Goal: Transaction & Acquisition: Purchase product/service

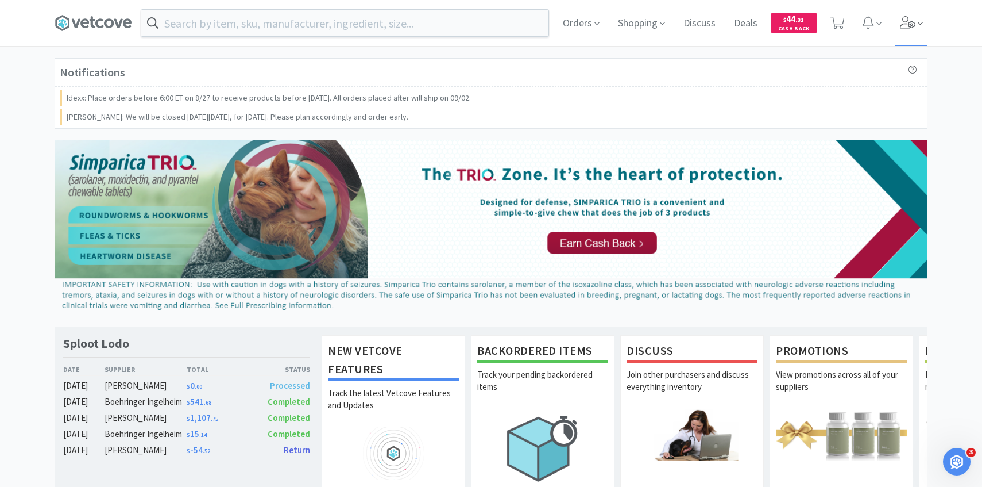
click at [904, 30] on span at bounding box center [912, 23] width 33 height 46
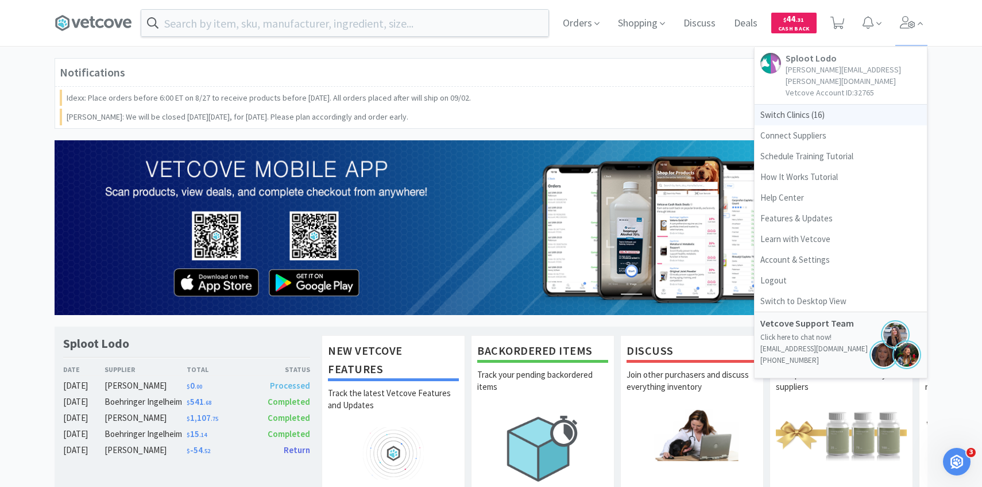
click at [825, 106] on span "Switch Clinics ( 16 )" at bounding box center [841, 115] width 172 height 21
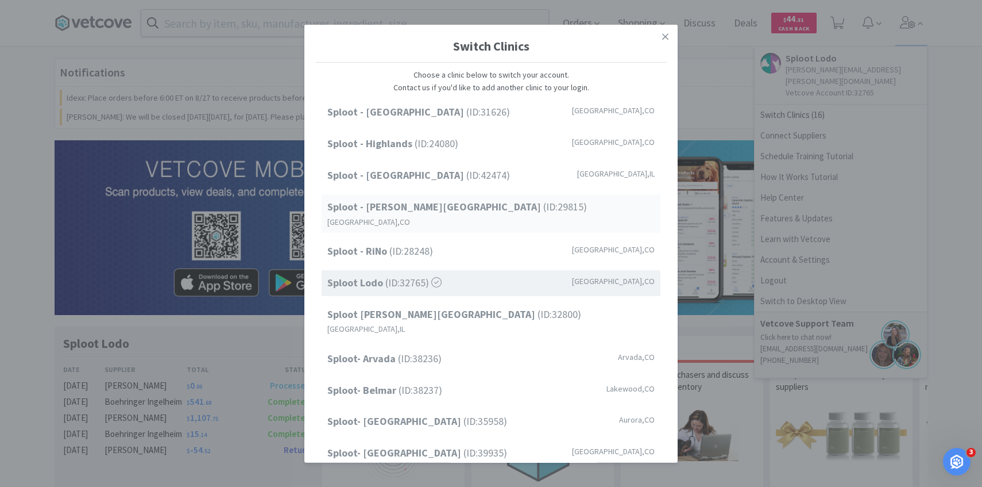
scroll to position [147, 0]
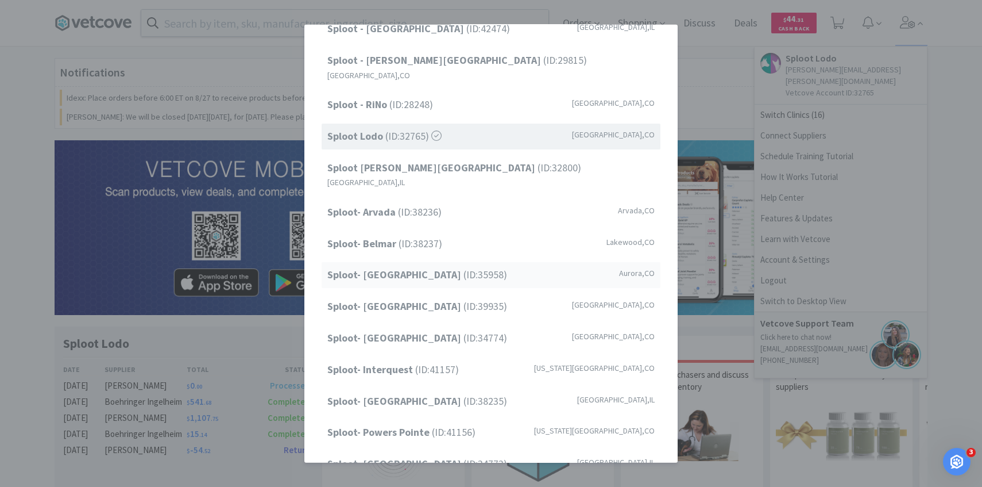
click at [431, 267] on span "Sploot- Central Park (ID: 35958 )" at bounding box center [417, 275] width 180 height 17
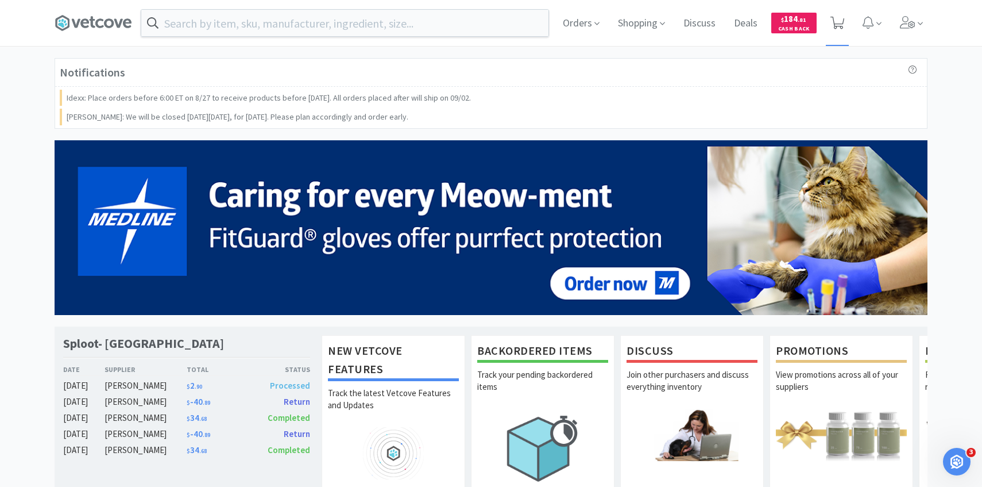
click at [838, 11] on span at bounding box center [838, 23] width 24 height 46
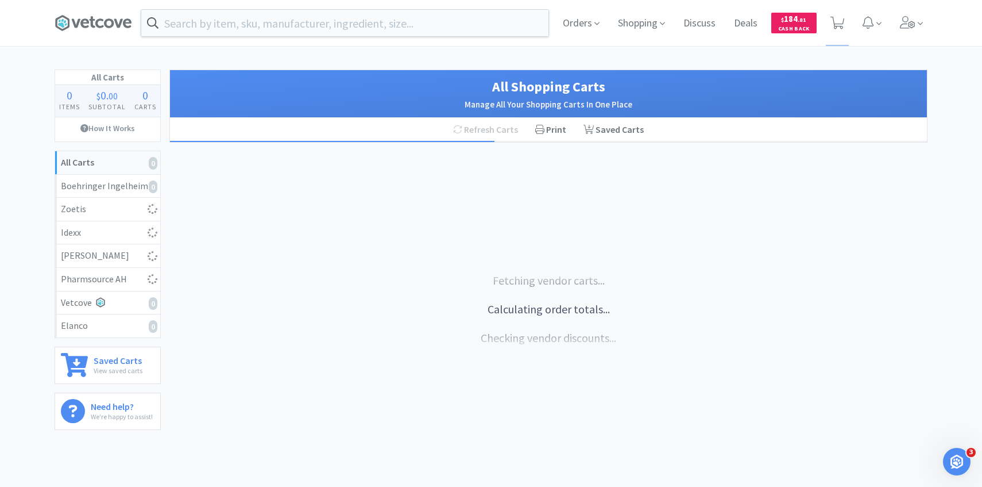
select select "1"
select select "10"
select select "4"
select select "1"
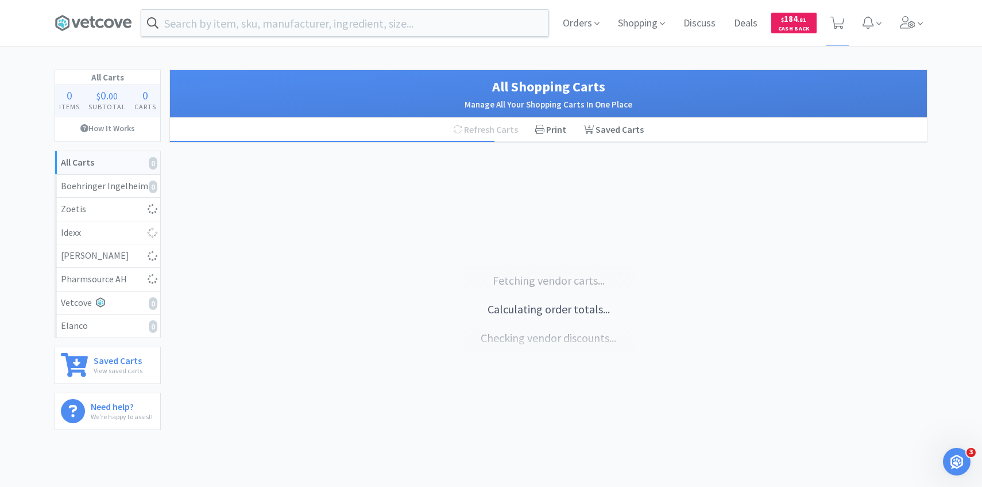
select select "4"
select select "1"
select select "2"
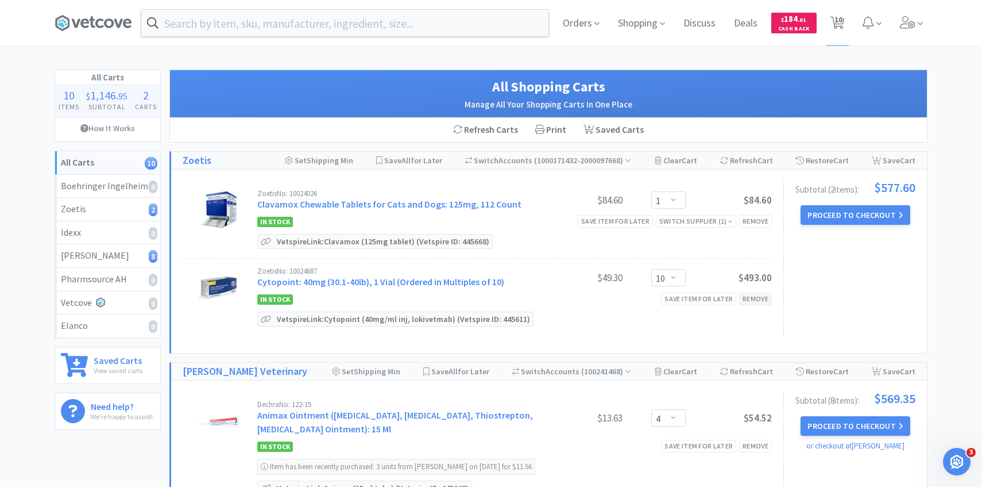
click at [753, 301] on div "Remove" at bounding box center [755, 298] width 33 height 12
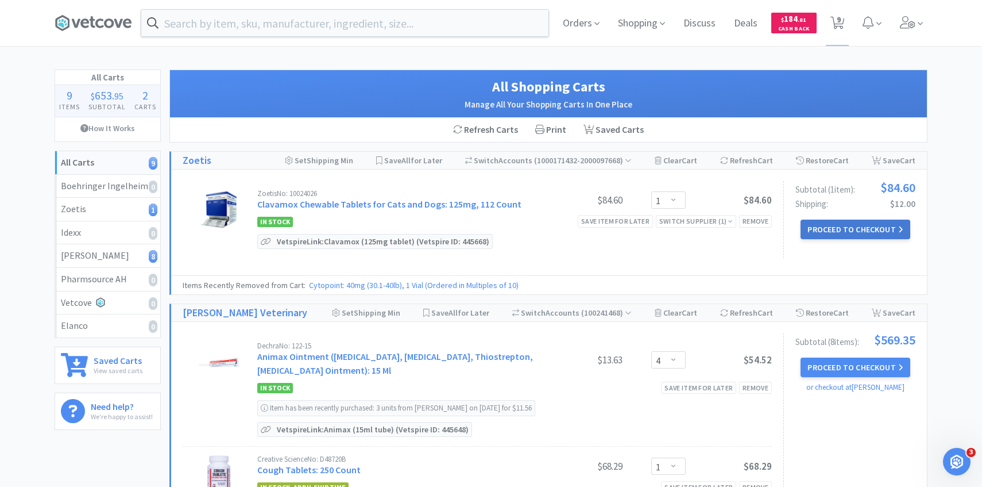
click at [881, 230] on button "Proceed to Checkout" at bounding box center [855, 229] width 109 height 20
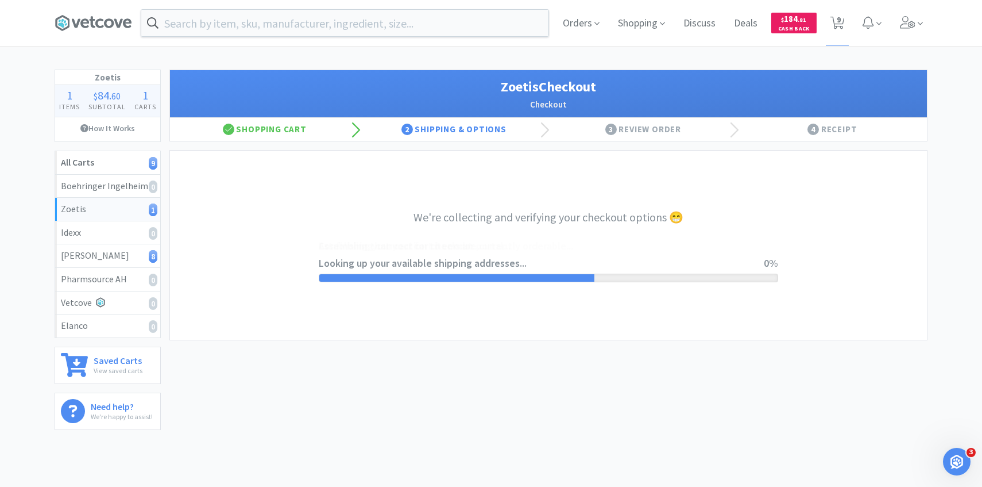
select select "invoice"
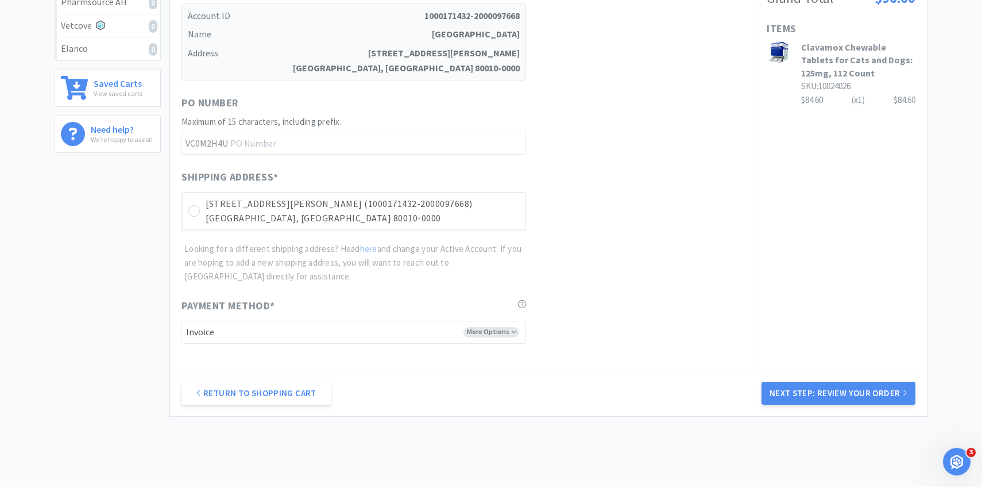
scroll to position [324, 0]
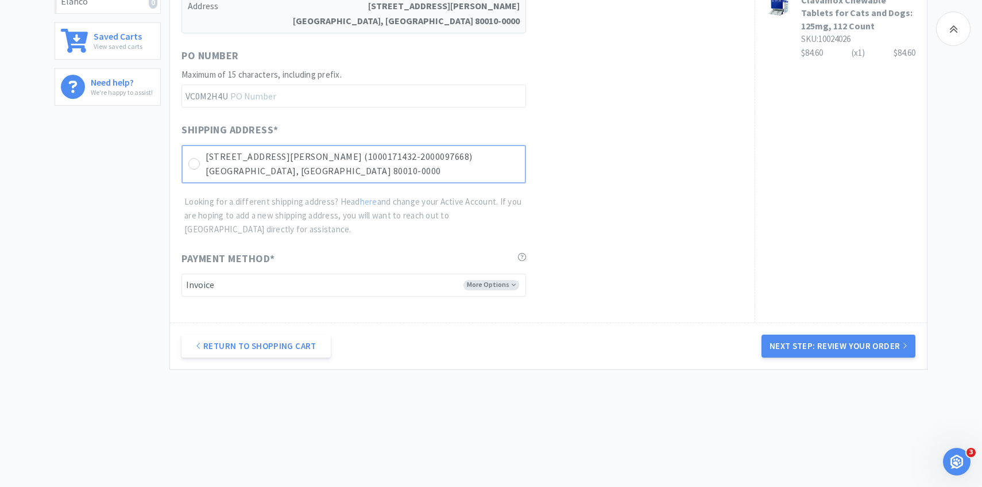
click at [393, 176] on p "Aurora, CO 80010-0000" at bounding box center [363, 171] width 314 height 15
click at [782, 343] on button "Next Step: Review Your Order" at bounding box center [839, 345] width 154 height 23
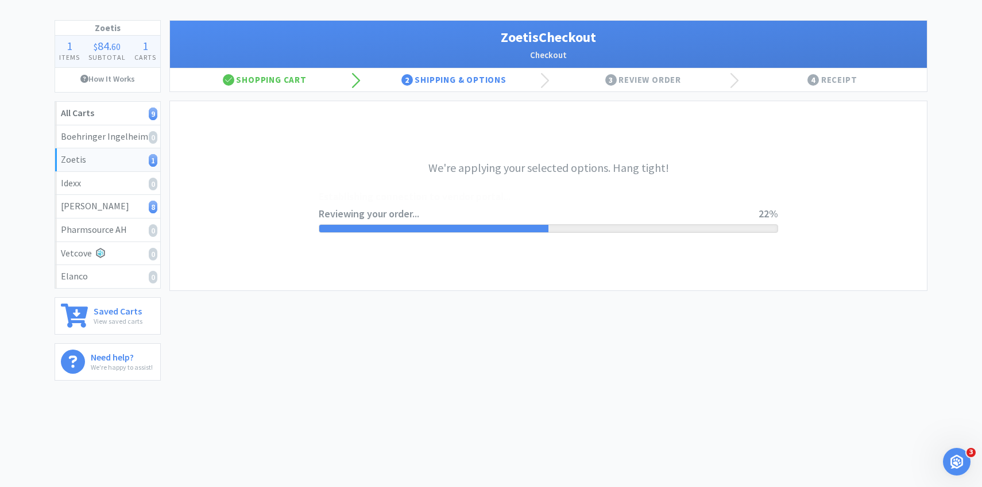
scroll to position [0, 0]
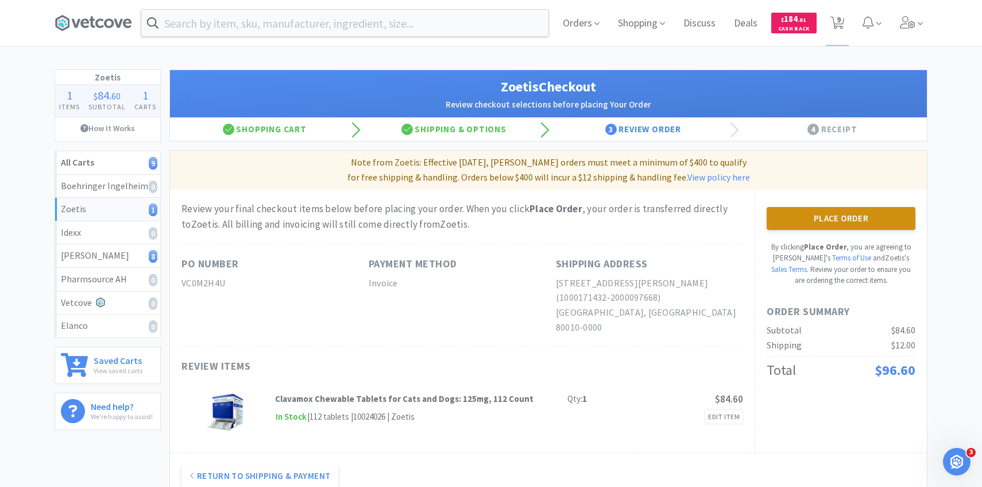
click at [848, 226] on button "Place Order" at bounding box center [841, 218] width 149 height 23
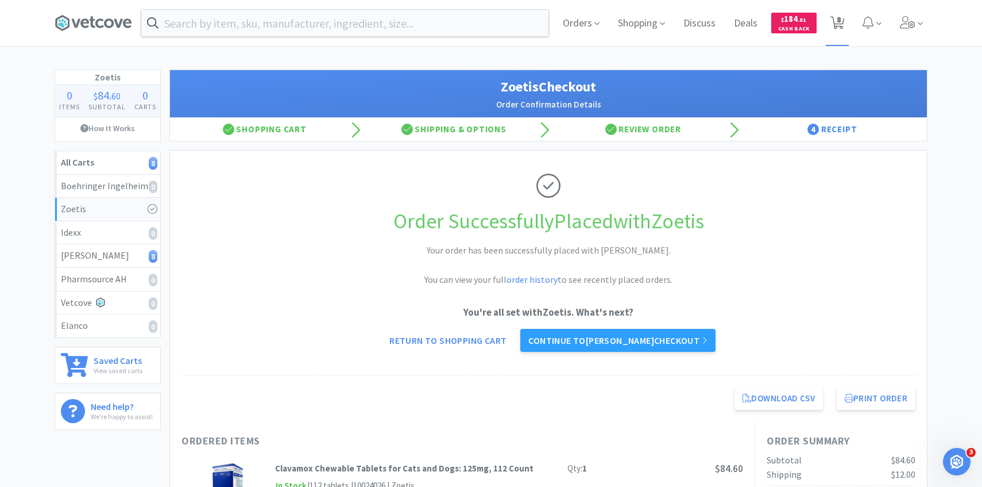
click at [843, 24] on icon at bounding box center [838, 23] width 14 height 13
select select "4"
select select "1"
select select "4"
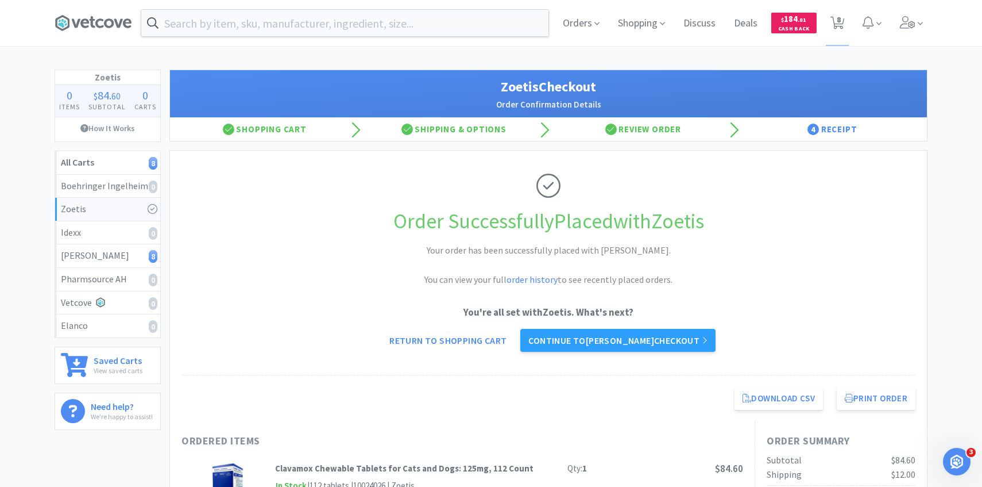
select select "1"
select select "2"
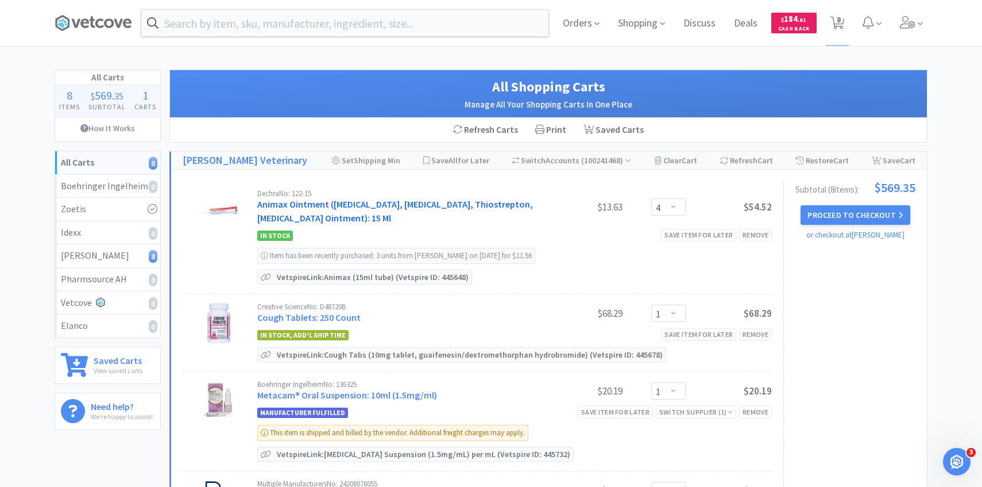
click at [341, 209] on link "Animax Ointment (Nystatin, Neomycin Sulfate, Thiostrepton, Triamcinolone Aceton…" at bounding box center [395, 210] width 276 height 25
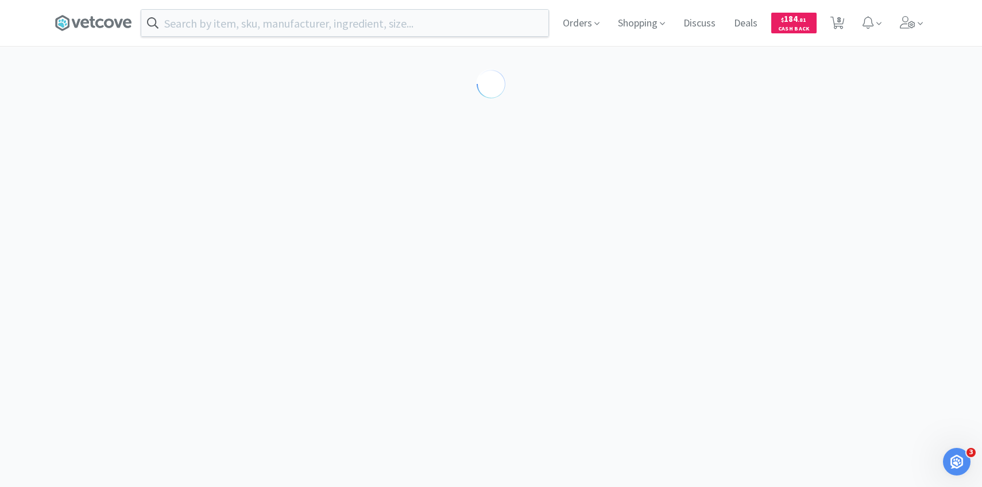
select select "143513"
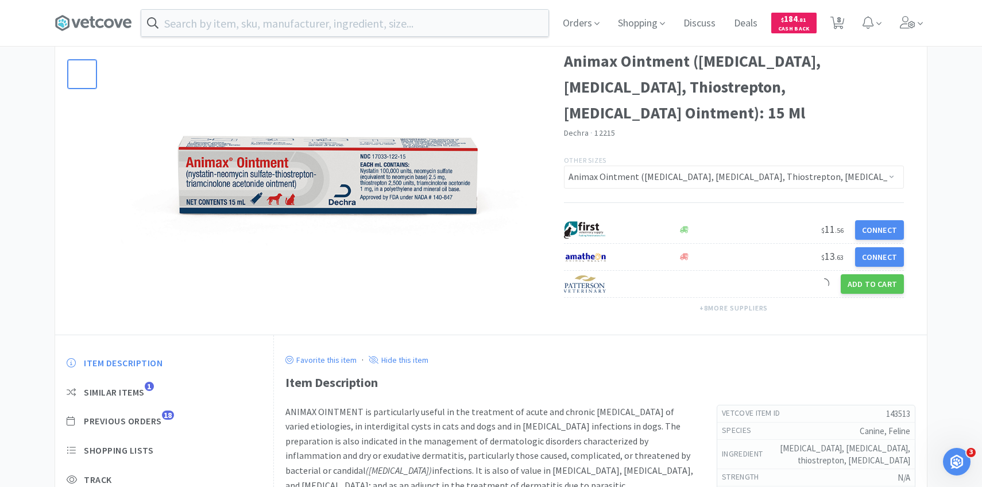
scroll to position [83, 0]
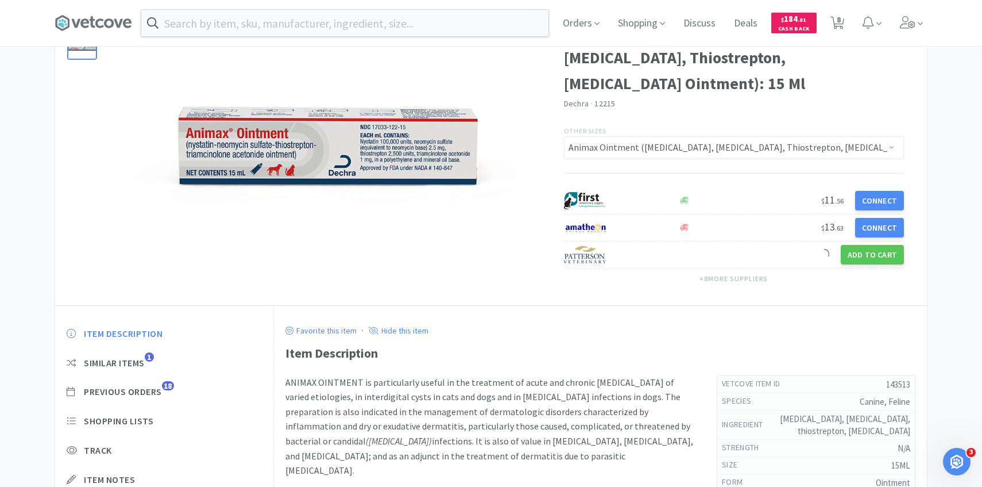
click at [155, 398] on div "Item Description Similar Items 1 Previous Orders 18 Shopping Lists Track Item N…" at bounding box center [164, 430] width 218 height 228
click at [154, 391] on span "Previous Orders" at bounding box center [123, 391] width 78 height 12
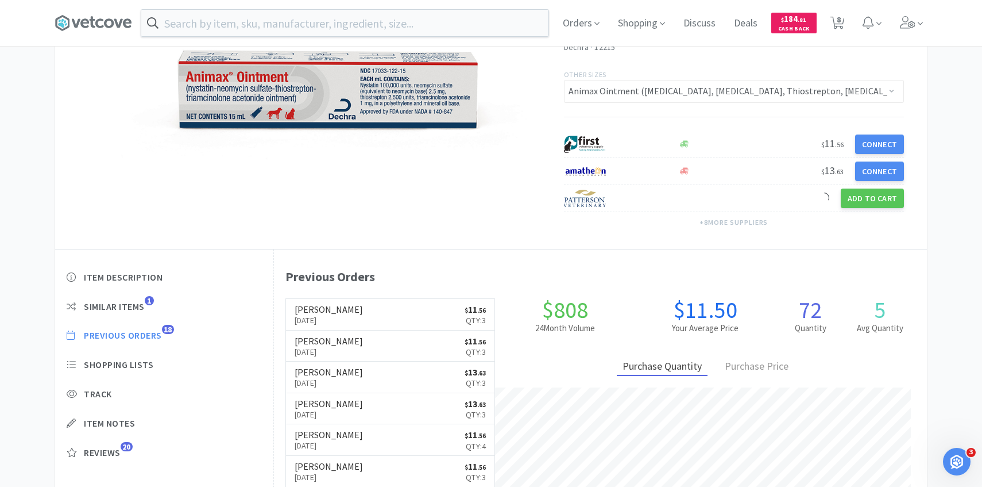
scroll to position [156, 0]
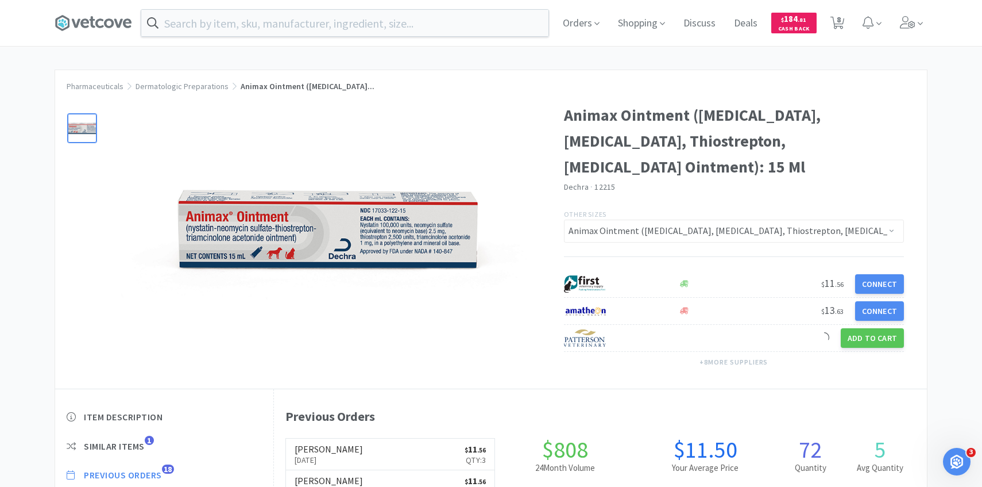
select select "4"
select select "1"
select select "4"
select select "1"
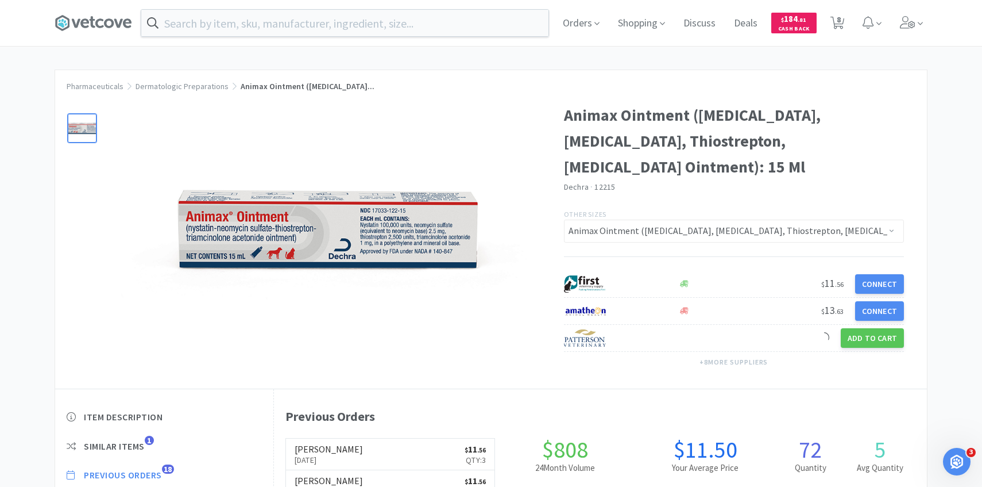
select select "1"
select select "2"
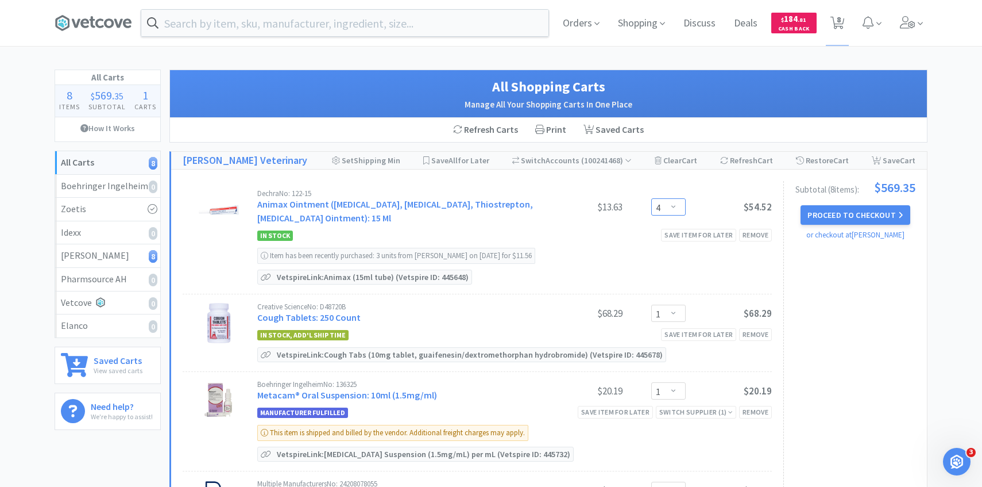
click at [658, 208] on select "Enter Quantity 1 2 3 4 5 6 7 8 9 10 11 12 13 14 15 16 17 18 19 20 Enter Quantity" at bounding box center [668, 206] width 34 height 17
click at [651, 198] on select "Enter Quantity 1 2 3 4 5 6 7 8 9 10 11 12 13 14 15 16 17 18 19 20 Enter Quantity" at bounding box center [668, 206] width 34 height 17
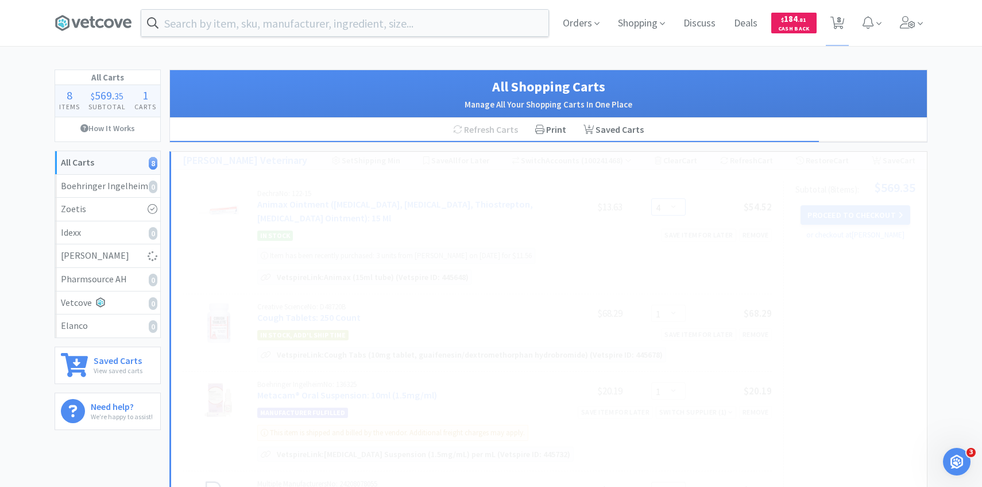
select select "2"
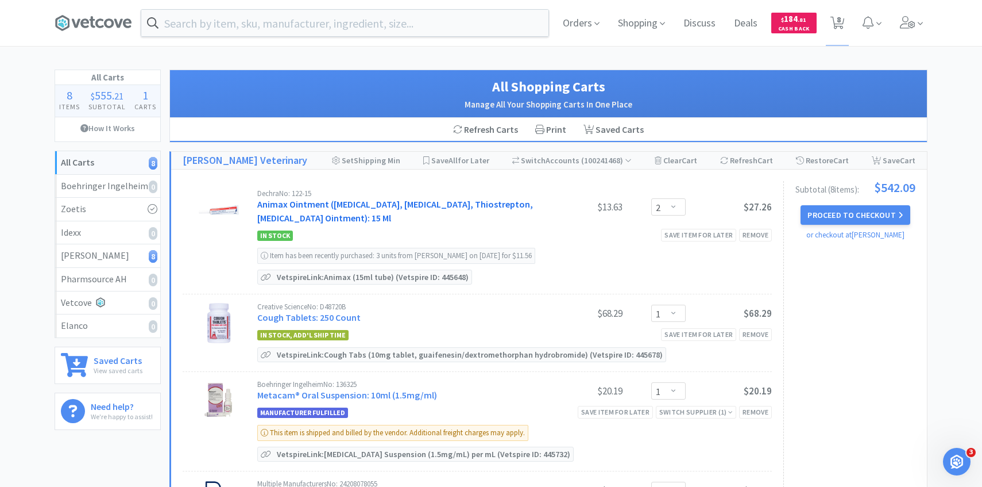
click at [398, 213] on link "Animax Ointment (Nystatin, Neomycin Sulfate, Thiostrepton, Triamcinolone Aceton…" at bounding box center [395, 210] width 276 height 25
select select "143513"
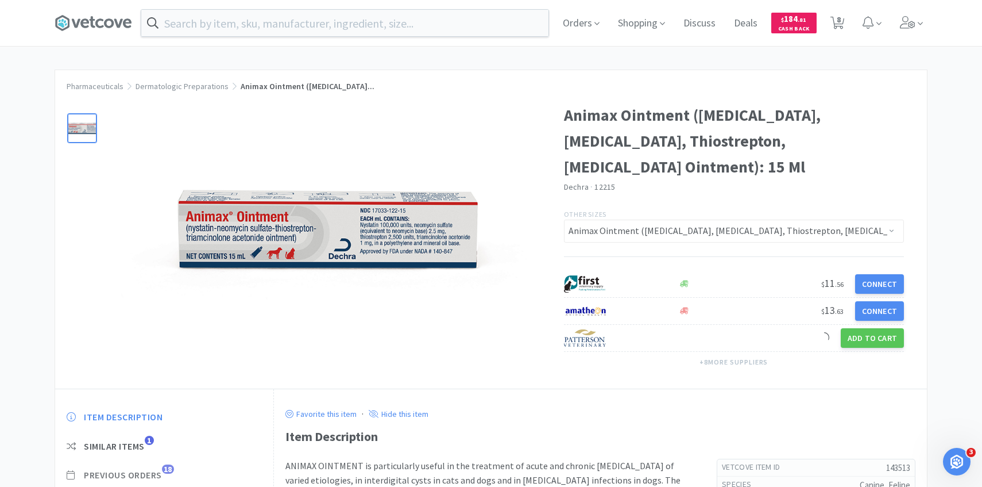
click at [167, 471] on span "18" at bounding box center [168, 468] width 12 height 9
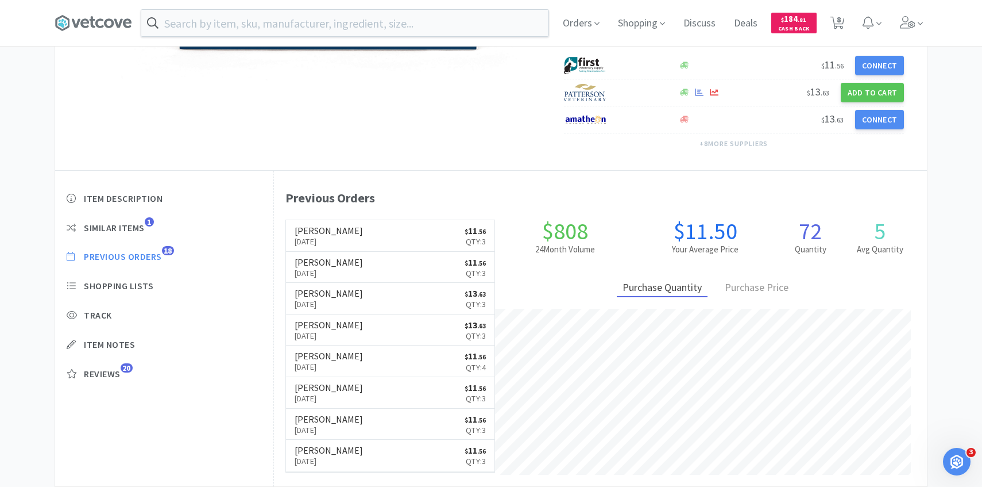
scroll to position [315, 653]
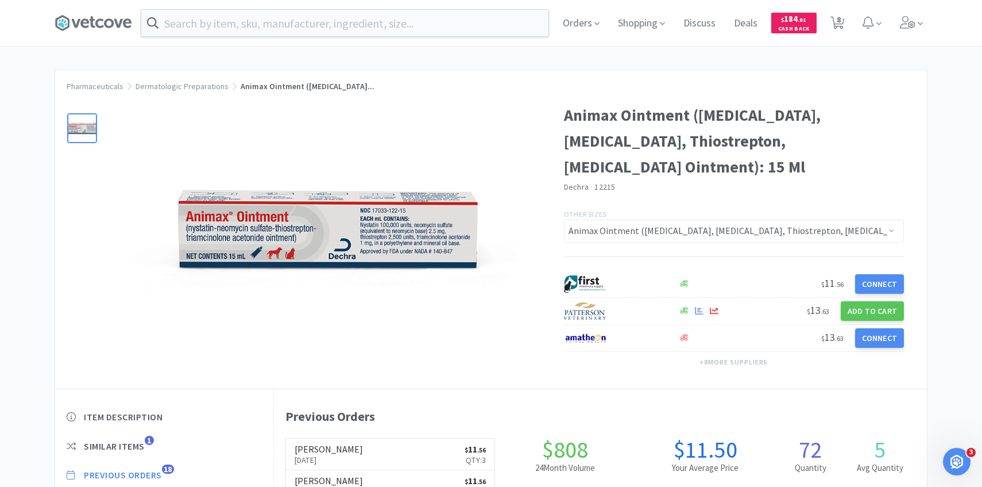
select select "2"
select select "1"
select select "4"
select select "1"
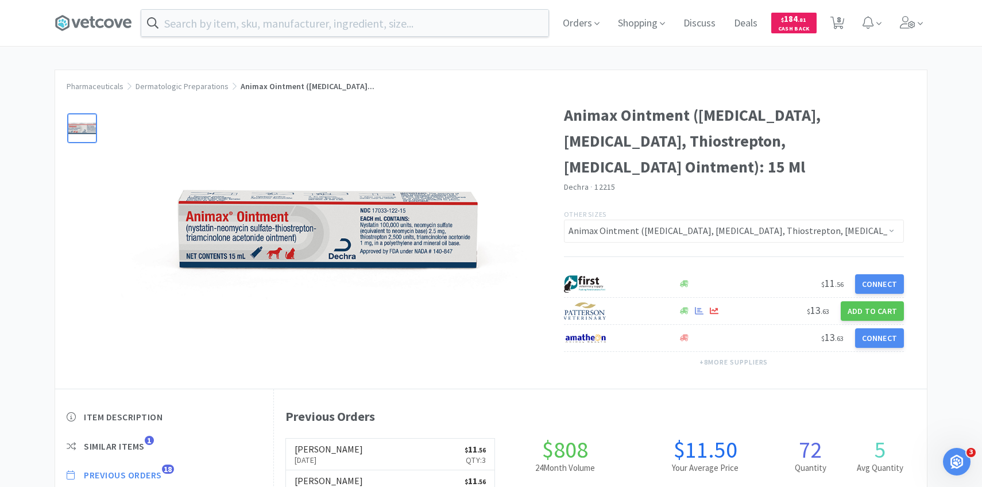
select select "1"
select select "2"
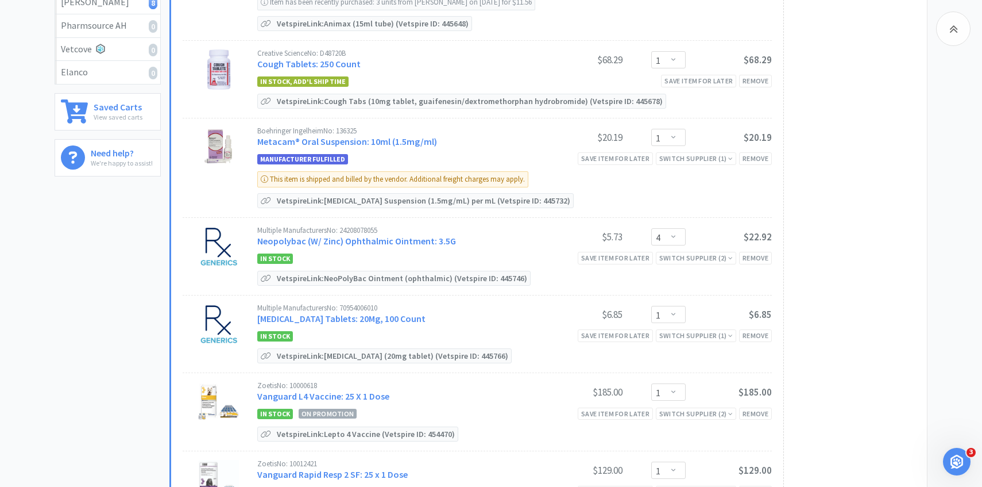
scroll to position [267, 0]
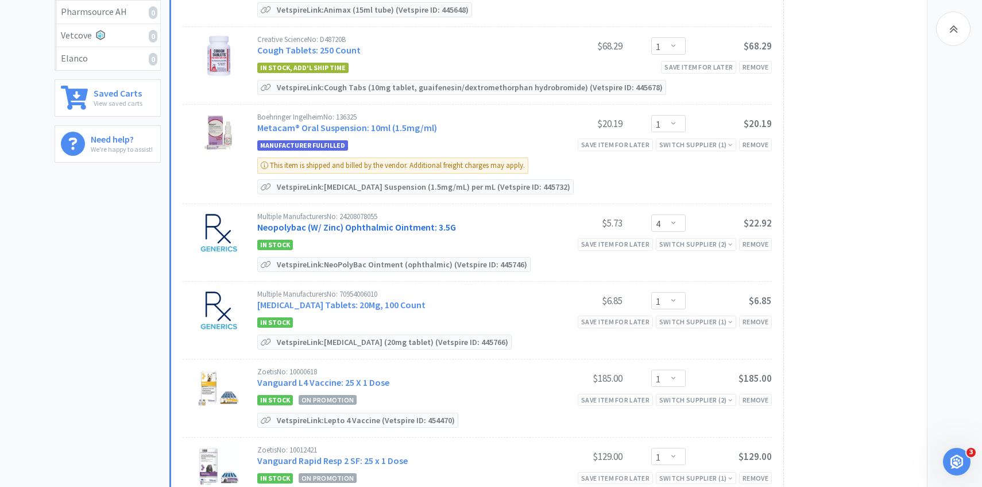
click at [361, 227] on link "Neopolybac (W/ Zinc) Ophthalmic Ointment: 3.5G" at bounding box center [356, 226] width 199 height 11
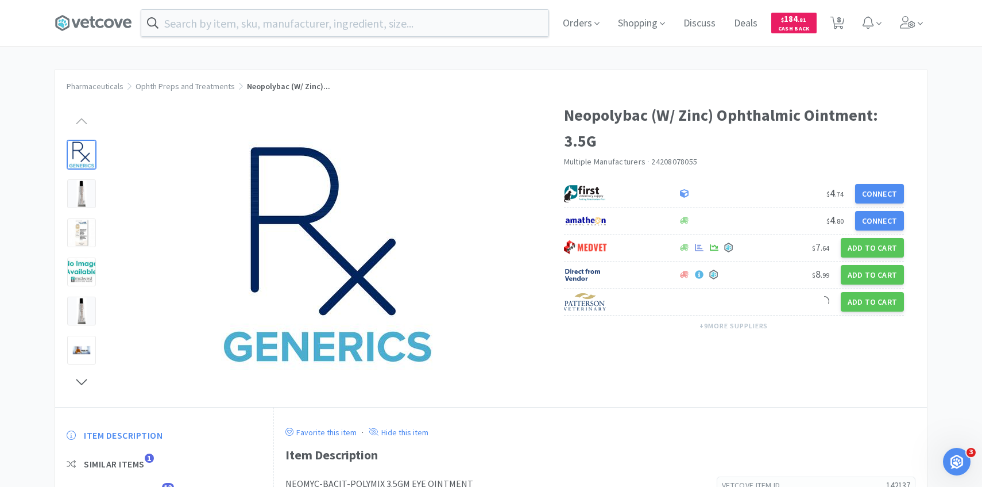
scroll to position [95, 0]
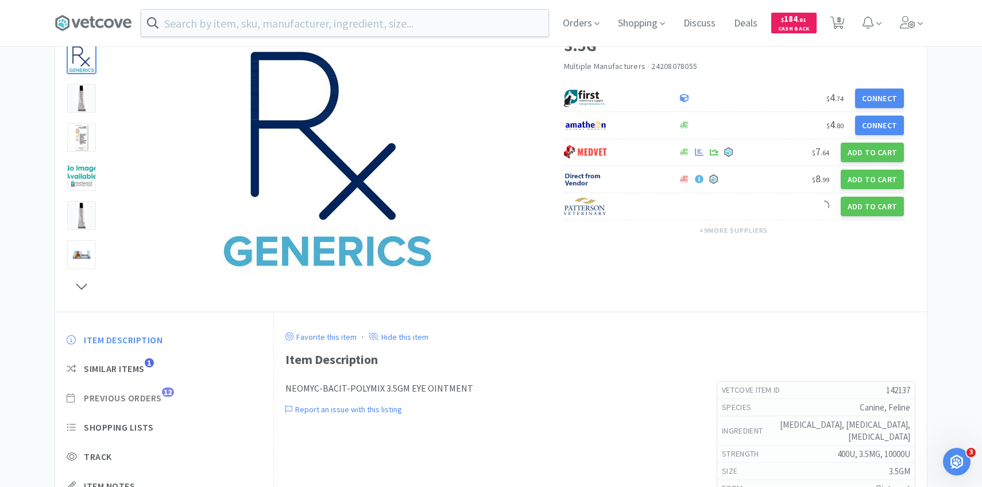
click at [155, 401] on span "Previous Orders" at bounding box center [123, 398] width 78 height 12
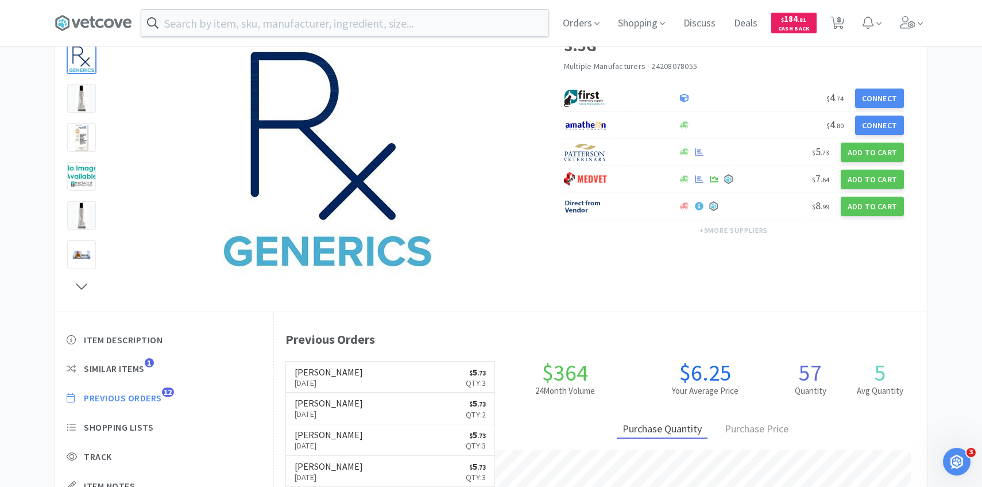
scroll to position [315, 653]
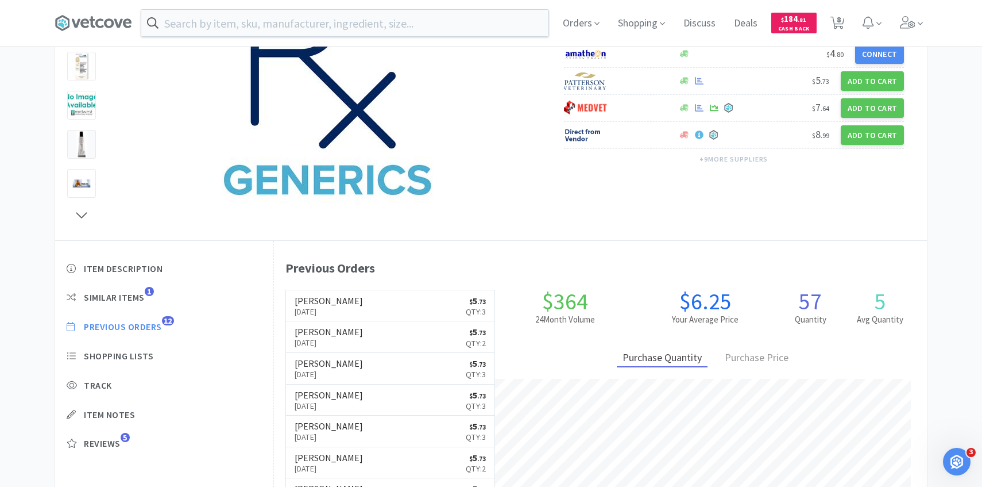
scroll to position [267, 0]
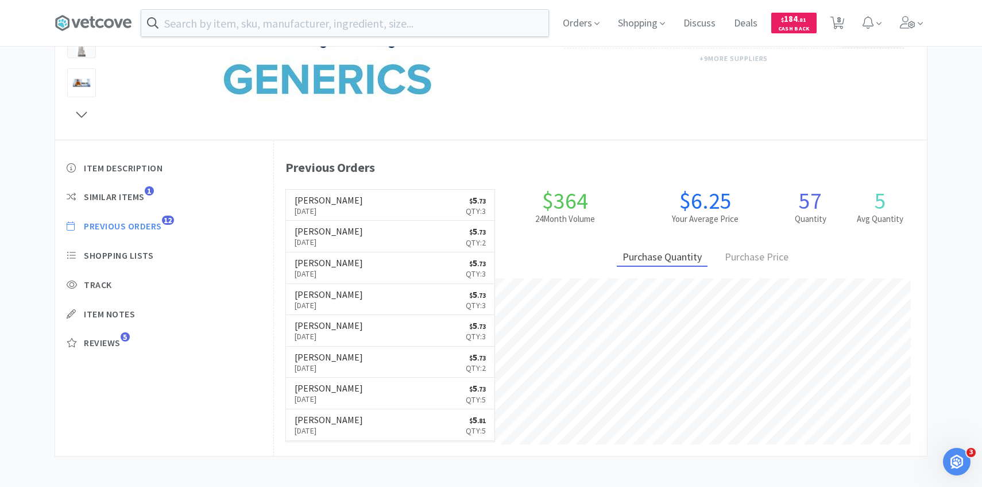
select select "2"
select select "1"
select select "4"
select select "1"
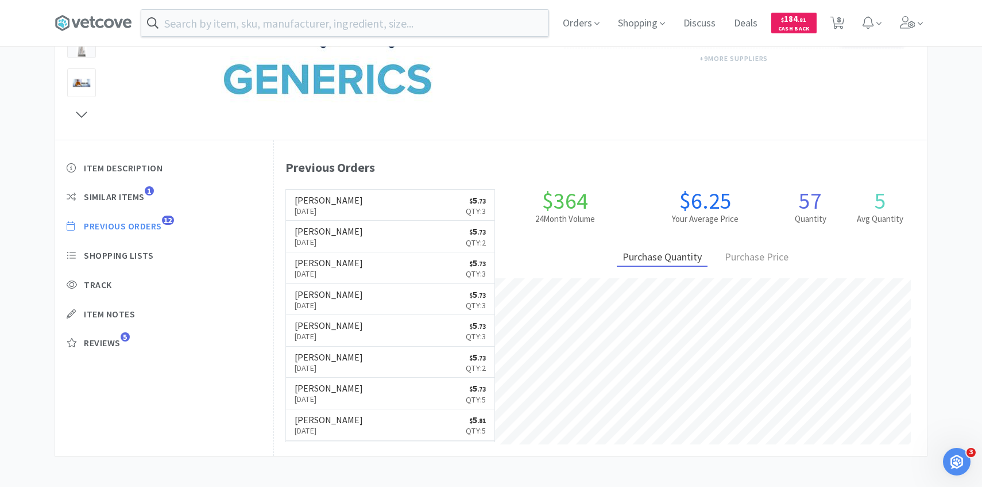
select select "1"
select select "2"
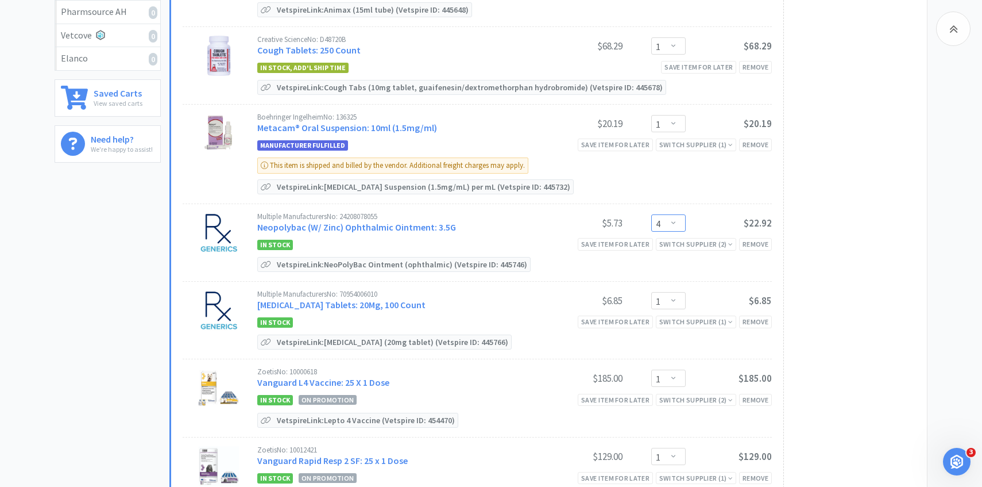
click at [666, 226] on select "Enter Quantity 1 2 3 4 5 6 7 8 9 10 11 12 13 14 15 16 17 18 19 20 Enter Quantity" at bounding box center [668, 222] width 34 height 17
click at [680, 223] on select "Enter Quantity 1 2 3 4 5 6 7 8 9 10 11 12 13 14 15 16 17 18 19 20 Enter Quantity" at bounding box center [668, 222] width 34 height 17
click at [651, 214] on select "Enter Quantity 1 2 3 4 5 6 7 8 9 10 11 12 13 14 15 16 17 18 19 20 Enter Quantity" at bounding box center [668, 222] width 34 height 17
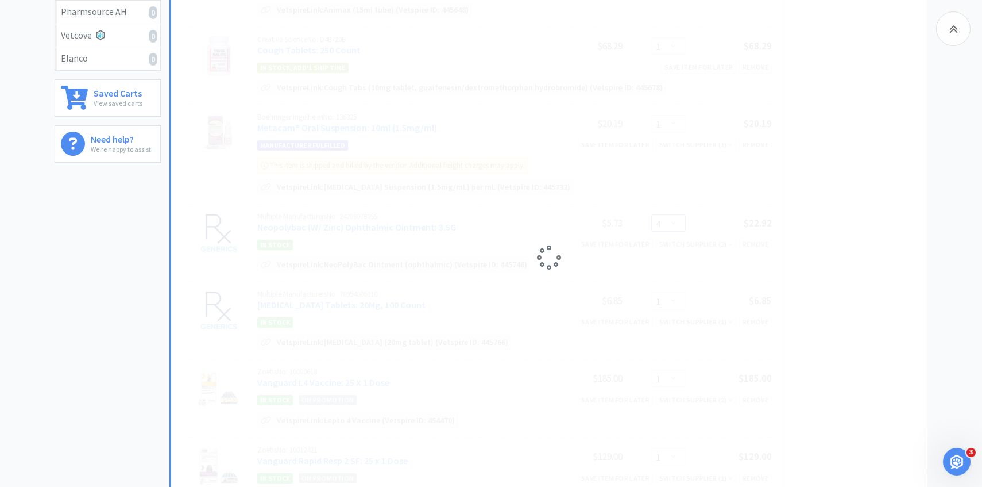
select select "5"
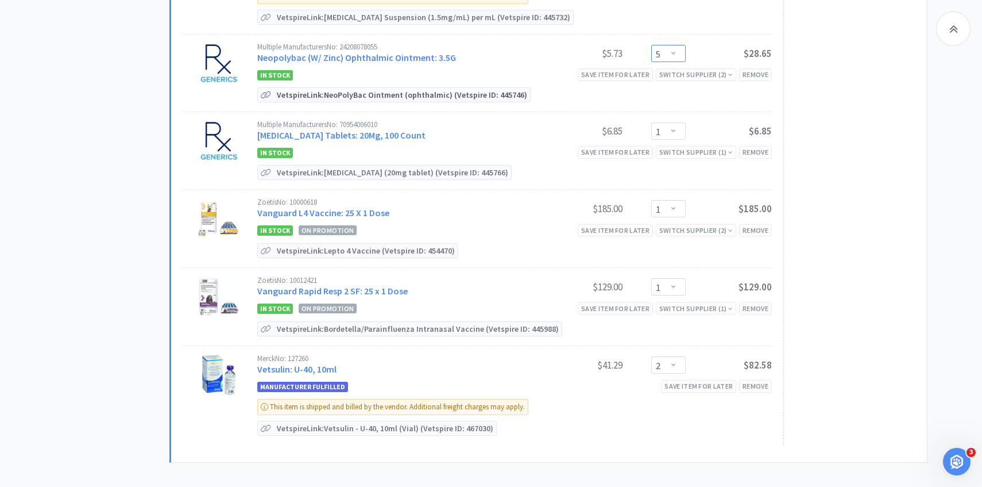
scroll to position [460, 0]
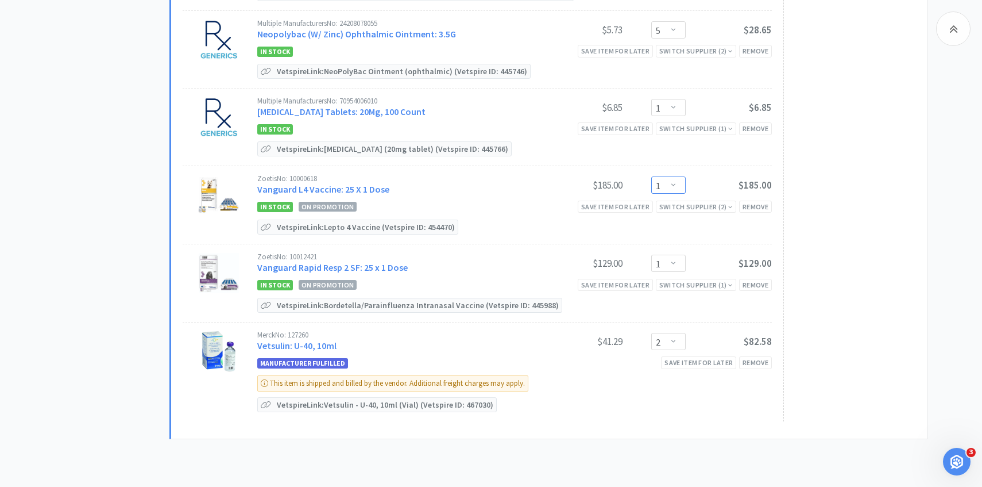
click at [666, 186] on select "Enter Quantity 1 2 3 4 5 6 7 8 9 10 11 12 13 14 15 16 17 18 19 20 Enter Quantity" at bounding box center [668, 184] width 34 height 17
click at [651, 176] on select "Enter Quantity 1 2 3 4 5 6 7 8 9 10 11 12 13 14 15 16 17 18 19 20 Enter Quantity" at bounding box center [668, 184] width 34 height 17
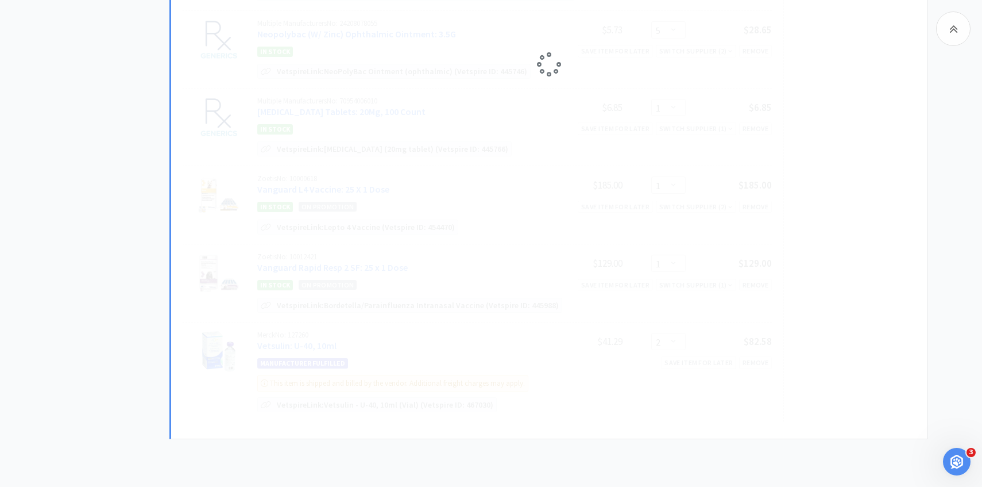
select select "2"
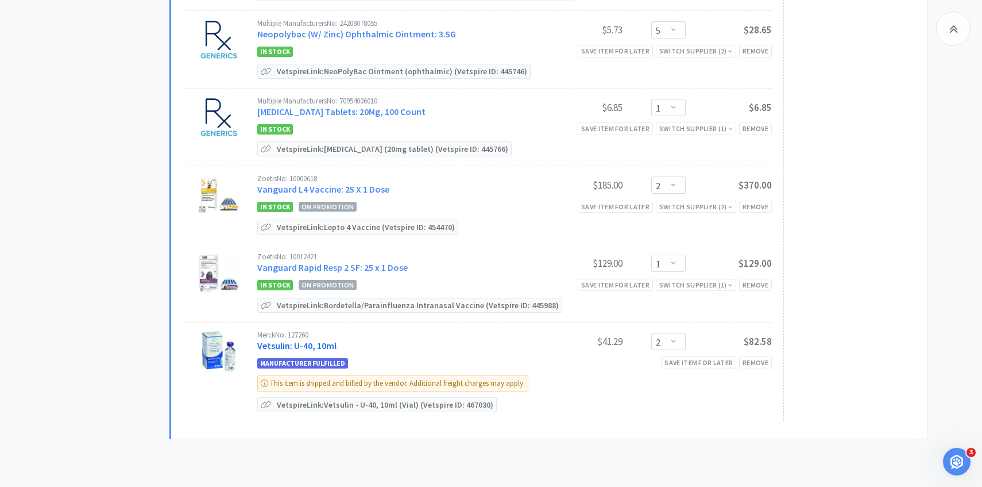
click at [329, 342] on link "Vetsulin: U-40, 10ml" at bounding box center [296, 345] width 79 height 11
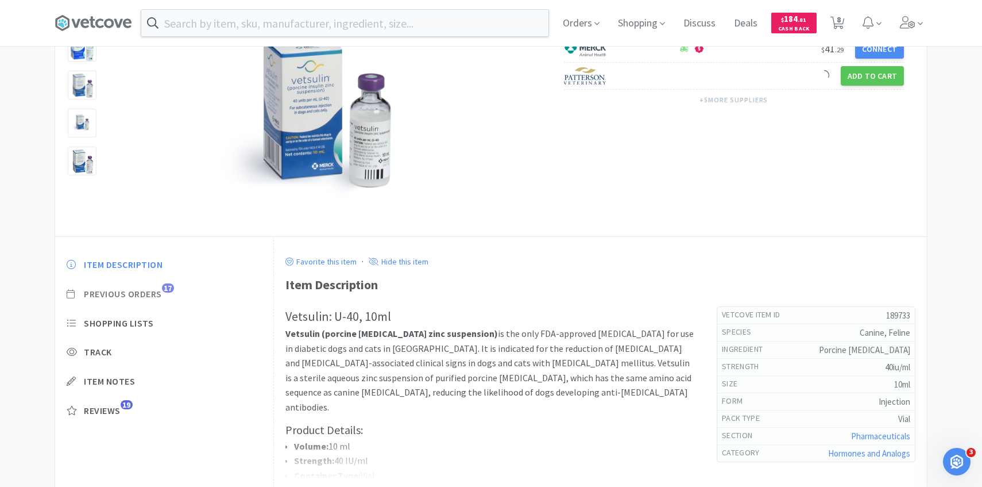
click at [135, 292] on span "Previous Orders" at bounding box center [123, 294] width 78 height 12
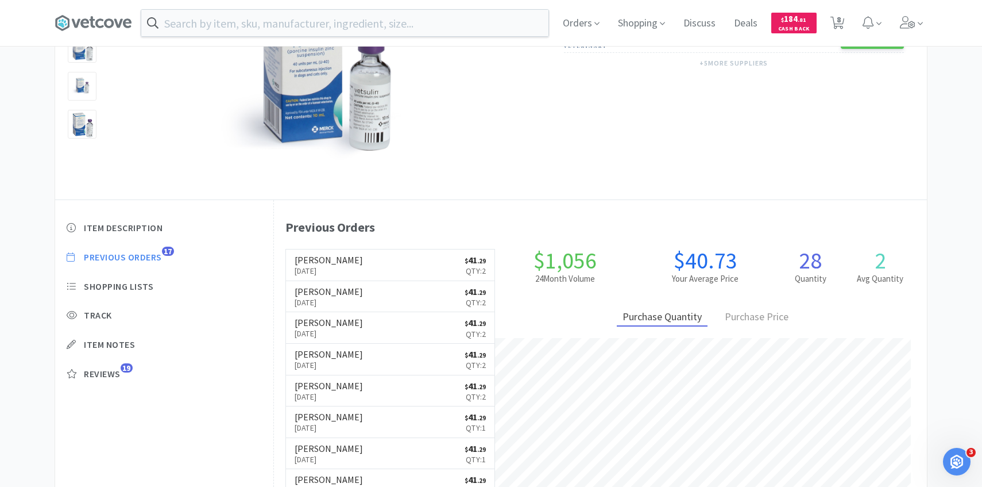
scroll to position [315, 653]
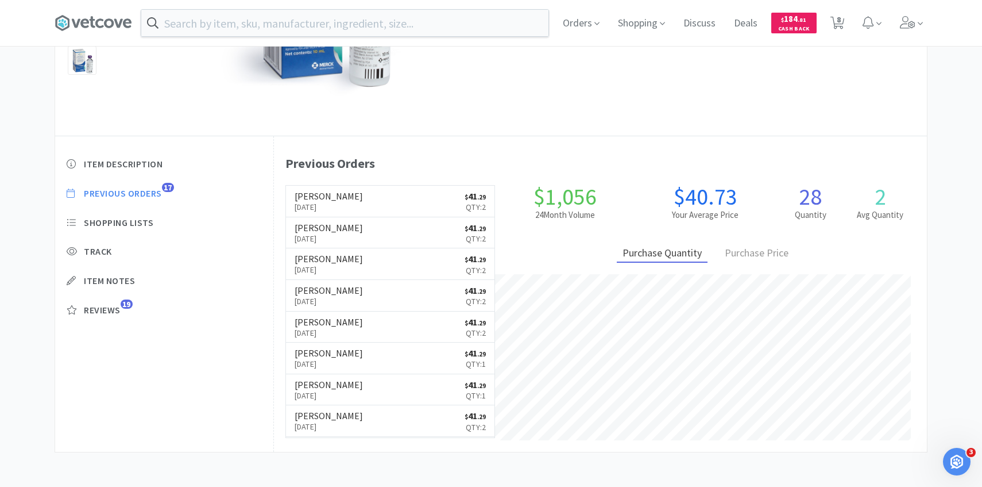
select select "2"
select select "1"
select select "5"
select select "1"
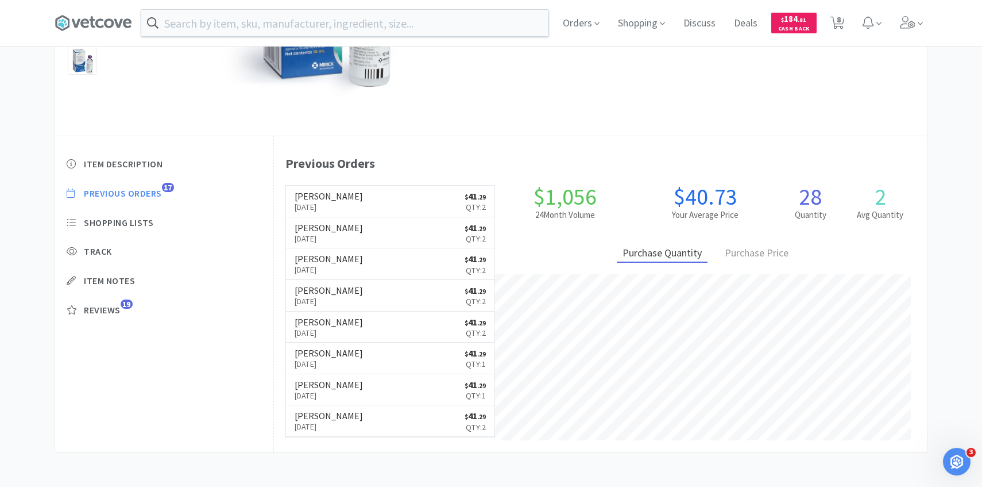
select select "2"
select select "1"
select select "2"
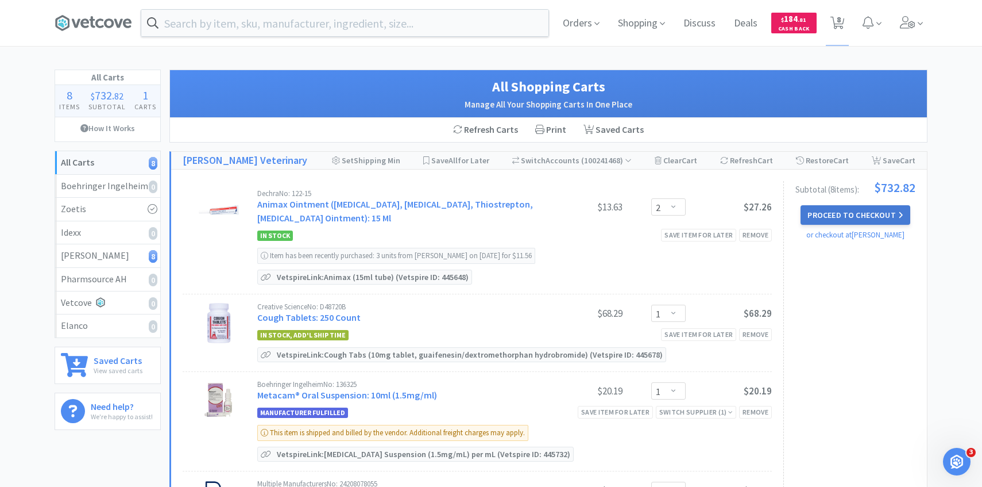
click at [879, 209] on button "Proceed to Checkout" at bounding box center [855, 215] width 109 height 20
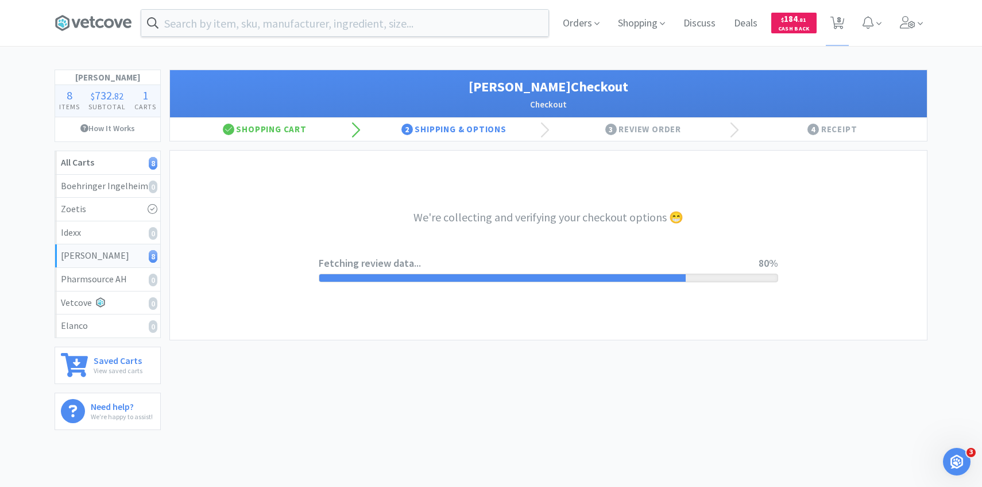
select select "1"
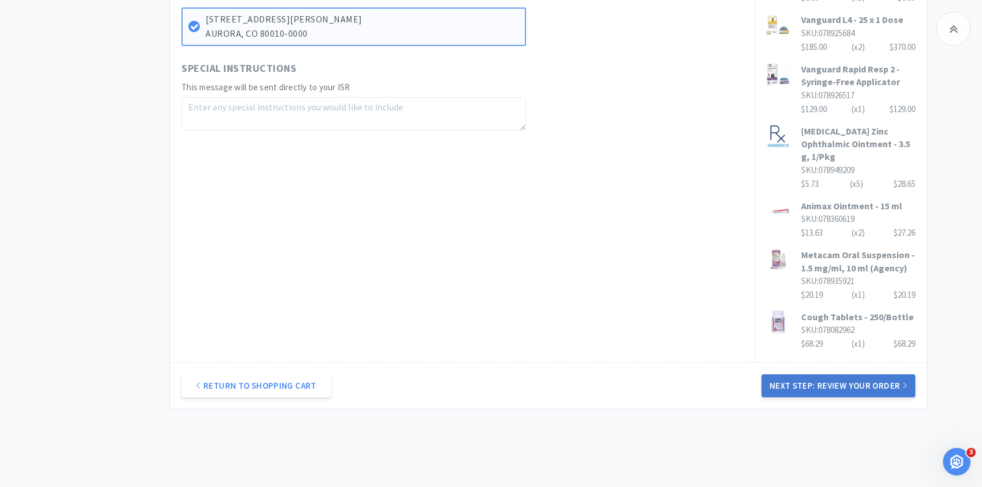
click at [794, 374] on button "Next Step: Review Your Order" at bounding box center [839, 385] width 154 height 23
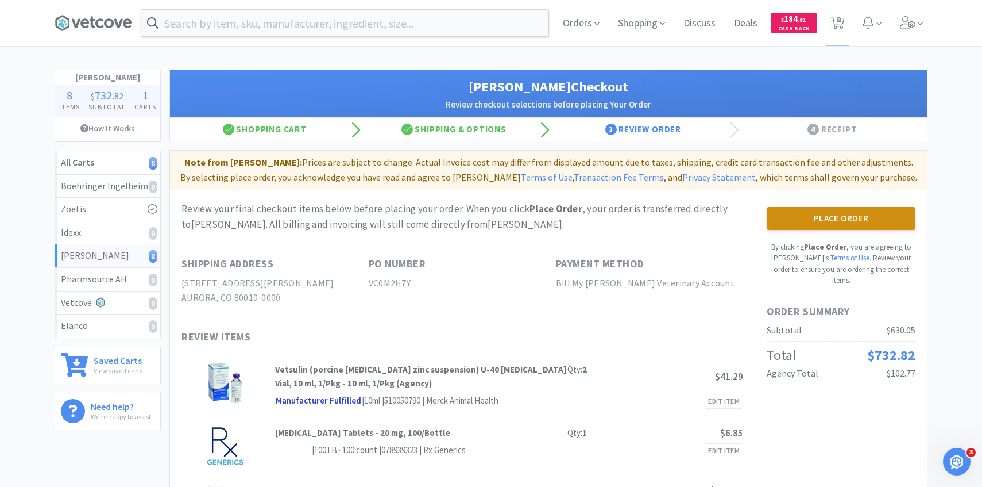
click at [826, 224] on button "Place Order" at bounding box center [841, 218] width 149 height 23
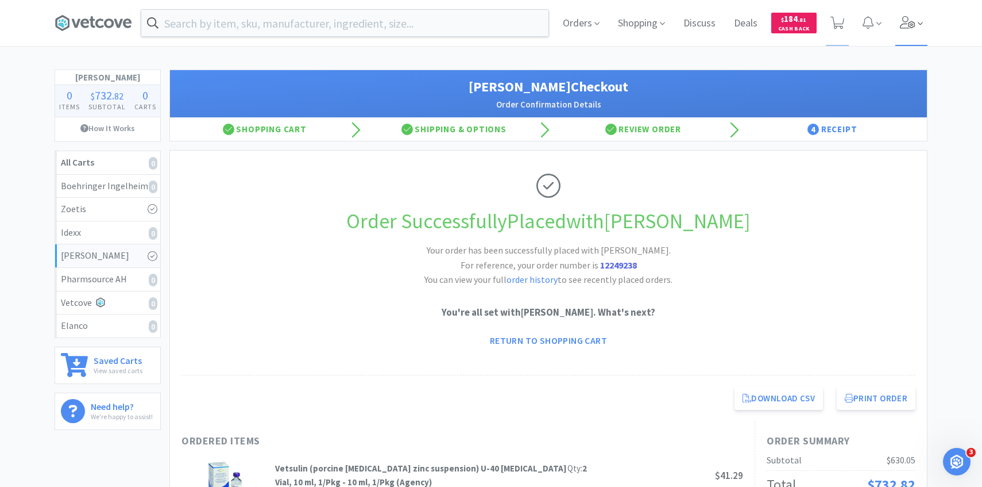
click at [916, 37] on span at bounding box center [912, 23] width 33 height 46
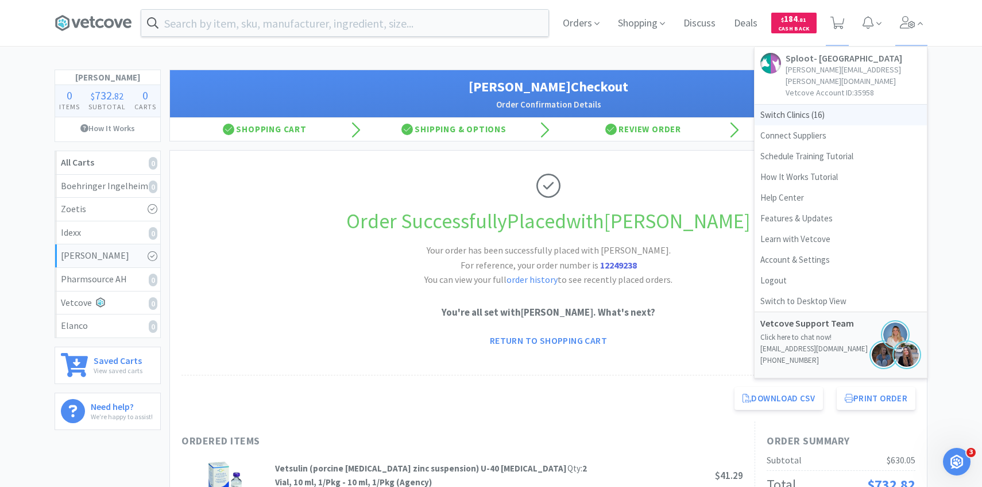
click at [854, 105] on span "Switch Clinics ( 16 )" at bounding box center [841, 115] width 172 height 21
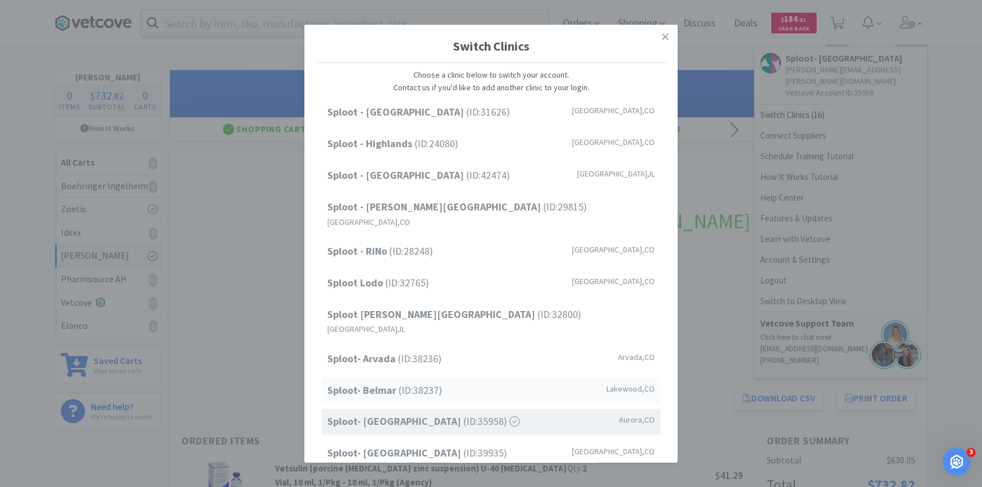
click at [415, 377] on div "Sploot- Belmar (ID: 38237 ) Lakewood , CO" at bounding box center [491, 390] width 339 height 26
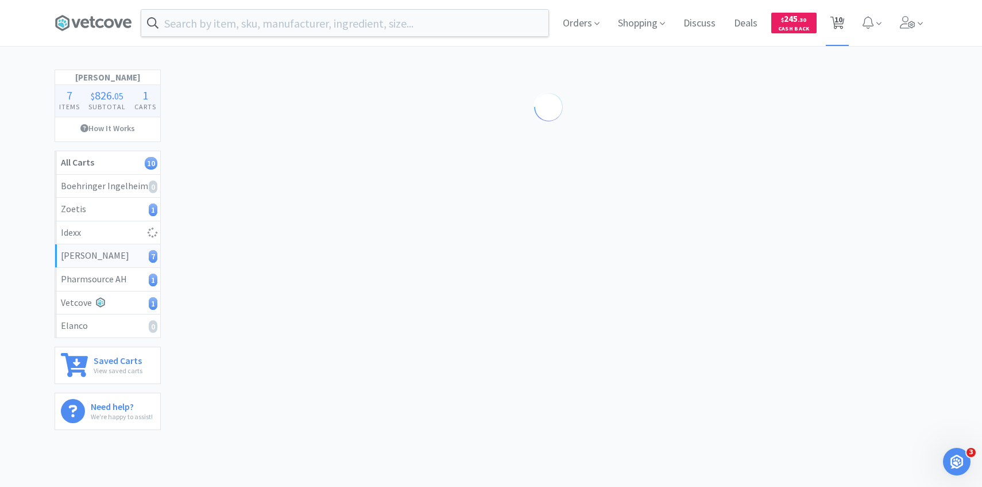
click at [843, 23] on icon at bounding box center [838, 23] width 14 height 13
select select "10"
select select "1"
select select "2"
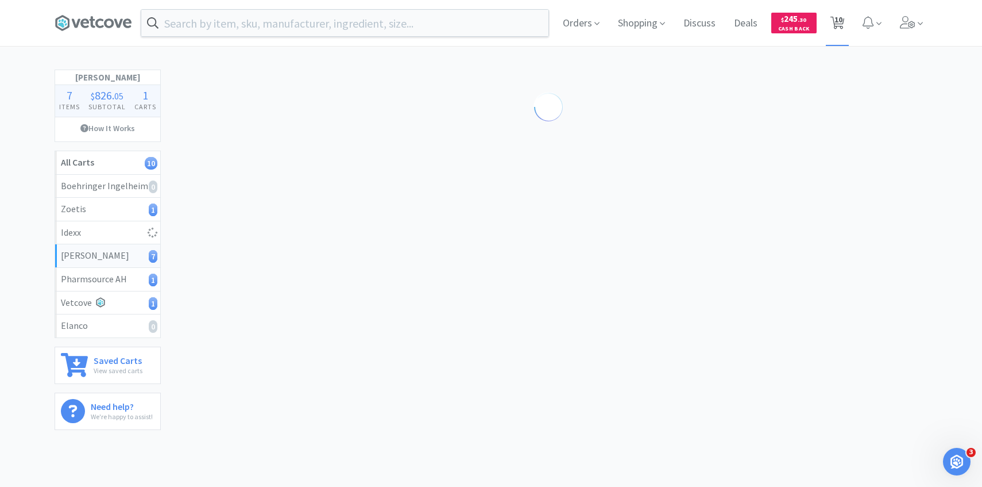
select select "2"
select select "1"
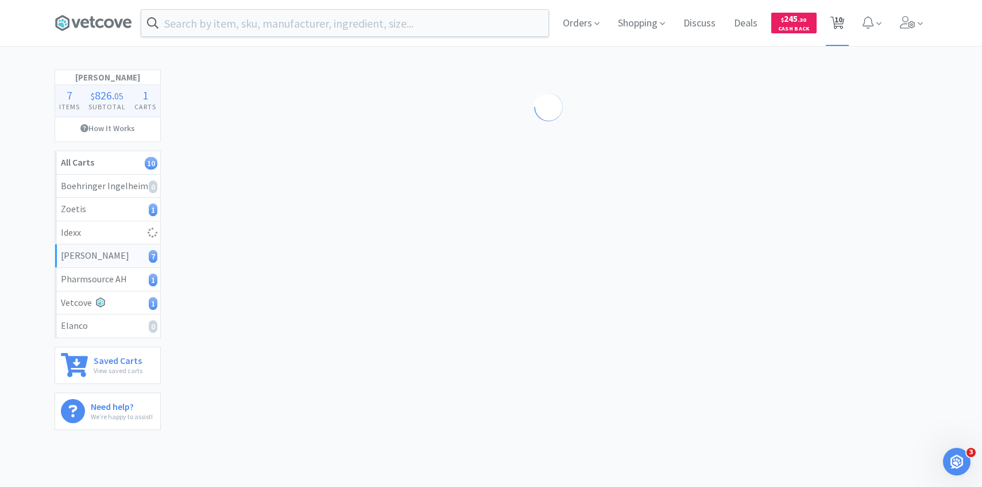
select select "2"
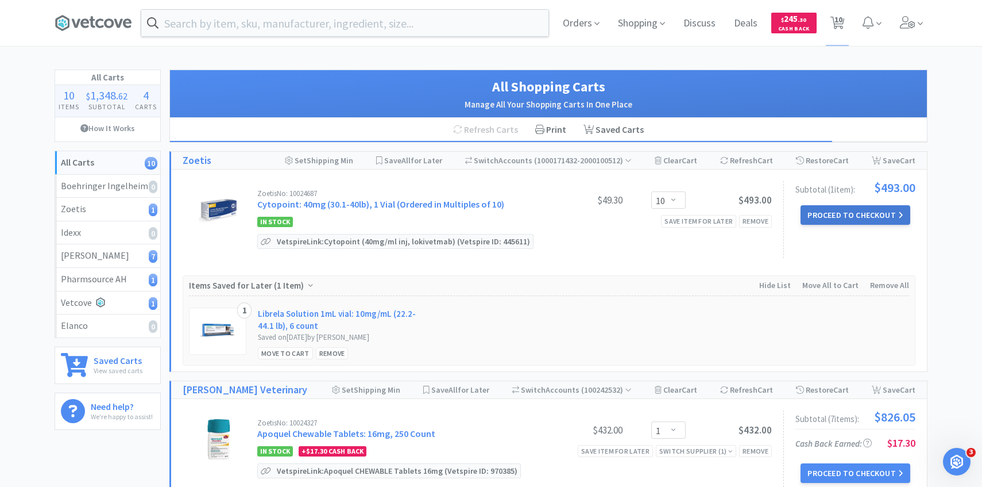
click at [832, 206] on button "Proceed to Checkout" at bounding box center [855, 215] width 109 height 20
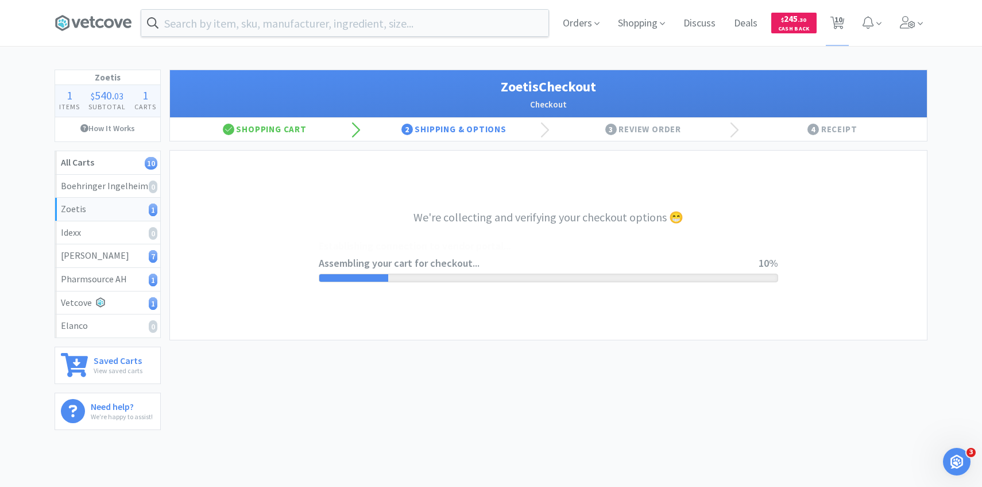
select select "invoice"
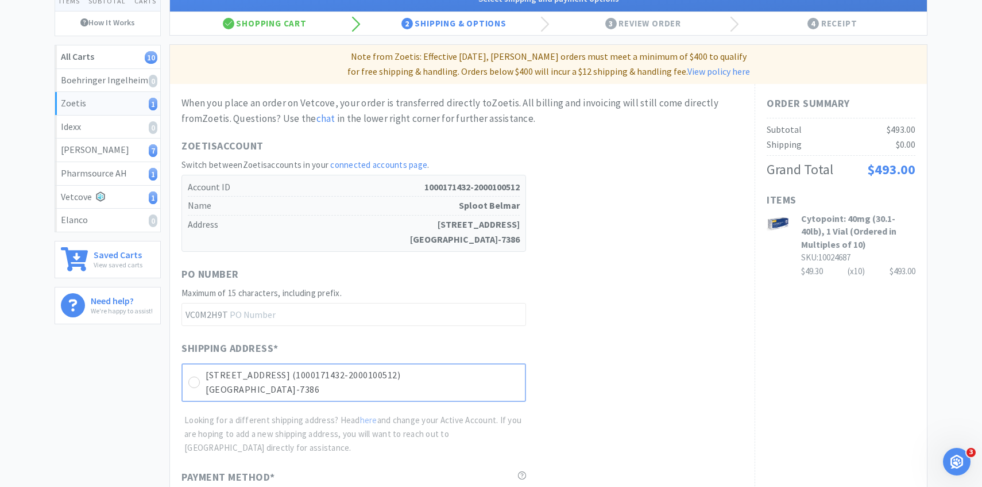
click at [477, 366] on div "430 S Teller St (1000171432-2000100512) Lakewood, CO 80226-7386" at bounding box center [354, 382] width 345 height 38
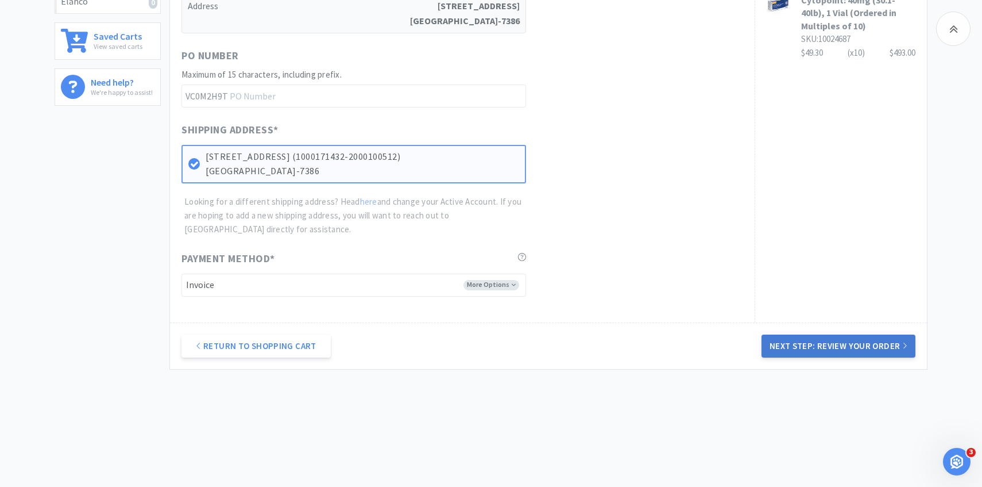
click at [839, 349] on button "Next Step: Review Your Order" at bounding box center [839, 345] width 154 height 23
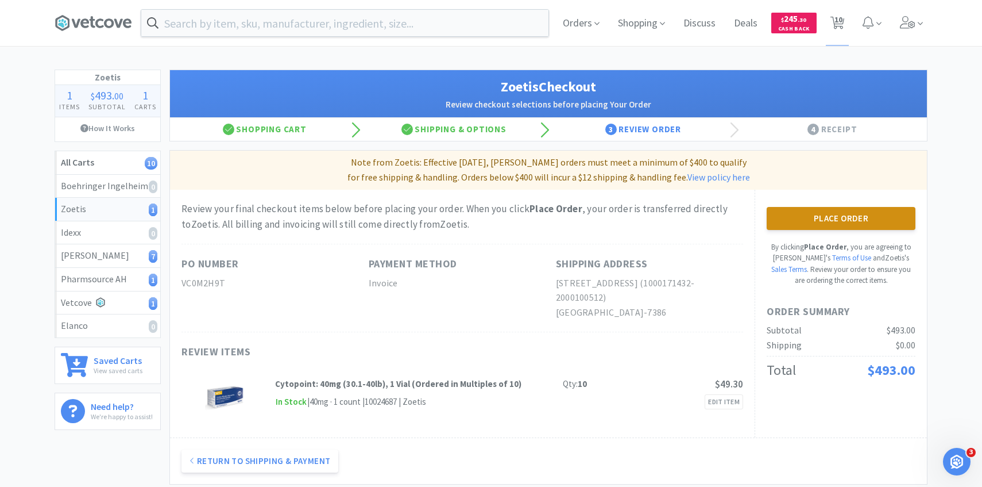
click at [790, 219] on button "Place Order" at bounding box center [841, 218] width 149 height 23
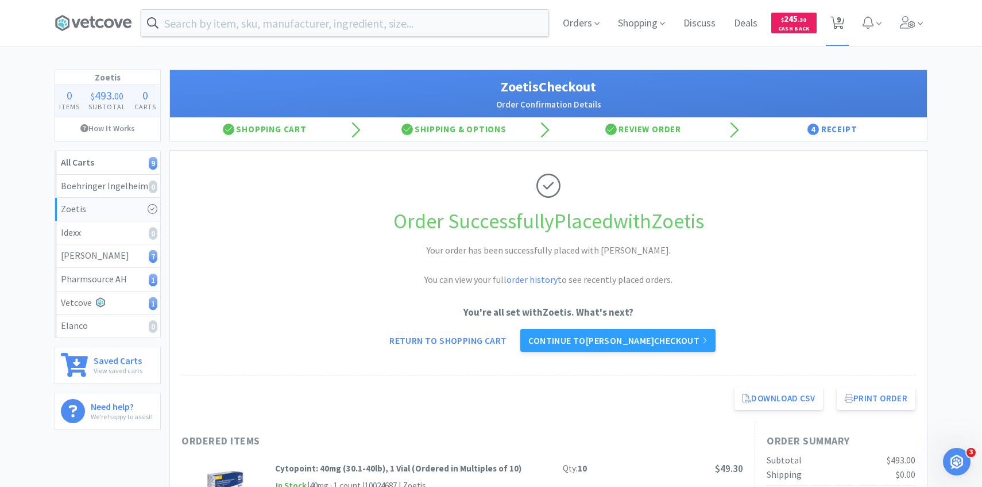
click at [844, 20] on icon at bounding box center [838, 23] width 14 height 13
select select "1"
select select "2"
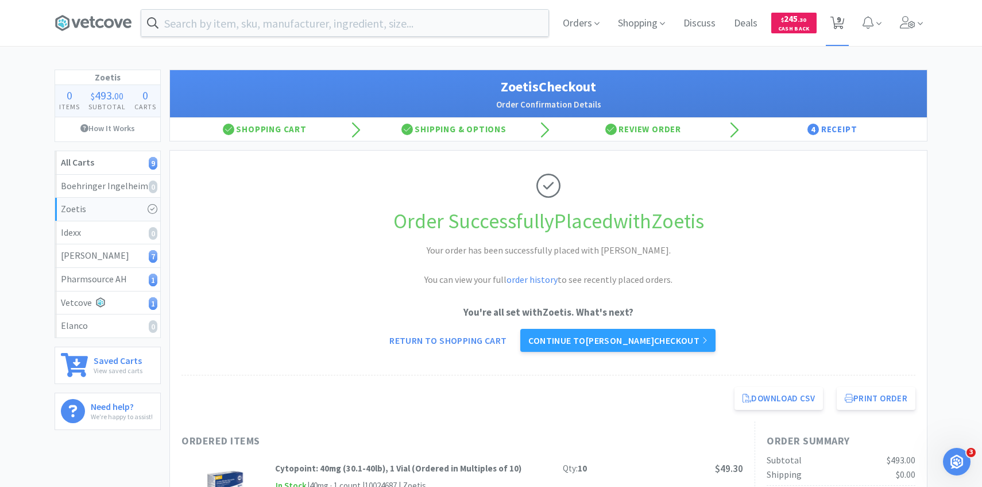
select select "1"
select select "2"
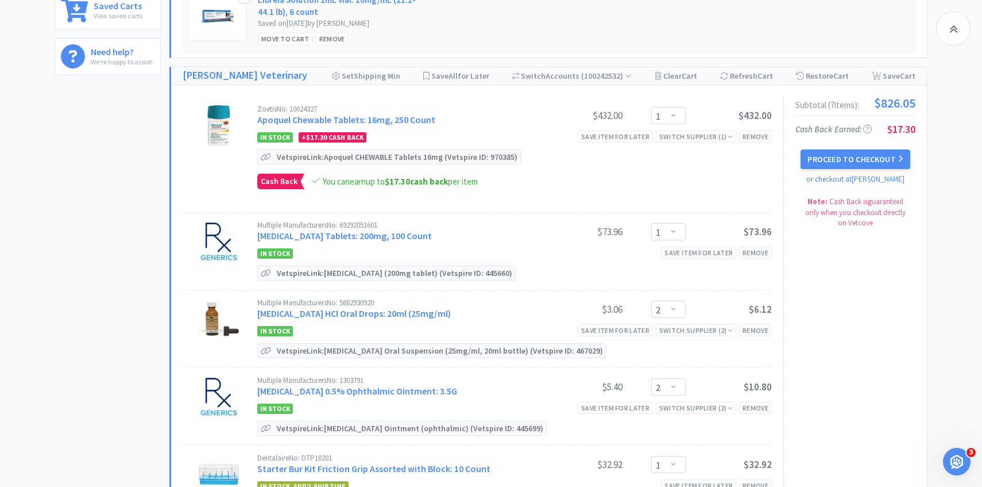
scroll to position [356, 0]
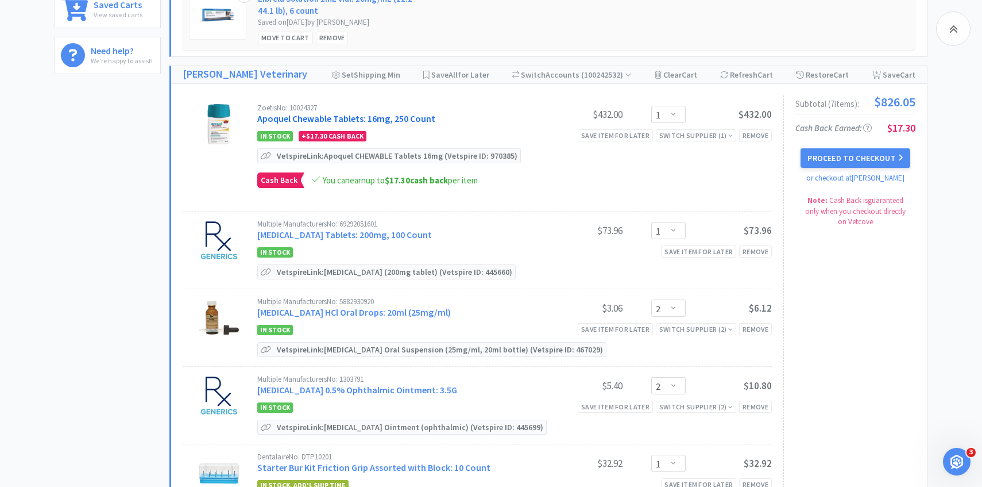
click at [380, 123] on link "Apoquel Chewable Tablets: 16mg, 250 Count" at bounding box center [346, 118] width 178 height 11
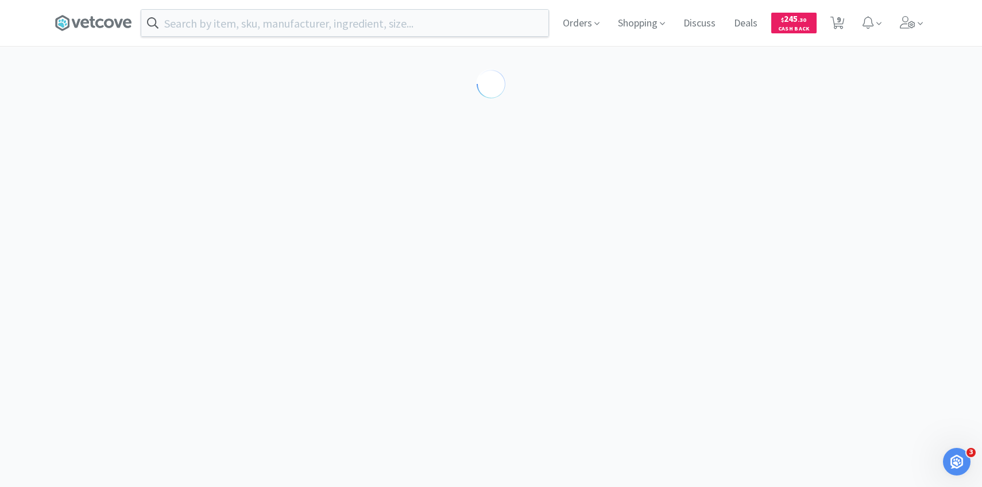
select select "610233"
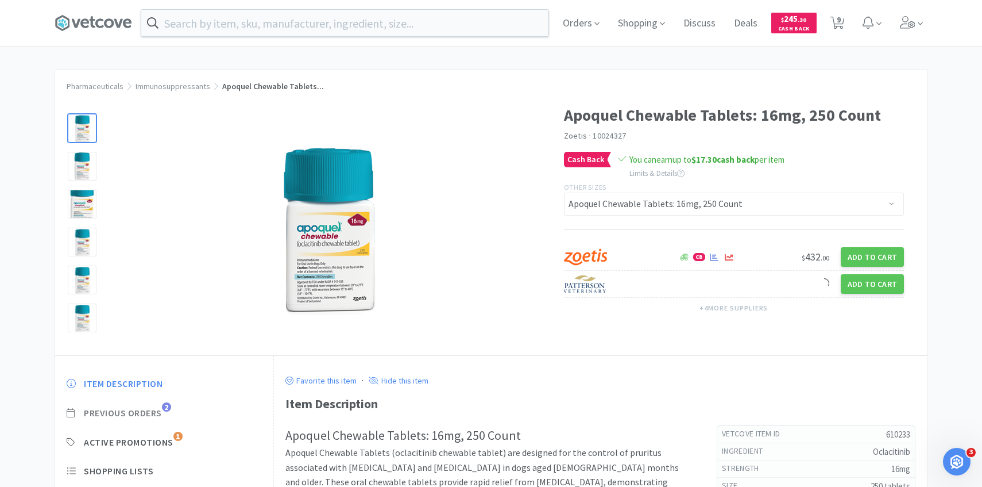
click at [156, 411] on span "Previous Orders" at bounding box center [123, 413] width 78 height 12
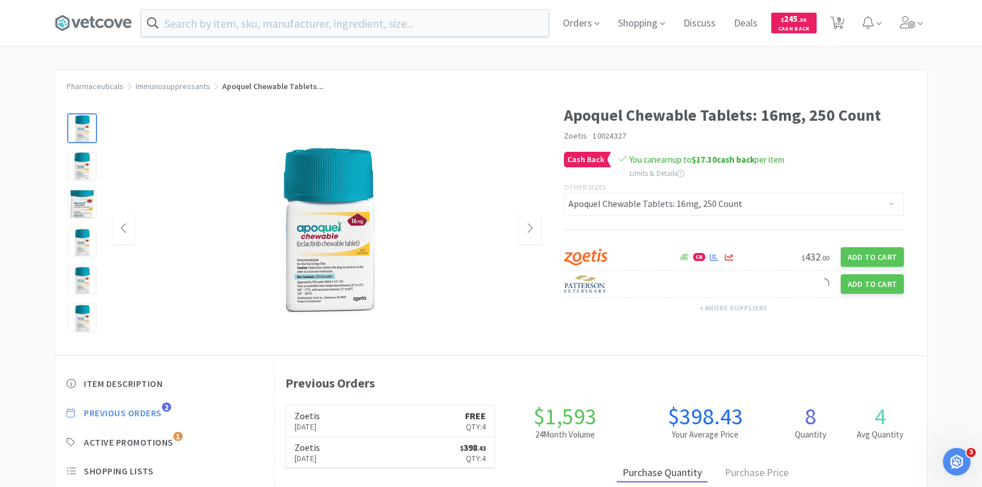
scroll to position [315, 653]
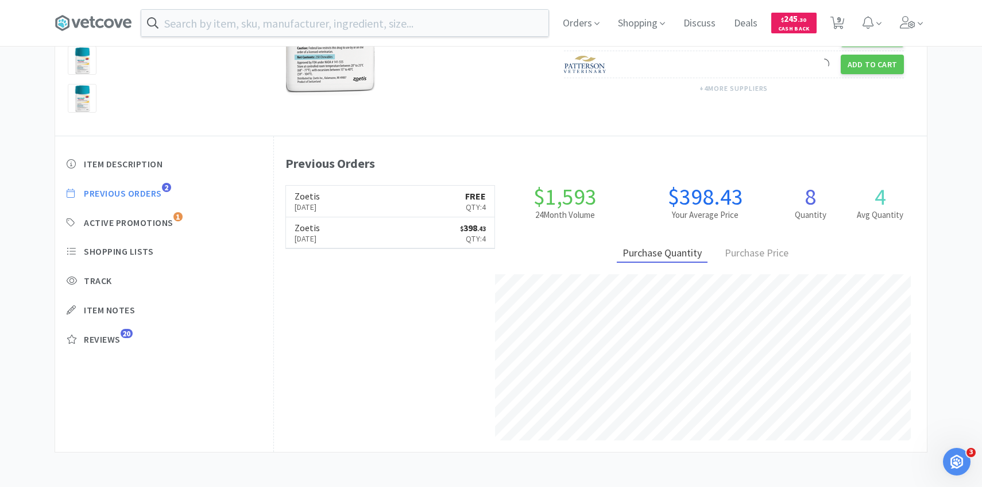
select select "1"
select select "2"
select select "1"
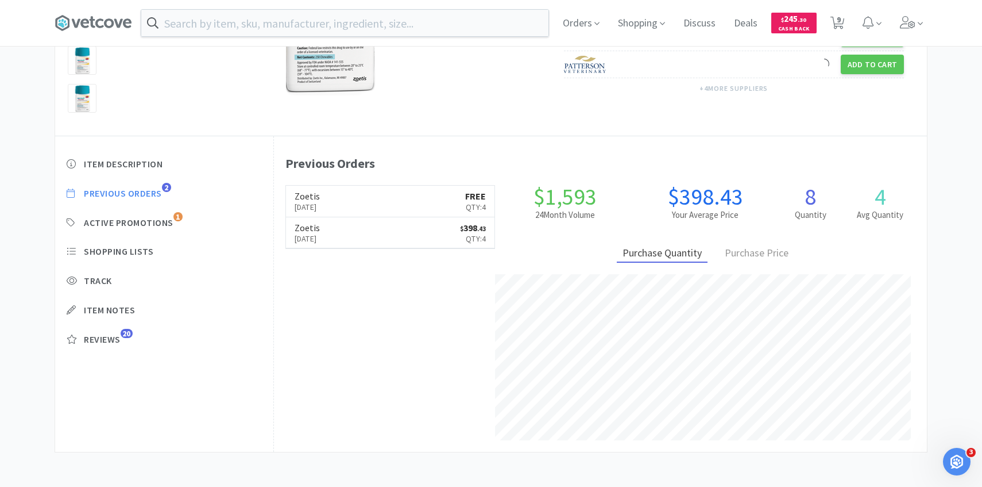
select select "1"
select select "2"
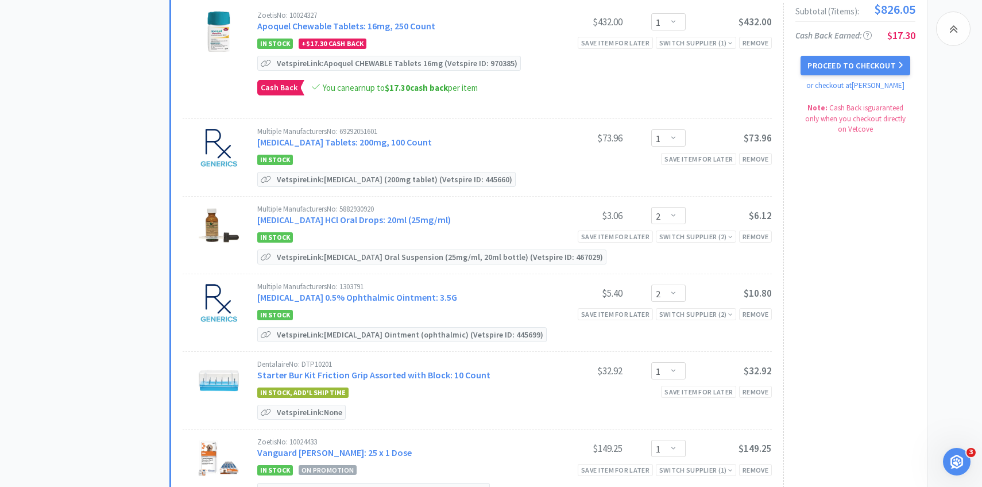
scroll to position [472, 0]
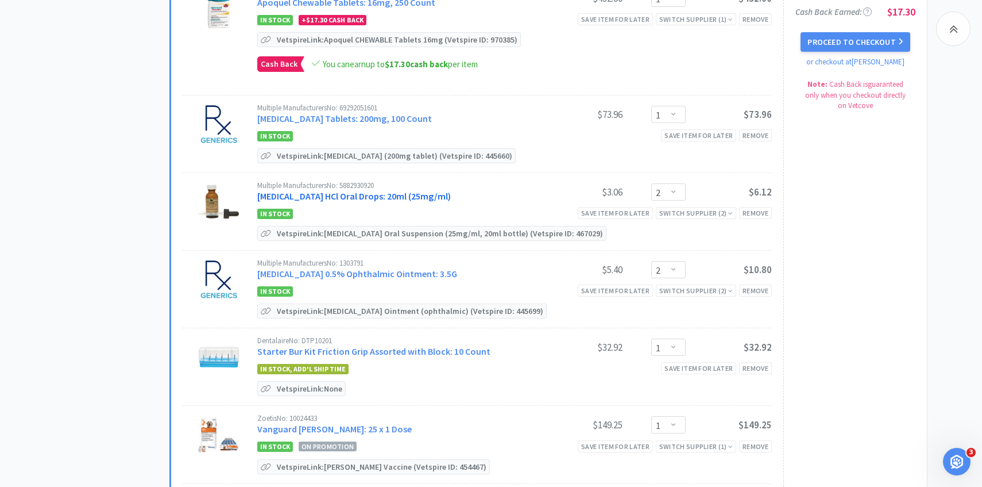
click at [360, 193] on link "Clindamycin HCl Oral Drops: 20ml (25mg/ml)" at bounding box center [354, 195] width 194 height 11
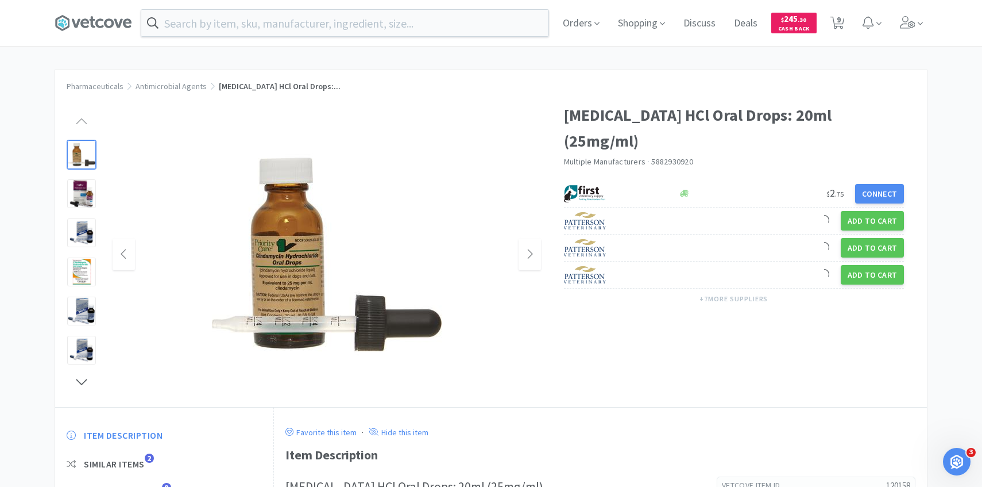
scroll to position [38, 0]
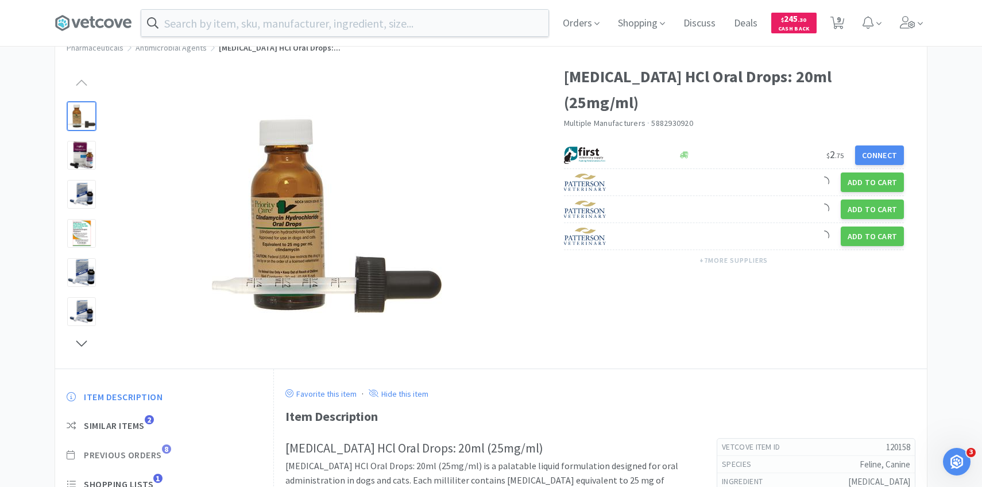
click at [164, 458] on span "Previous Orders 8" at bounding box center [164, 455] width 195 height 12
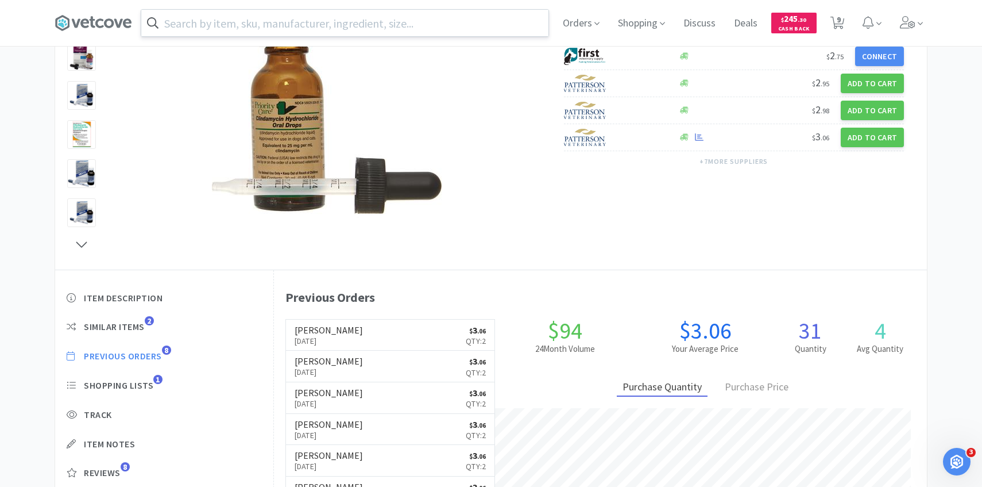
scroll to position [315, 653]
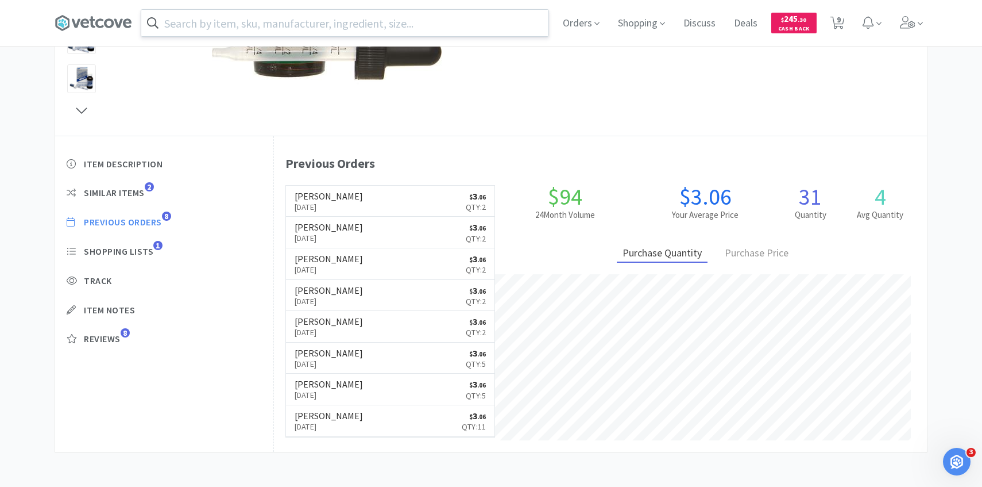
select select "1"
select select "2"
select select "1"
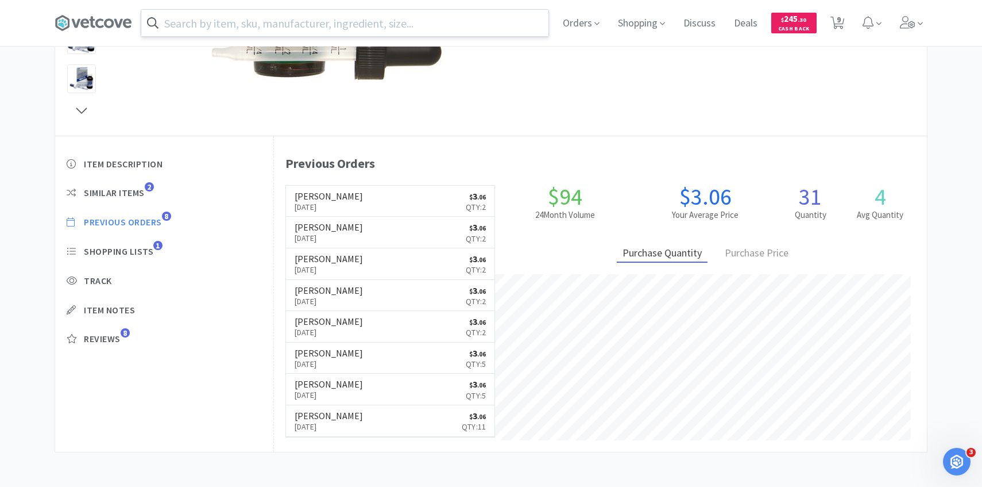
select select "1"
select select "2"
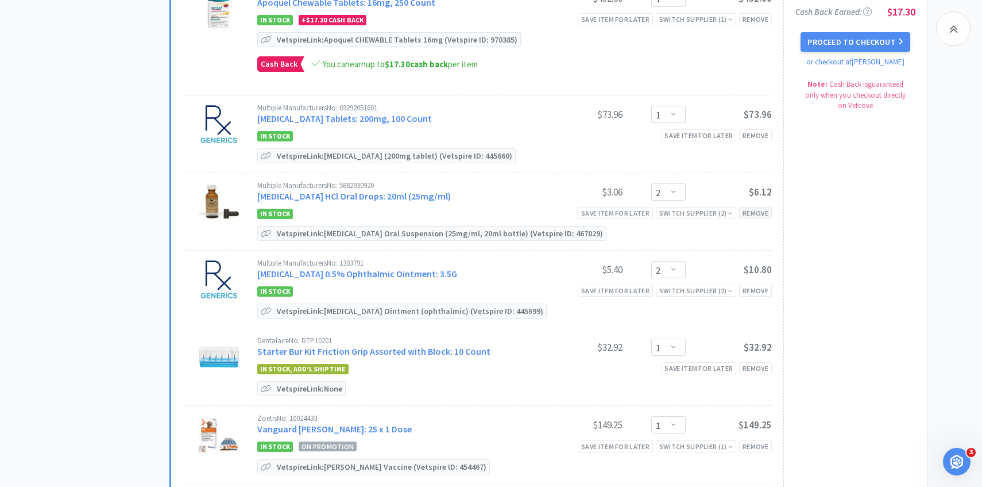
click at [757, 216] on div "Remove" at bounding box center [755, 213] width 33 height 12
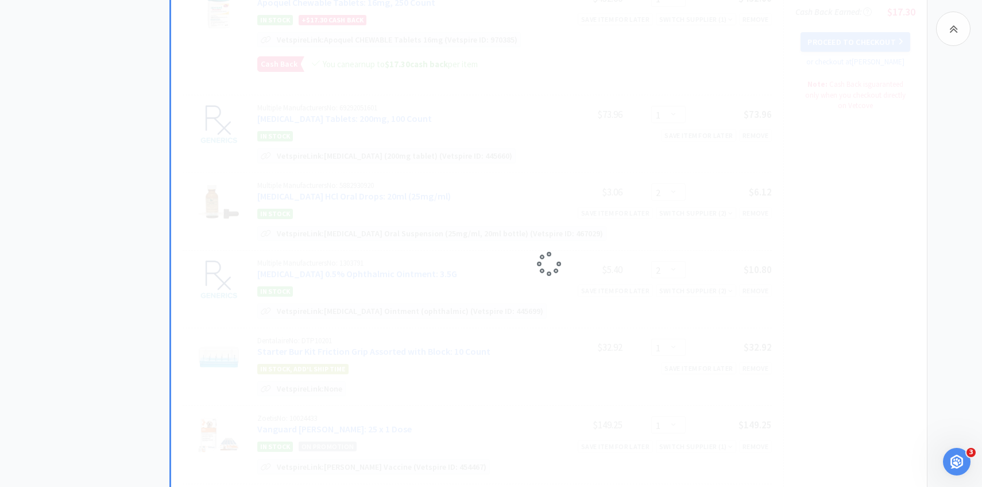
select select "1"
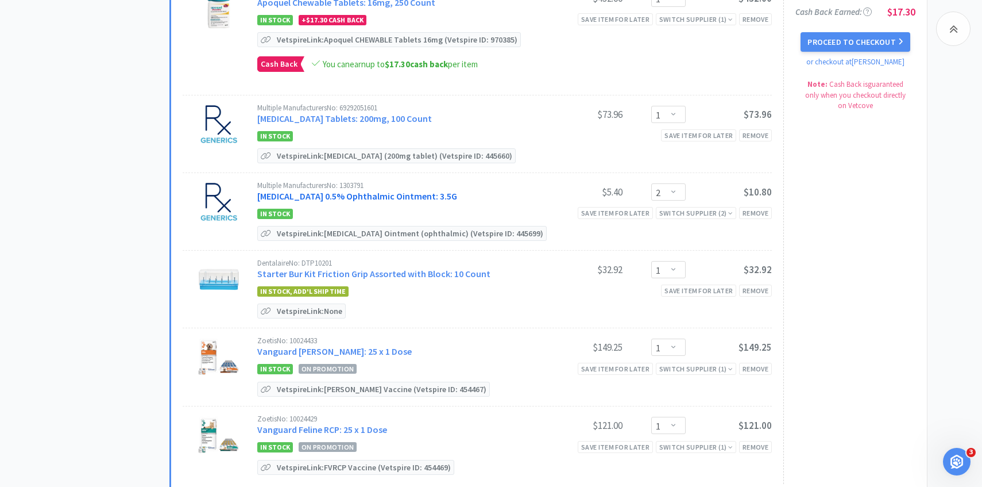
click at [376, 198] on link "[MEDICAL_DATA] 0.5% Ophthalmic Ointment: 3.5G" at bounding box center [357, 195] width 200 height 11
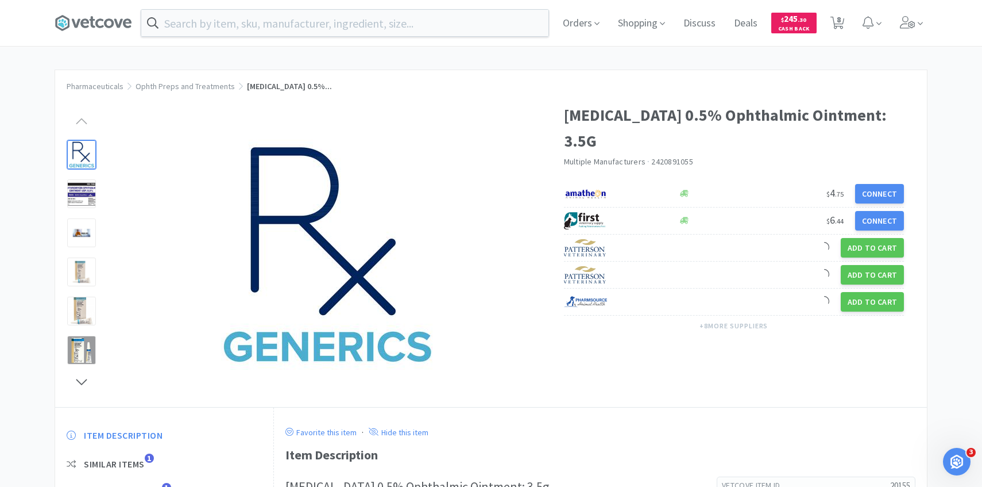
scroll to position [48, 0]
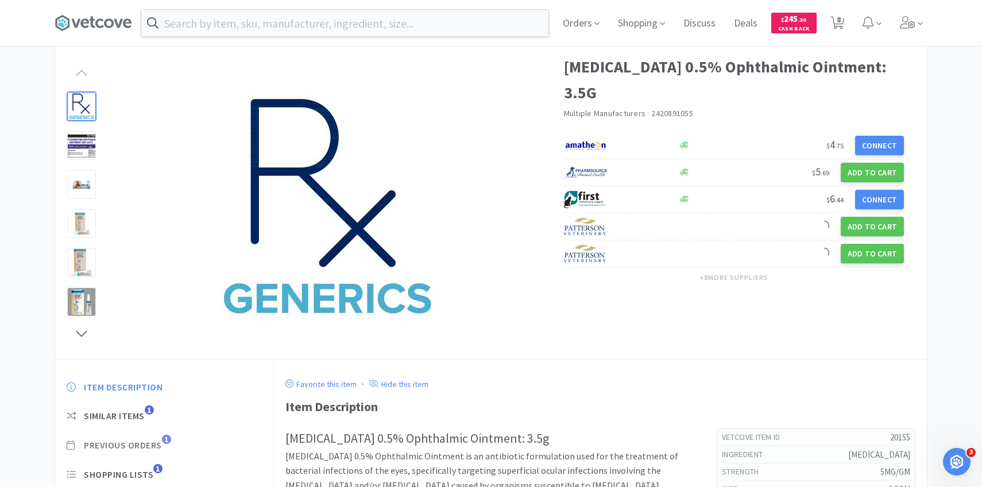
click at [157, 449] on span "Previous Orders" at bounding box center [123, 445] width 78 height 12
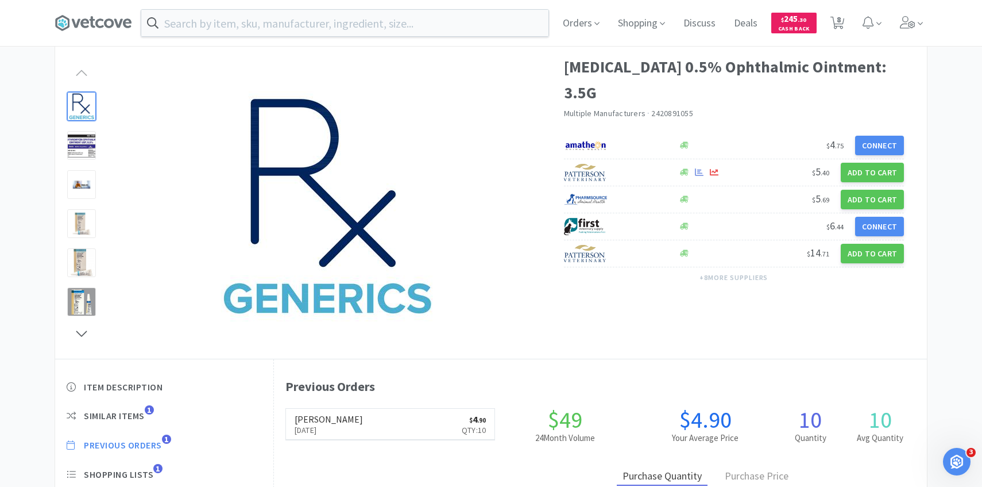
scroll to position [315, 653]
select select "1"
select select "2"
select select "1"
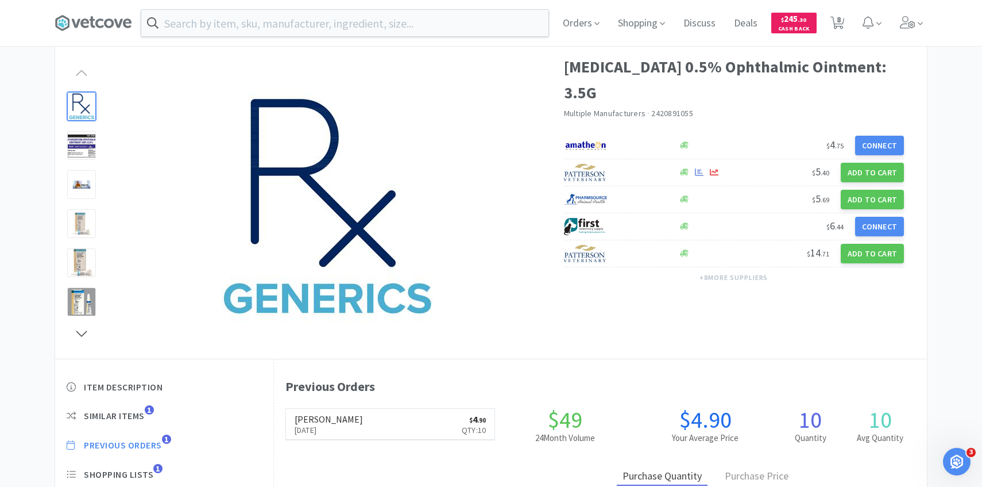
select select "1"
select select "2"
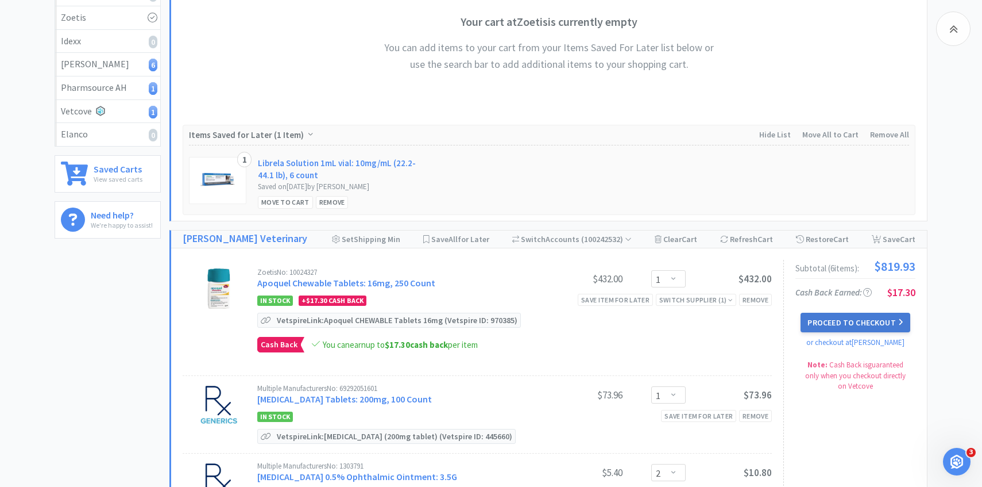
click at [820, 326] on button "Proceed to Checkout" at bounding box center [855, 323] width 109 height 20
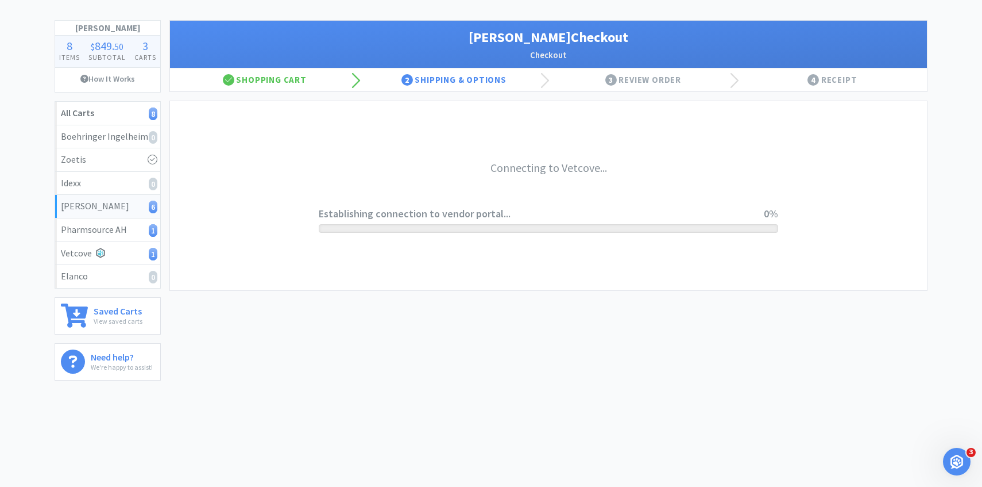
scroll to position [49, 0]
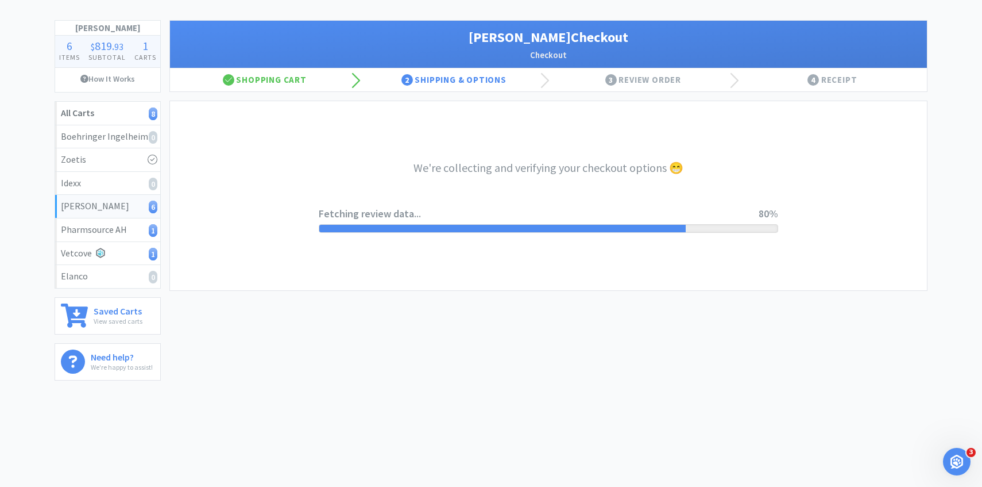
select select "1"
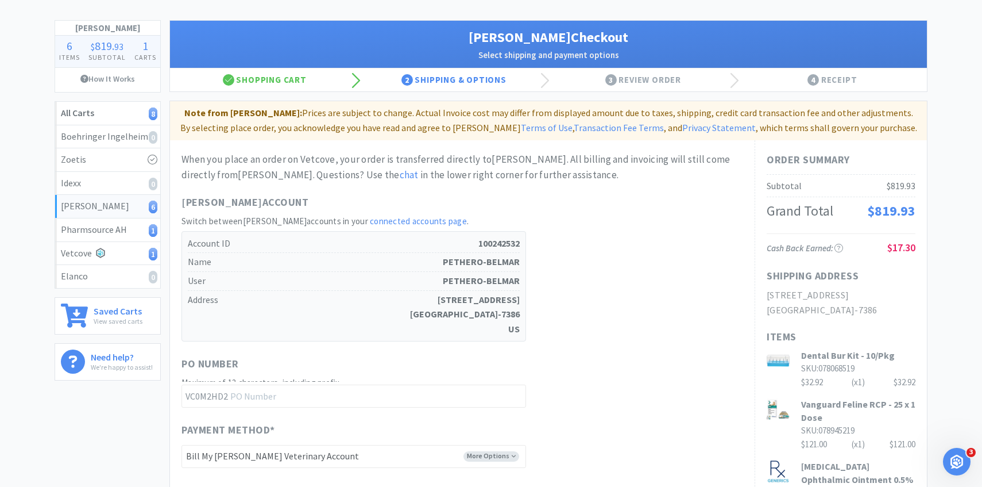
scroll to position [0, 0]
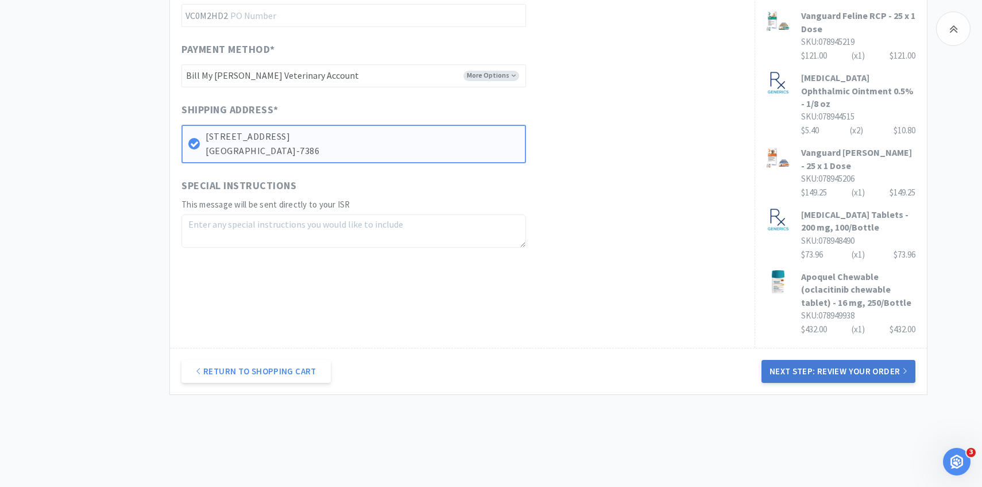
click at [800, 360] on button "Next Step: Review Your Order" at bounding box center [839, 371] width 154 height 23
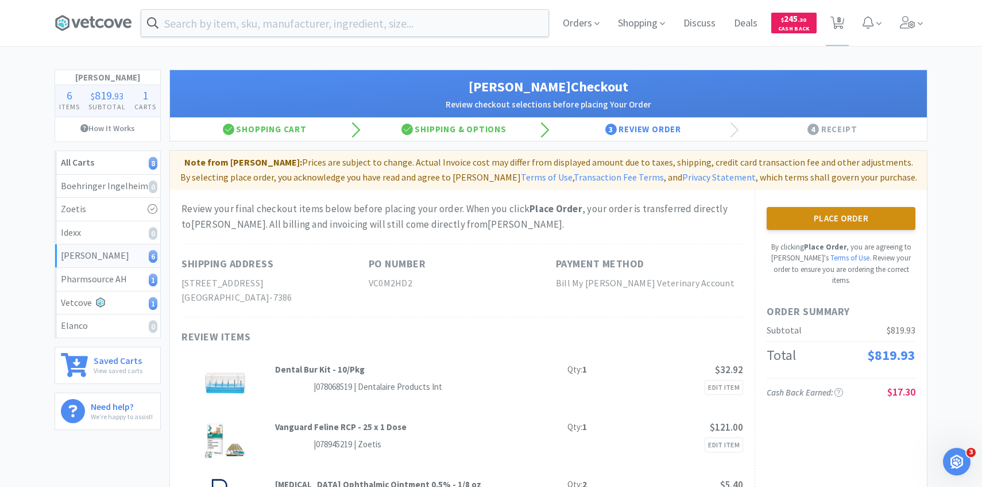
click at [823, 215] on button "Place Order" at bounding box center [841, 218] width 149 height 23
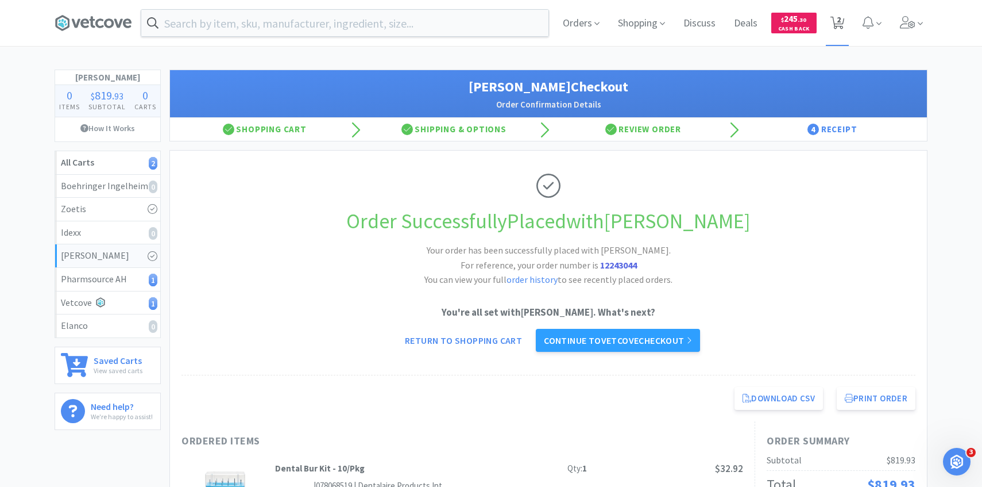
click at [835, 24] on icon at bounding box center [838, 23] width 14 height 13
select select "1"
select select "2"
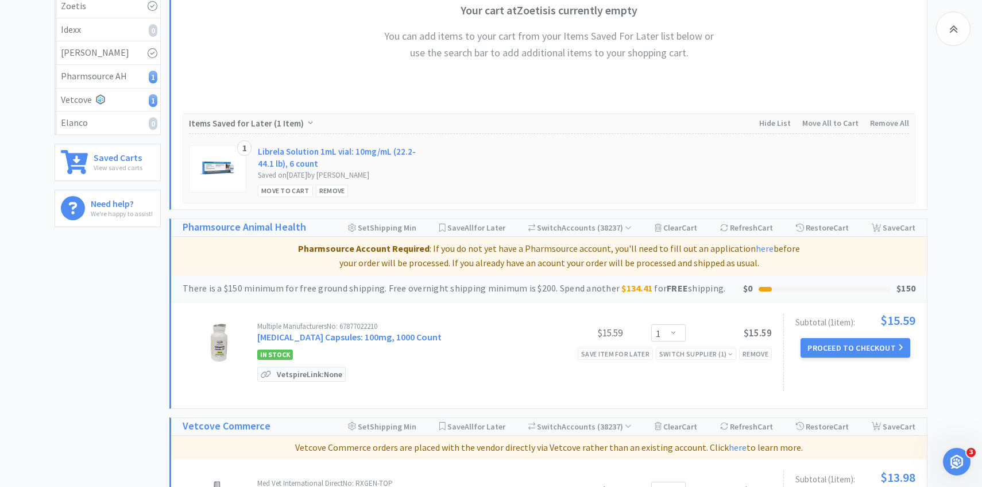
scroll to position [222, 0]
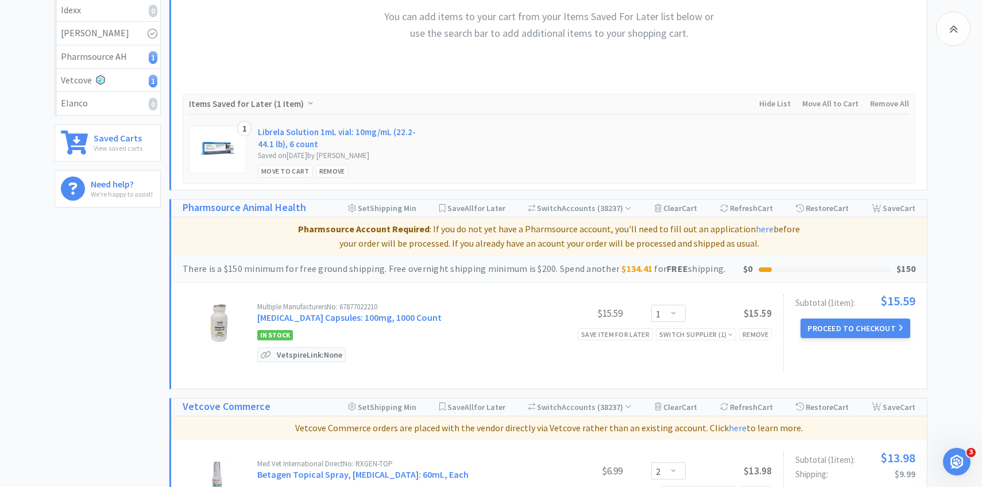
click at [352, 330] on div "In Stock Save item for later Switch Supplier ( 1 ) Remove" at bounding box center [514, 334] width 515 height 14
click at [352, 326] on div "Multiple Manufacturers No: 67877022210 Gabapentin Capsules: 100mg, 1000 Count $…" at bounding box center [514, 333] width 515 height 60
click at [349, 323] on div "Multiple Manufacturers No: 67877022210 Gabapentin Capsules: 100mg, 1000 Count" at bounding box center [396, 313] width 279 height 21
click at [349, 321] on link "Gabapentin Capsules: 100mg, 1000 Count" at bounding box center [349, 316] width 184 height 11
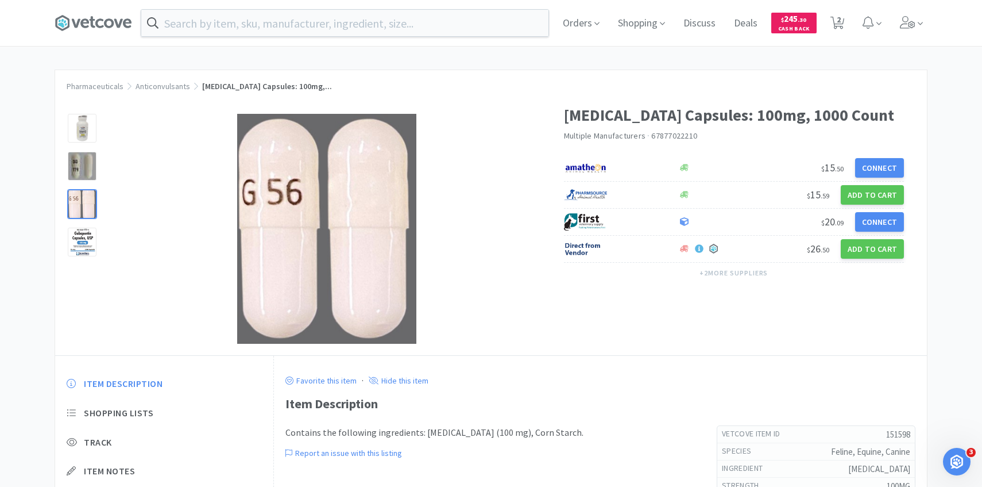
select select "1"
select select "2"
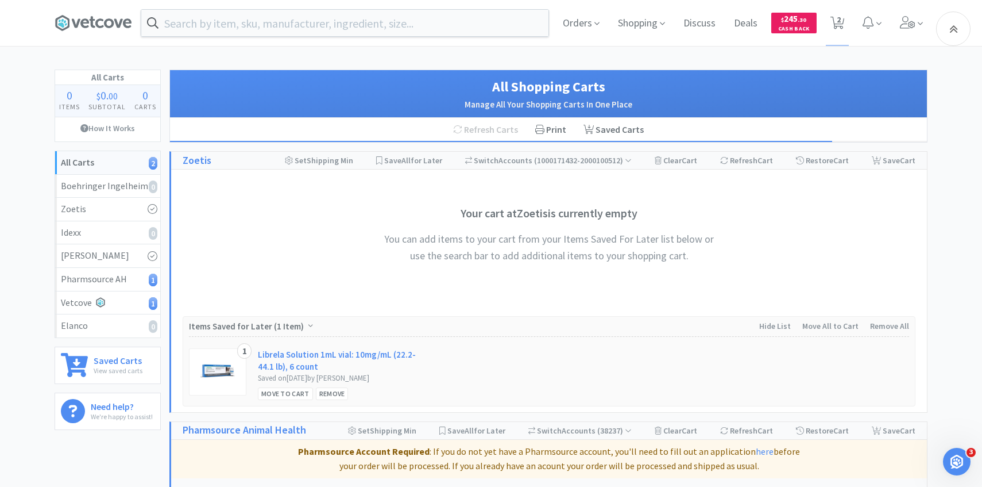
scroll to position [222, 0]
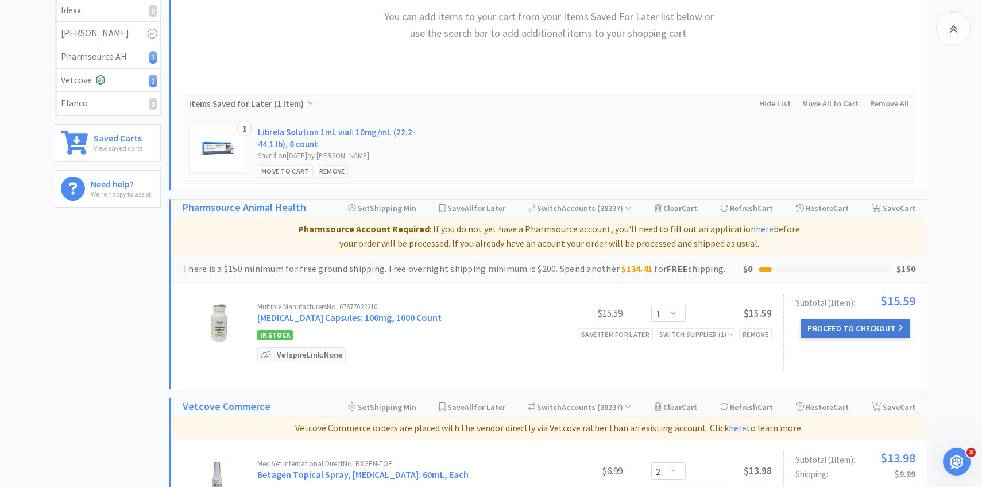
click at [831, 335] on button "Proceed to Checkout" at bounding box center [855, 328] width 109 height 20
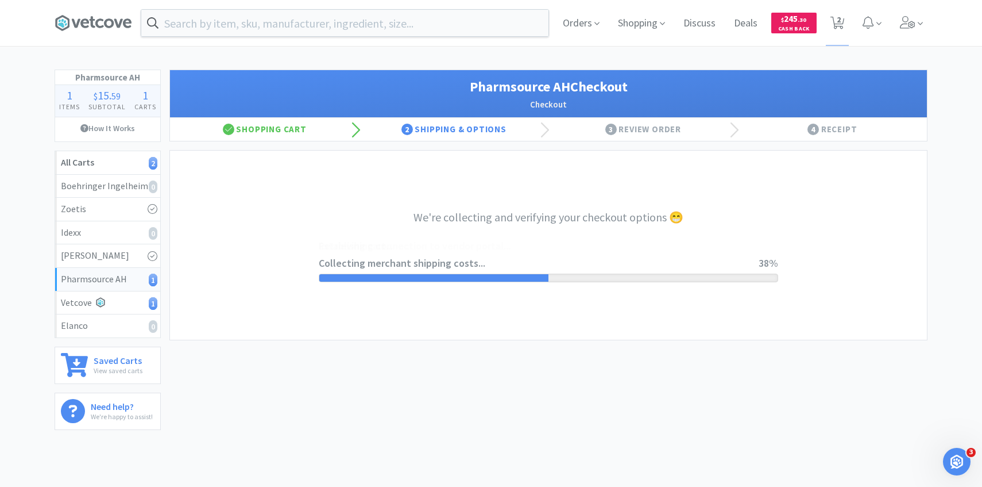
select select "1001"
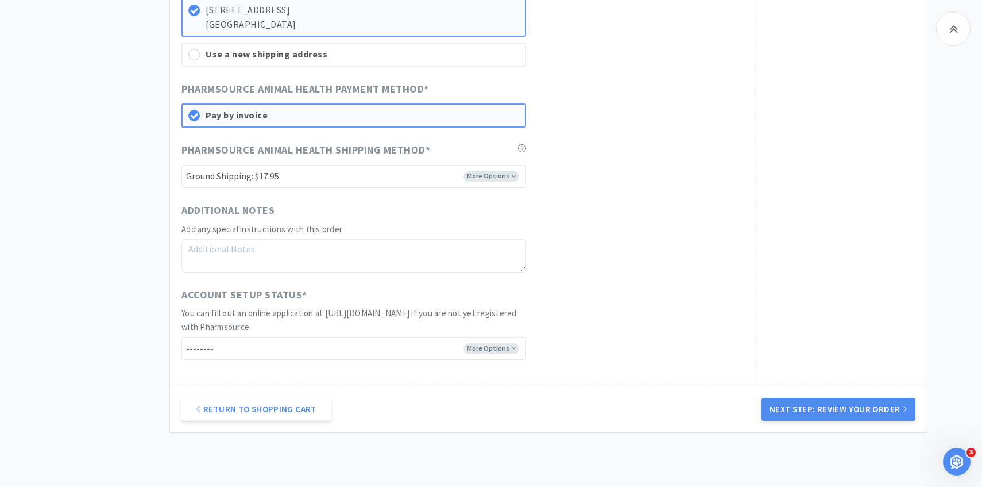
scroll to position [739, 0]
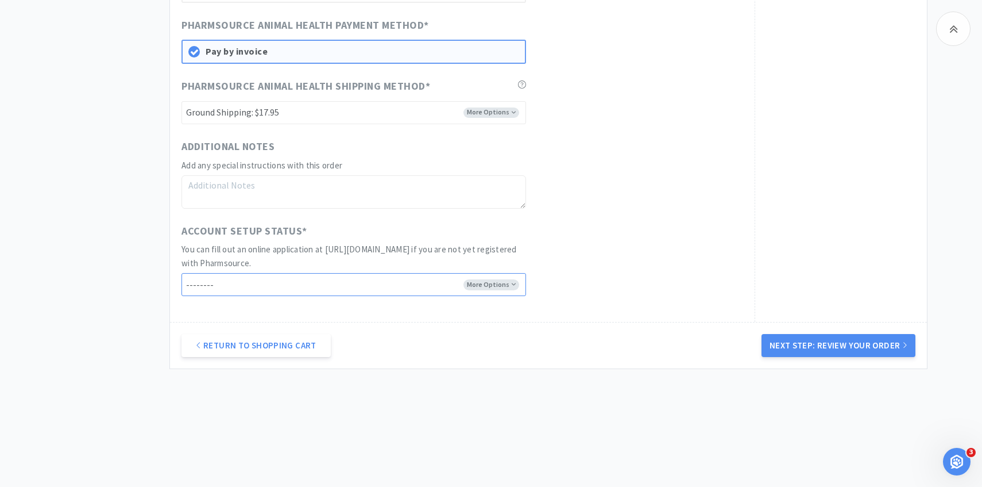
click at [442, 281] on select "-------- I already have an account with Pharmsource I've submitted an online ap…" at bounding box center [354, 284] width 345 height 23
select select "has_account"
click at [182, 273] on select "-------- I already have an account with Pharmsource I've submitted an online ap…" at bounding box center [354, 284] width 345 height 23
click at [791, 356] on button "Next Step: Review Your Order" at bounding box center [839, 345] width 154 height 23
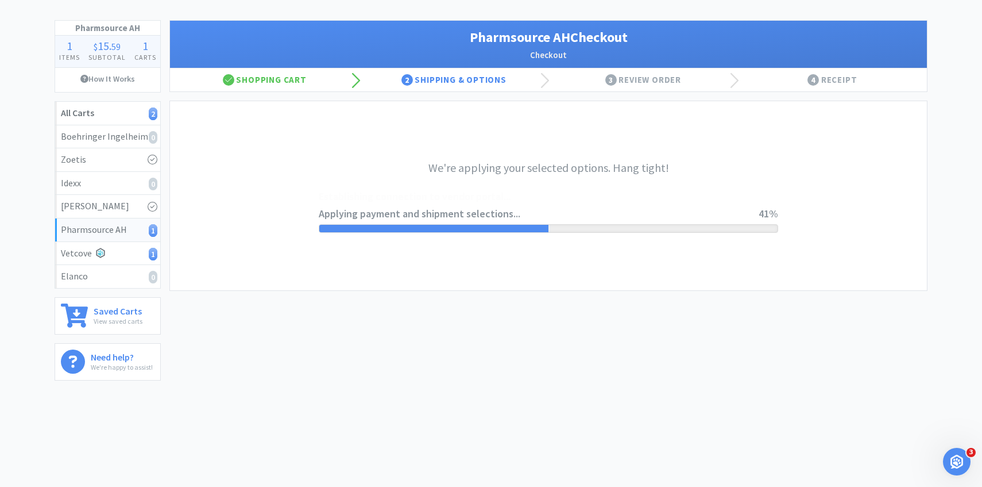
scroll to position [0, 0]
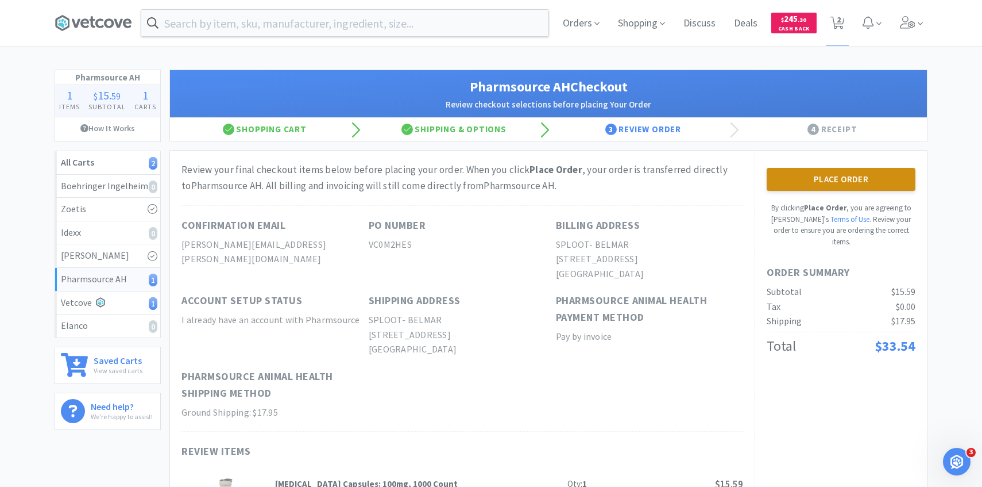
click at [823, 182] on button "Place Order" at bounding box center [841, 179] width 149 height 23
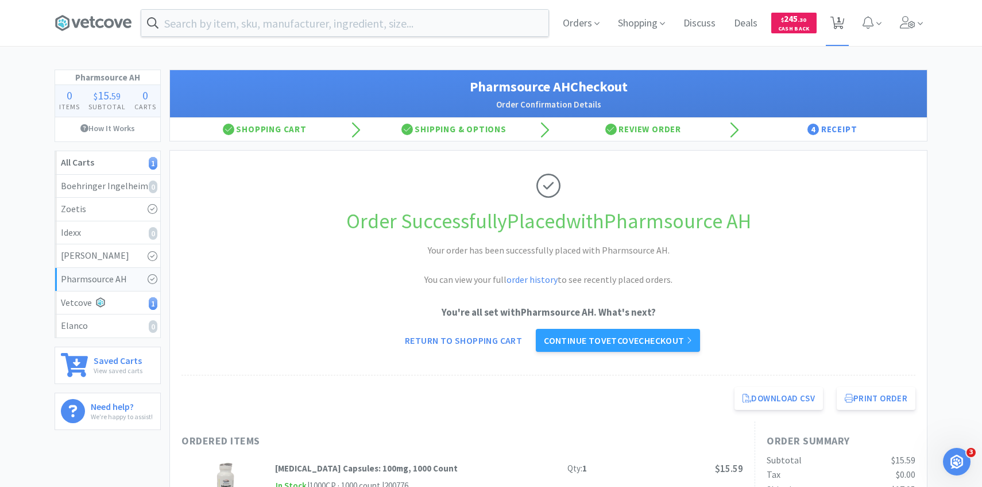
click at [843, 23] on icon at bounding box center [838, 23] width 14 height 13
select select "2"
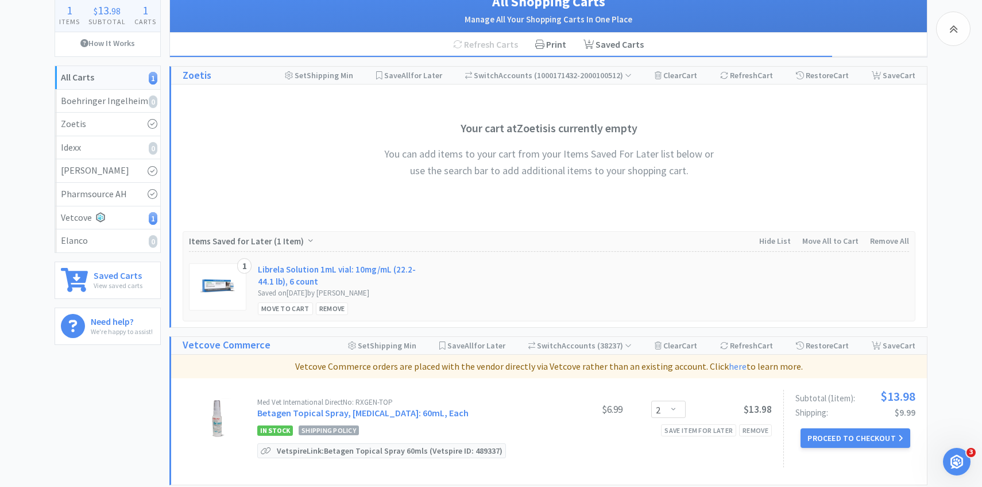
scroll to position [201, 0]
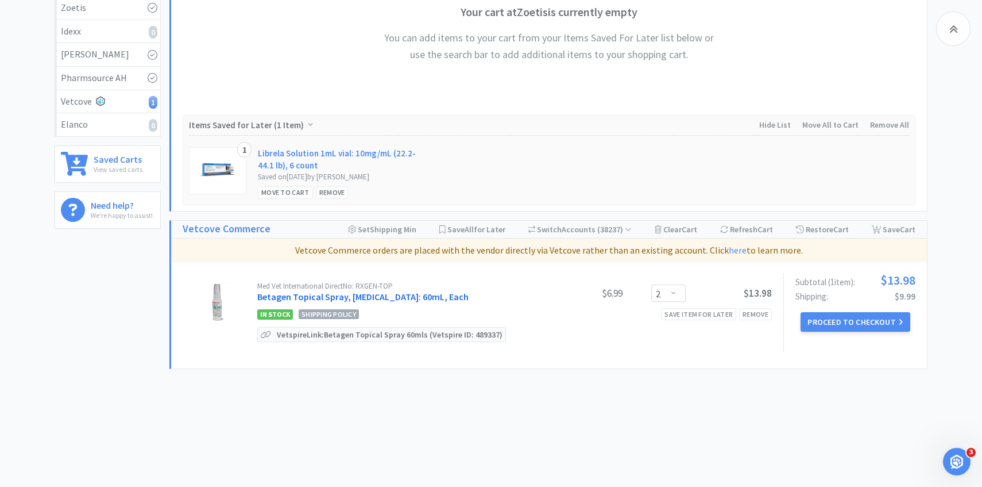
click at [422, 300] on link "Betagen Topical Spray, Broad Spectrum Antibiotic: 60mL, Each" at bounding box center [362, 296] width 211 height 11
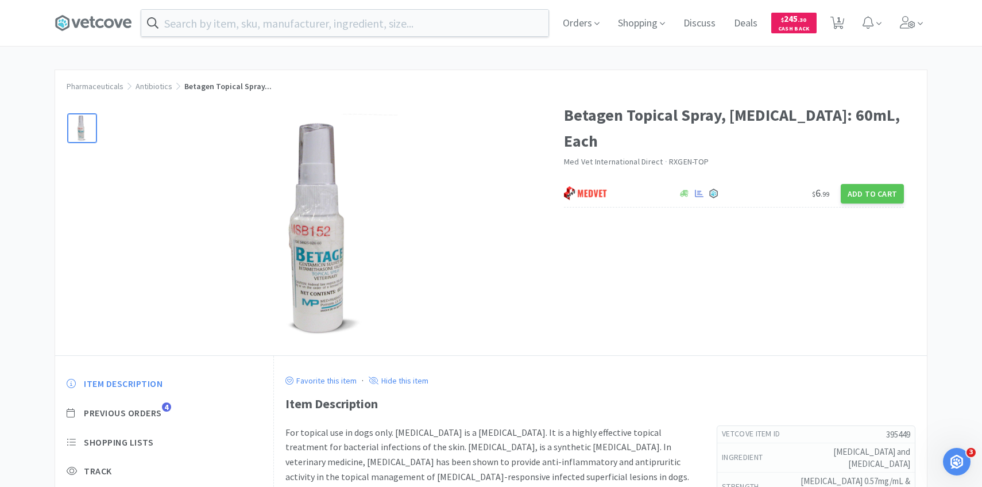
scroll to position [99, 0]
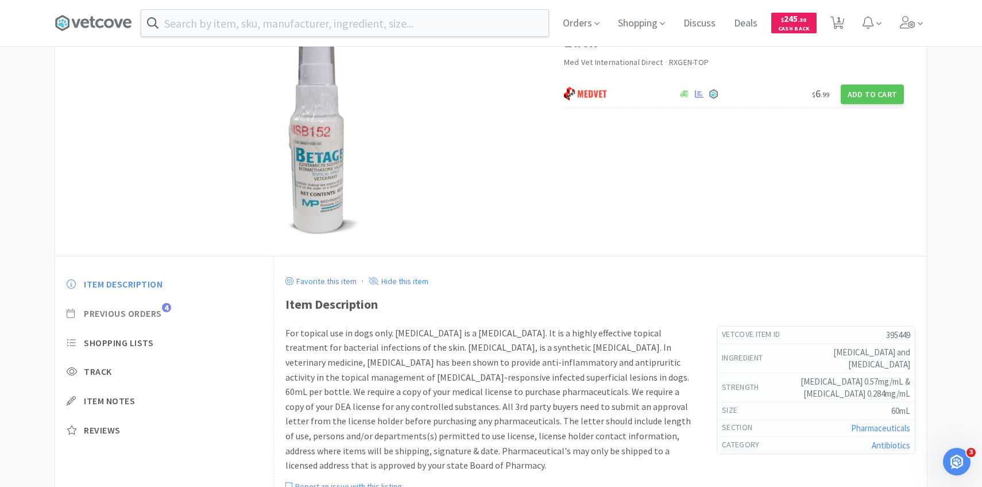
click at [149, 313] on span "Previous Orders" at bounding box center [123, 313] width 78 height 12
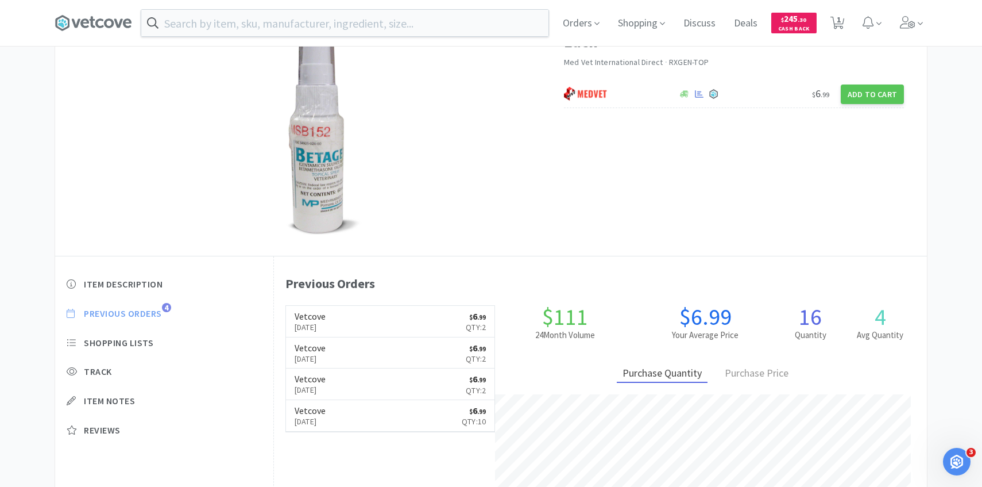
scroll to position [315, 653]
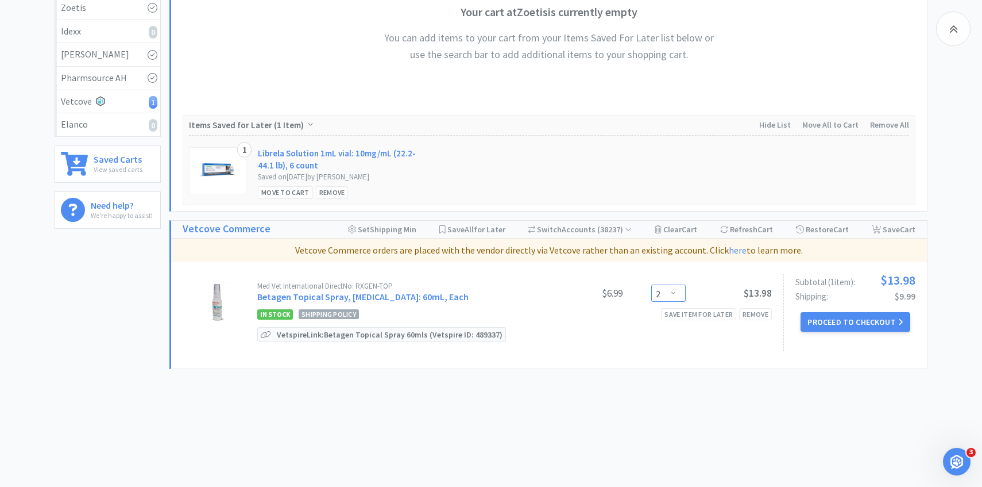
click at [662, 295] on select "Enter Quantity 1 2 3 4 5 6 7 8 9 10 11 12 13 14 15 16 17 18 19 20 Enter Quantity" at bounding box center [668, 292] width 34 height 17
click at [651, 284] on select "Enter Quantity 1 2 3 4 5 6 7 8 9 10 11 12 13 14 15 16 17 18 19 20 Enter Quantity" at bounding box center [668, 292] width 34 height 17
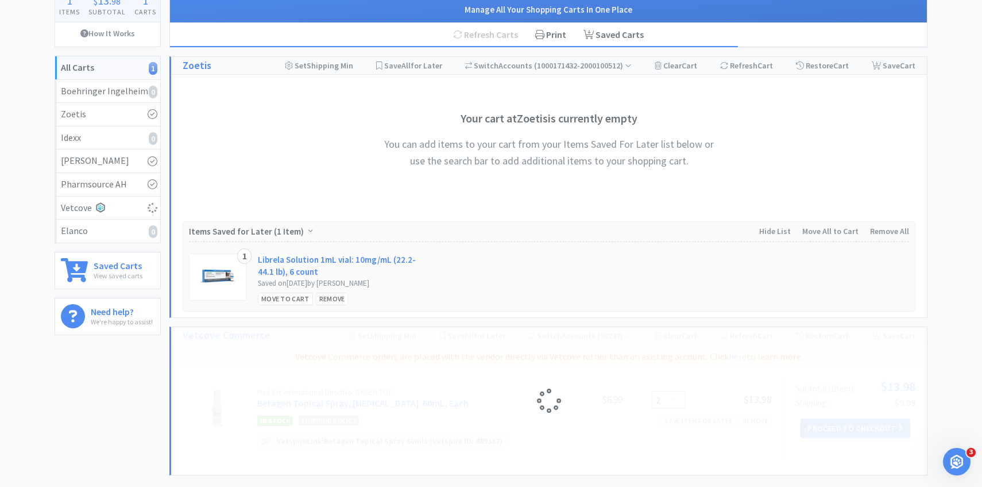
scroll to position [0, 0]
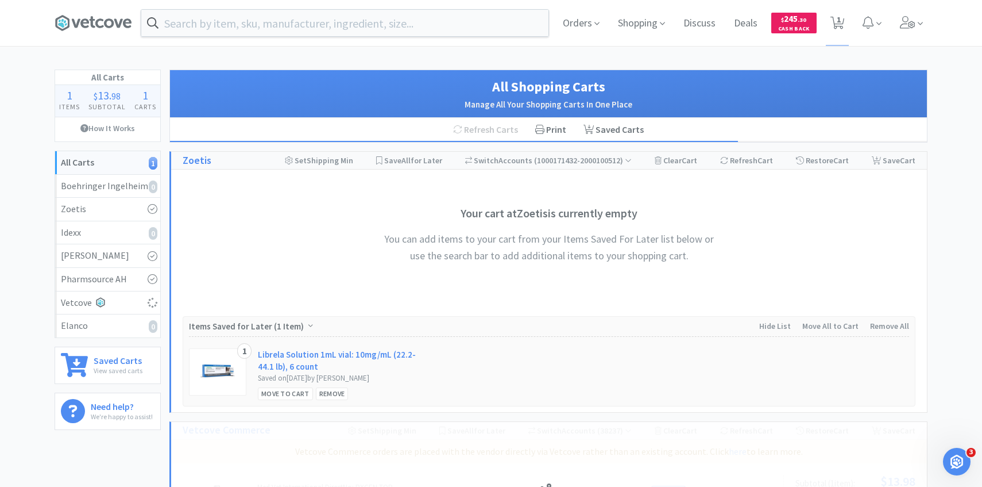
select select "4"
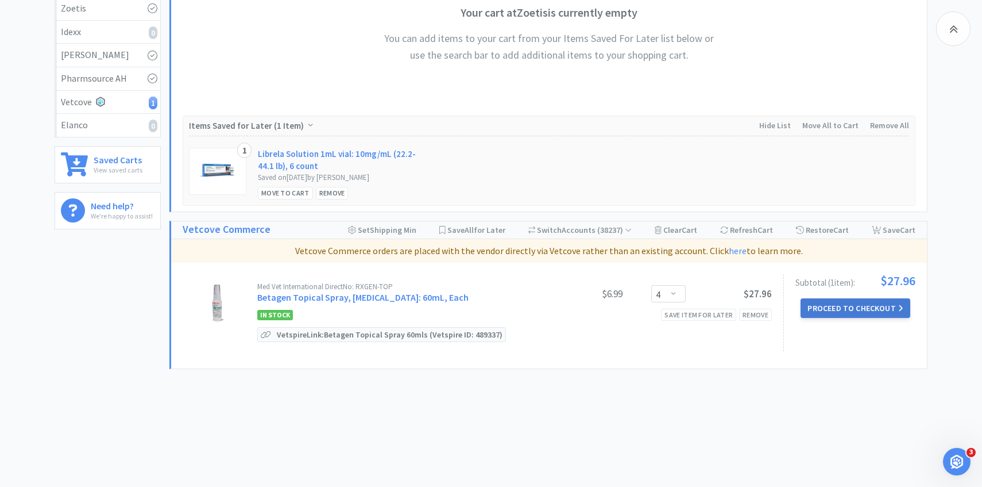
click at [845, 304] on button "Proceed to Checkout" at bounding box center [855, 308] width 109 height 20
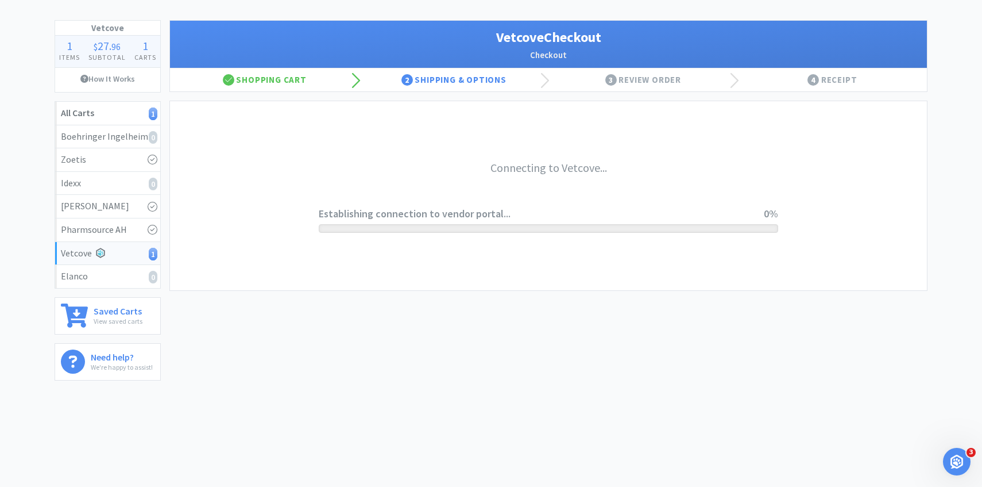
scroll to position [49, 0]
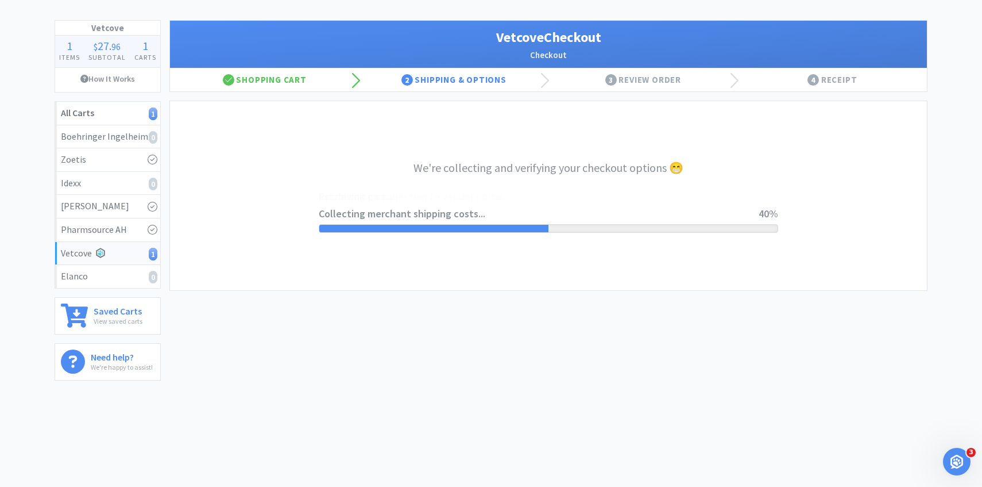
select select "2489"
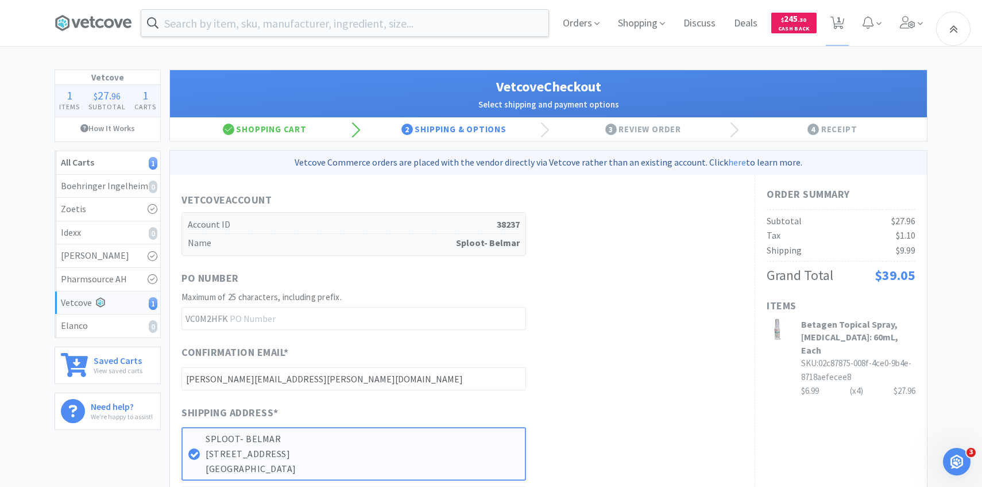
scroll to position [476, 0]
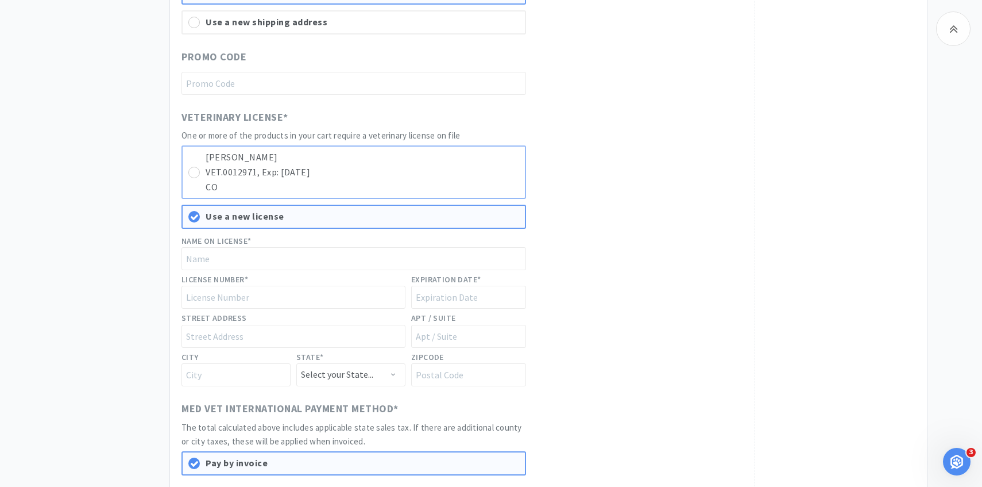
click at [456, 165] on p "VET.0012971, Exp: 10/31/2026" at bounding box center [363, 172] width 314 height 15
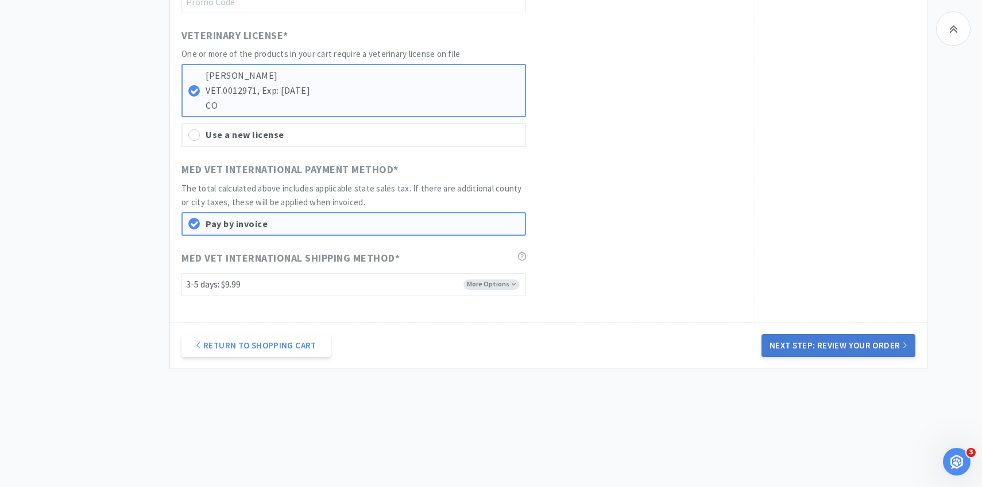
click at [808, 342] on button "Next Step: Review Your Order" at bounding box center [839, 345] width 154 height 23
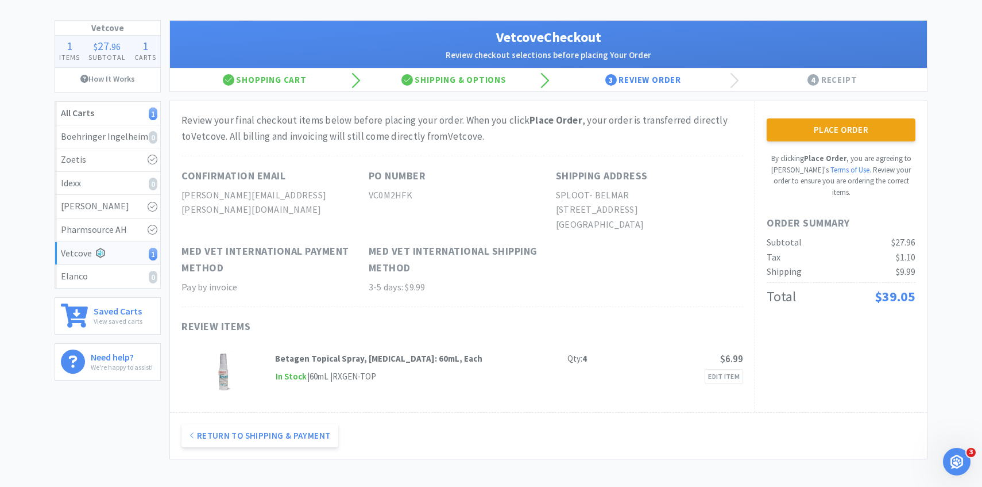
scroll to position [0, 0]
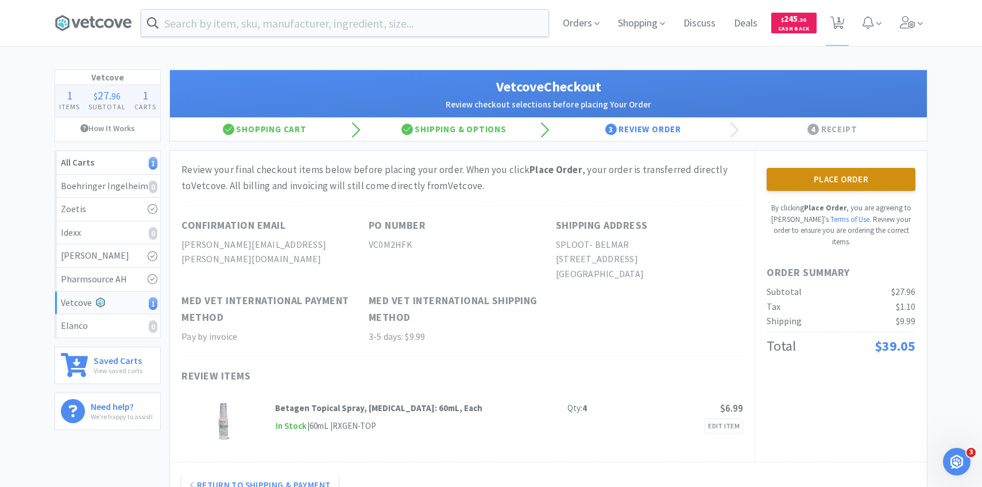
click at [836, 172] on button "Place Order" at bounding box center [841, 179] width 149 height 23
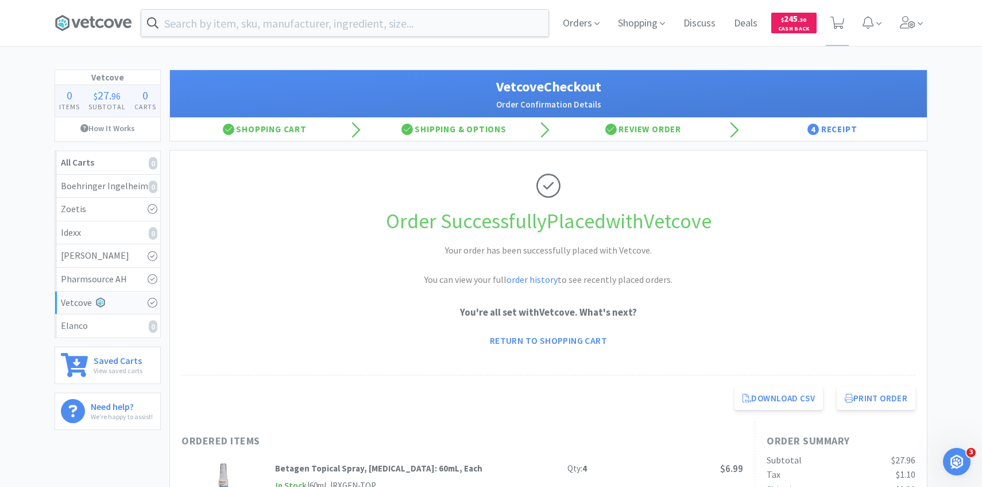
click at [928, 12] on div "Orders Shopping Discuss Discuss Deals Deals $ 245 . 30 Cash Back" at bounding box center [491, 23] width 885 height 46
click at [916, 30] on span at bounding box center [912, 23] width 33 height 46
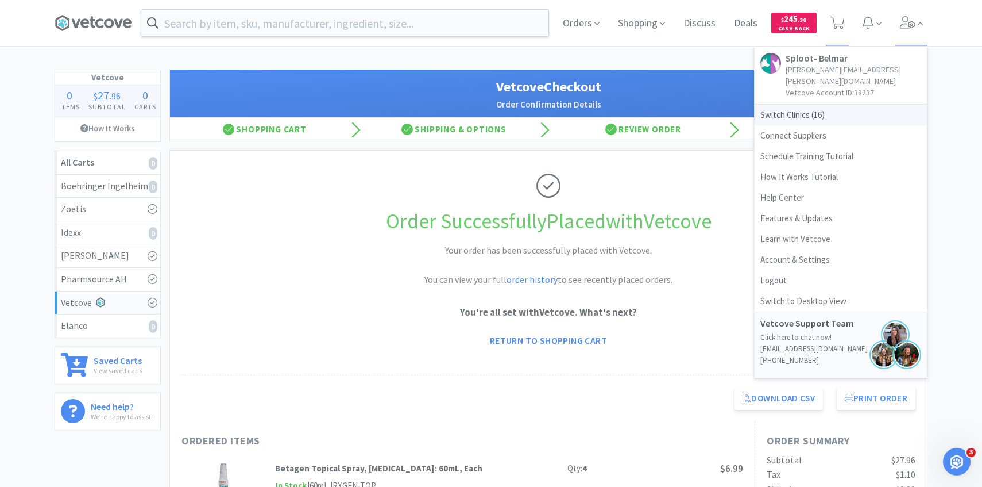
click at [851, 105] on span "Switch Clinics ( 16 )" at bounding box center [841, 115] width 172 height 21
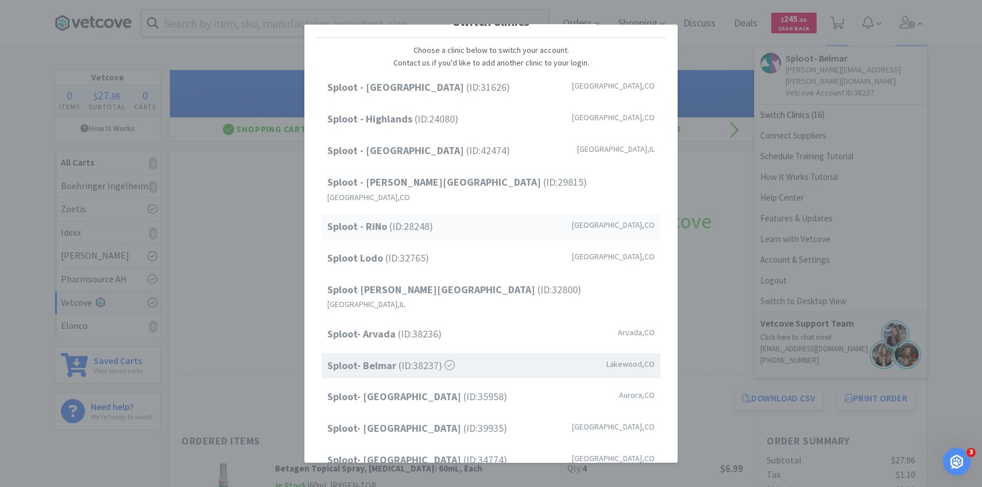
scroll to position [59, 0]
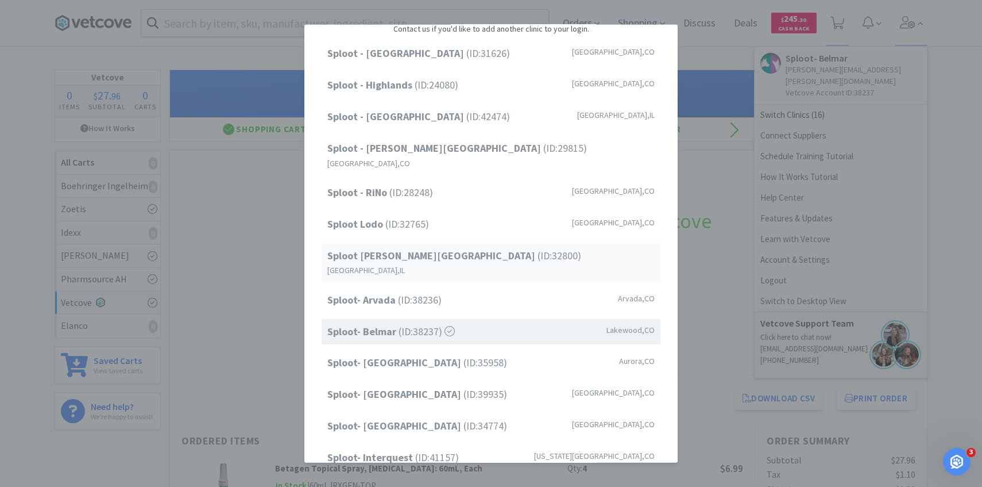
click at [483, 243] on div "Sploot Logan Square (ID: 32800 ) Chicago , IL" at bounding box center [491, 261] width 339 height 38
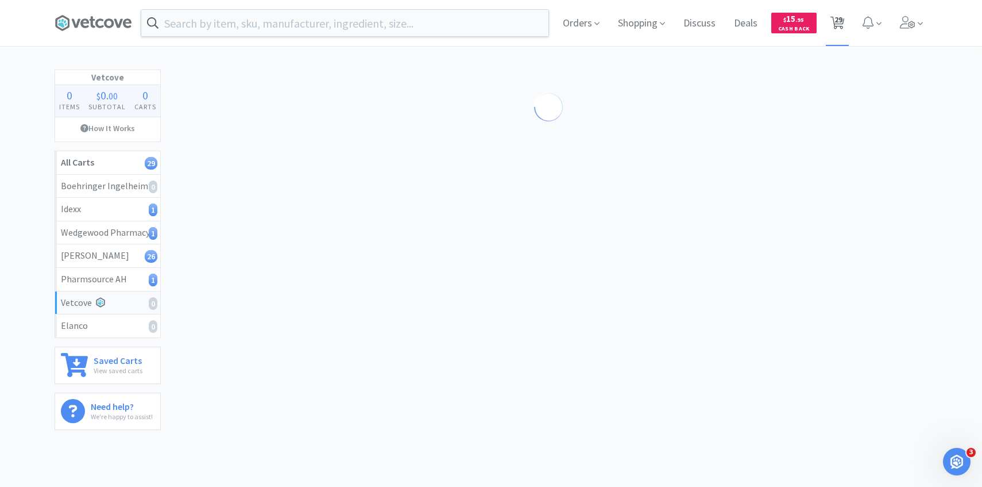
click at [842, 22] on span "29" at bounding box center [839, 20] width 8 height 46
select select "1"
select select "5"
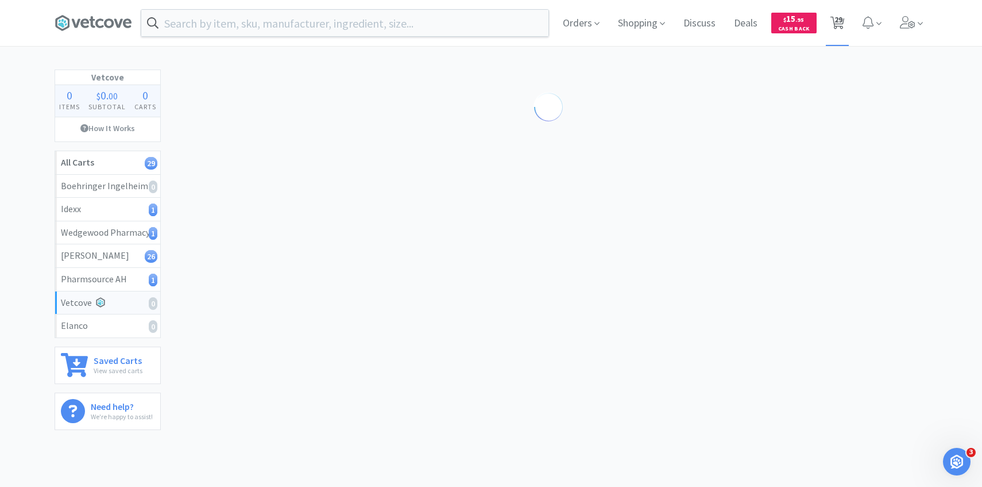
select select "3"
select select "2"
select select "4"
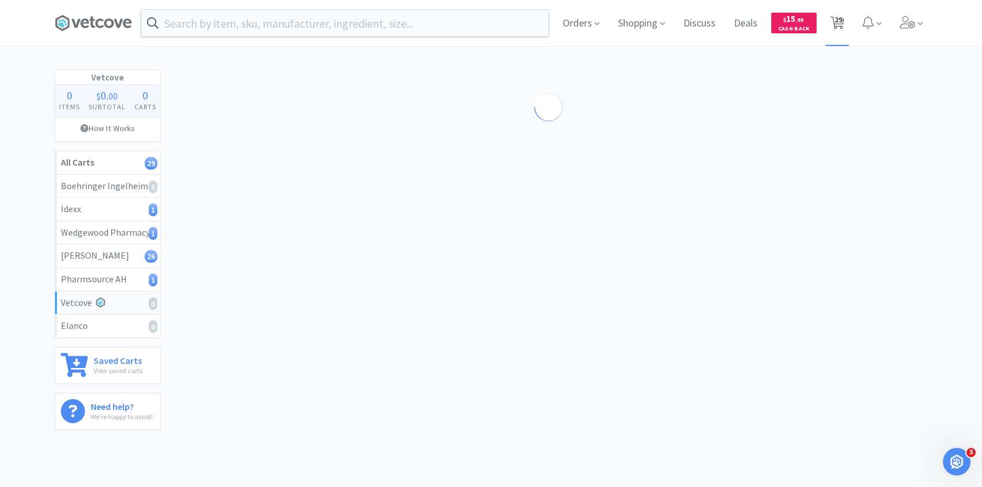
select select "3"
select select "6"
select select "3"
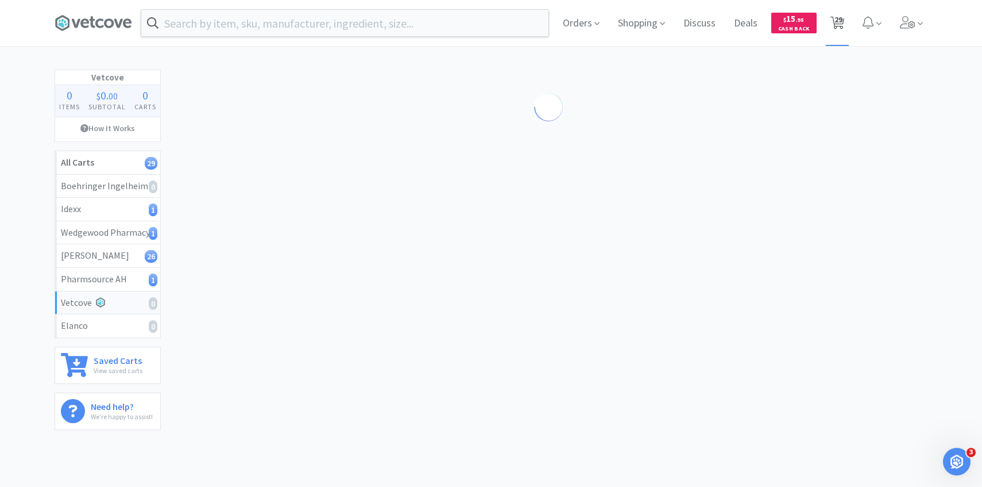
select select "1"
select select "2"
select select "3"
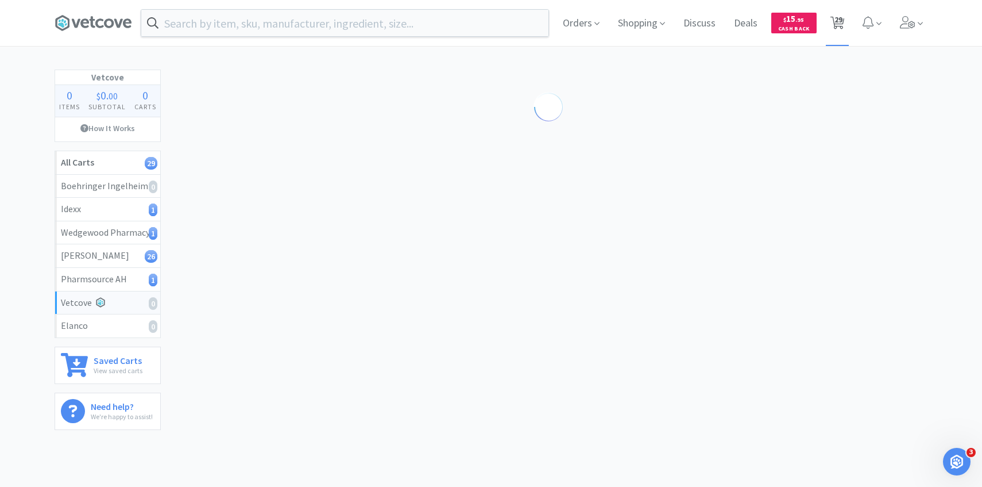
select select "2"
select select "4"
select select "2"
select select "100"
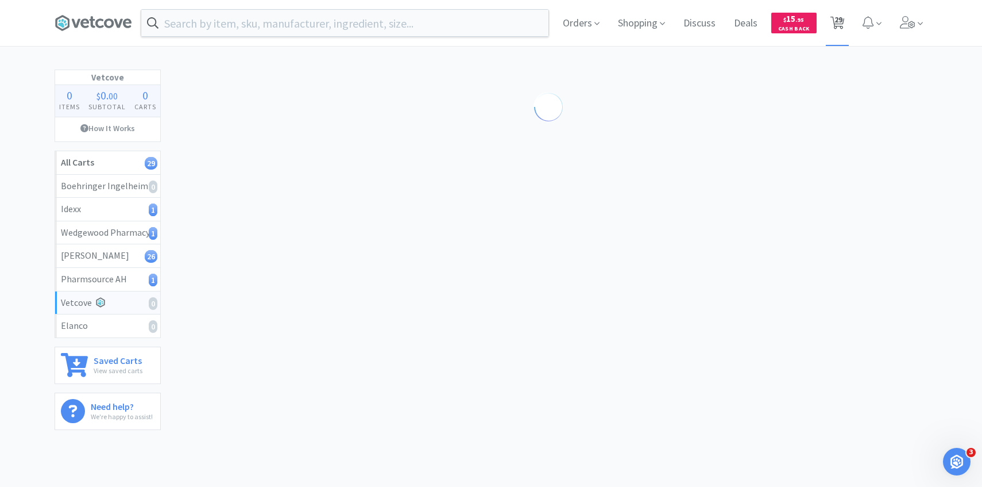
select select "2"
select select "6"
select select "50"
select select "1"
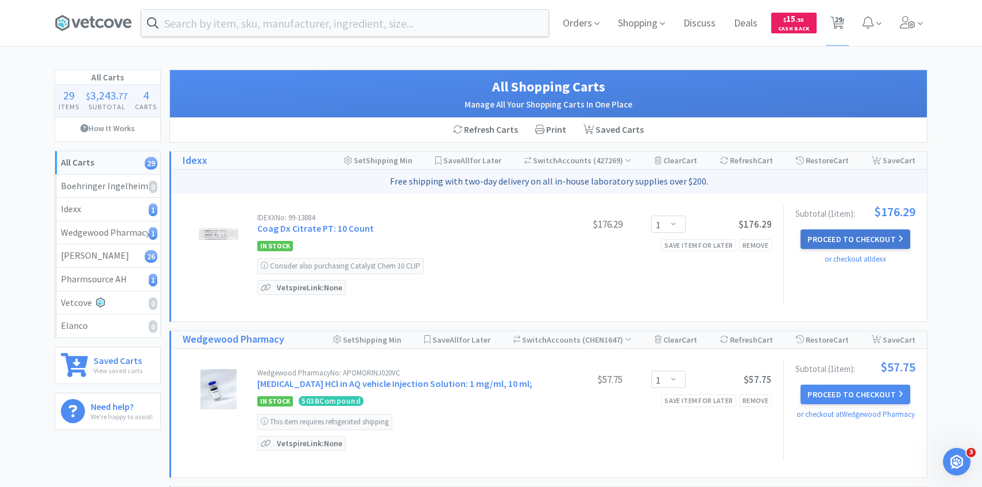
click at [826, 234] on button "Proceed to Checkout" at bounding box center [855, 239] width 109 height 20
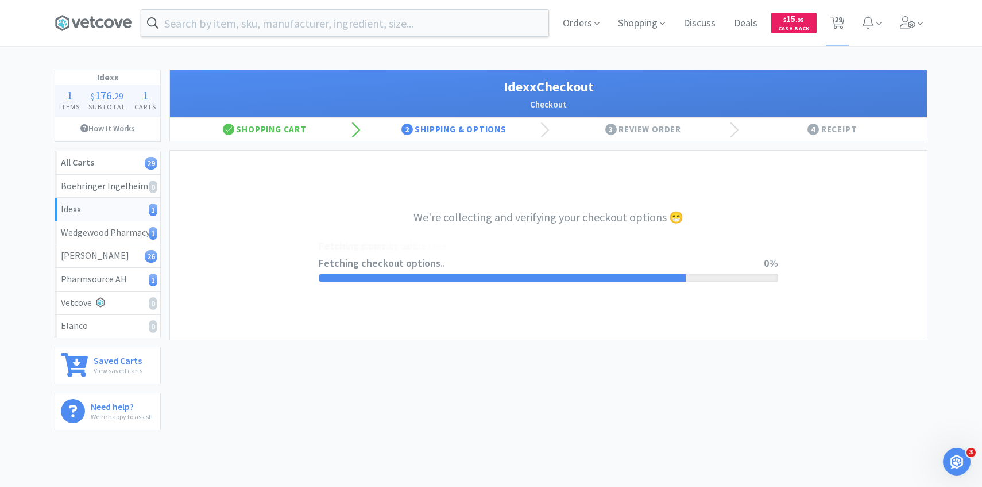
select select "904"
select select "003"
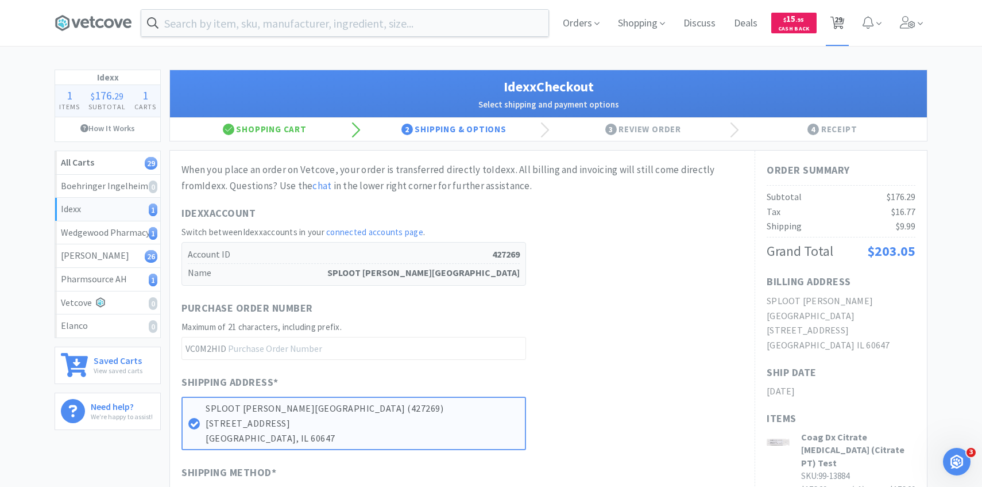
click at [838, 22] on span "29" at bounding box center [839, 20] width 8 height 46
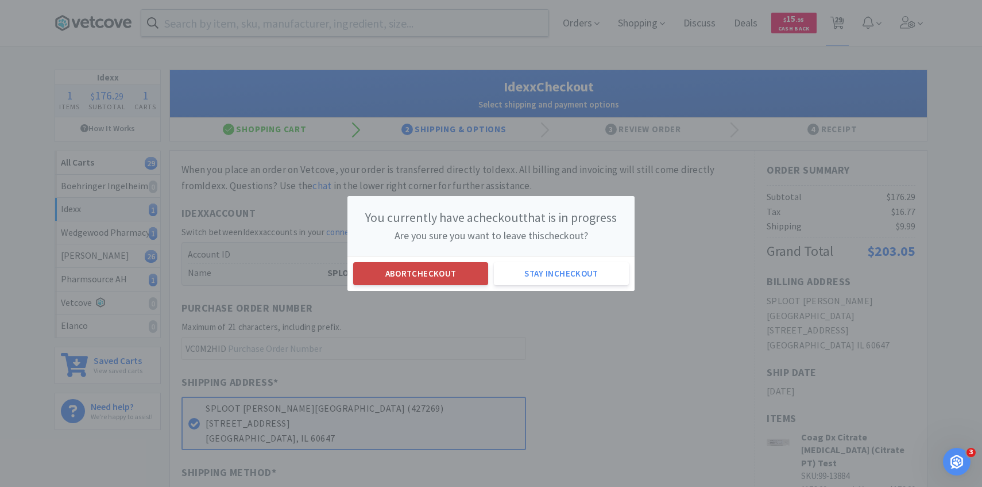
click at [422, 271] on button "Abort checkout" at bounding box center [420, 273] width 135 height 23
select select "1"
select select "5"
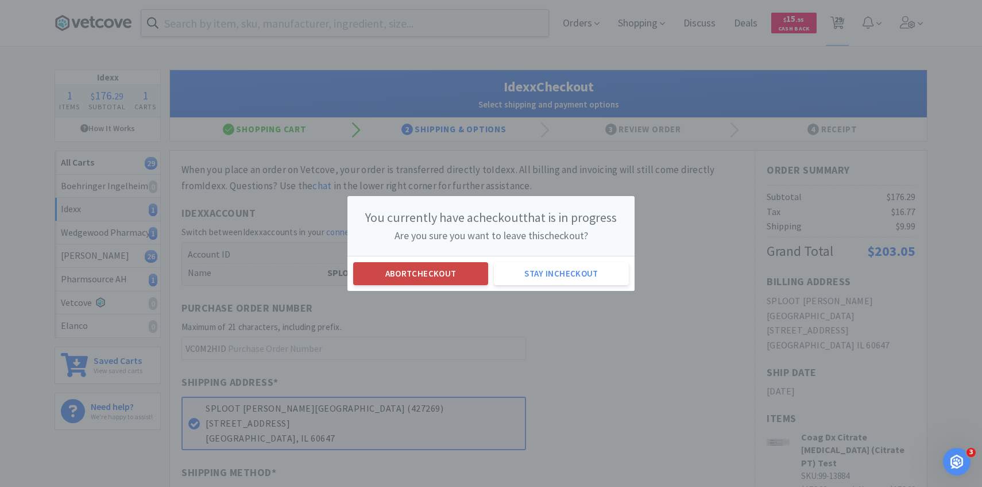
select select "3"
select select "2"
select select "4"
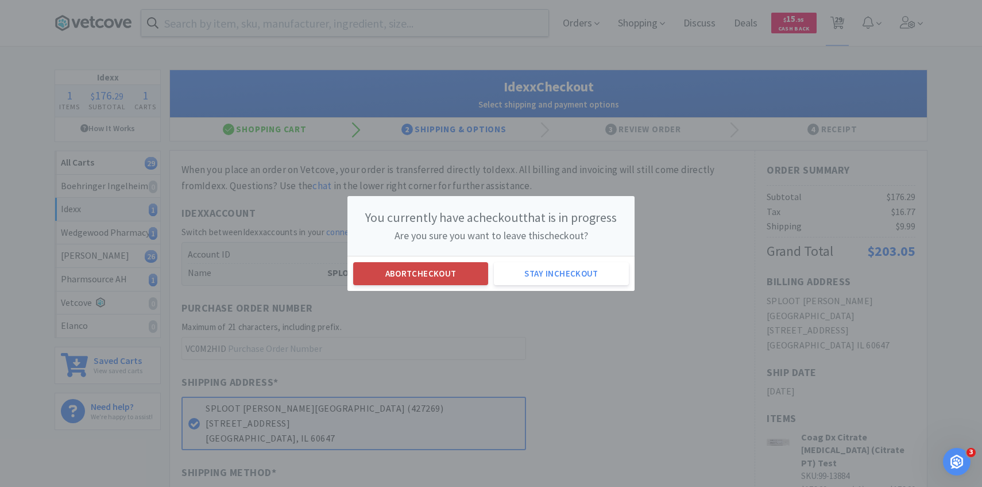
select select "3"
select select "6"
select select "3"
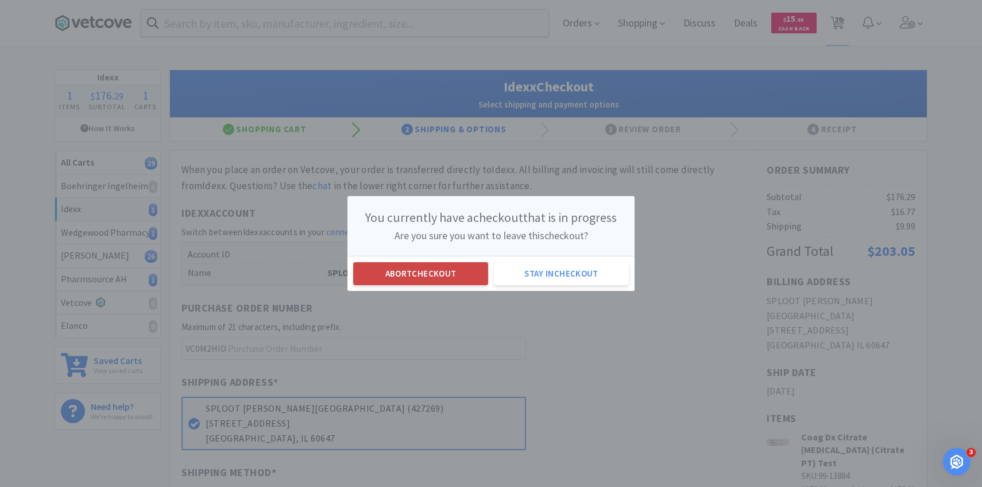
select select "1"
select select "2"
select select "3"
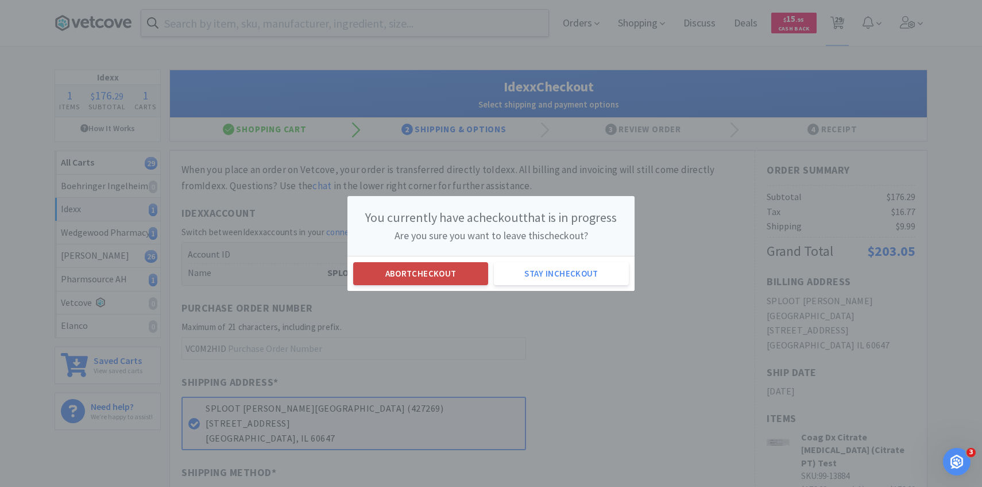
select select "2"
select select "4"
select select "2"
select select "100"
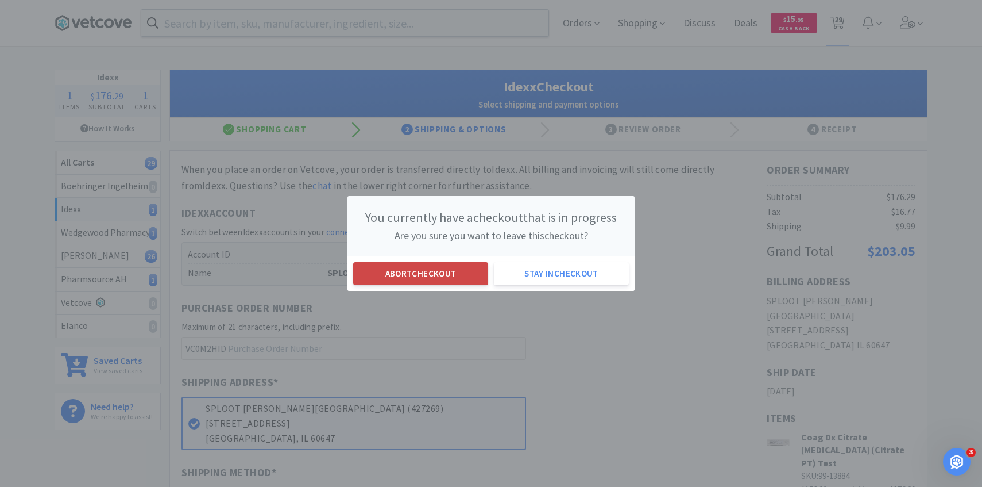
select select "2"
select select "6"
select select "50"
select select "1"
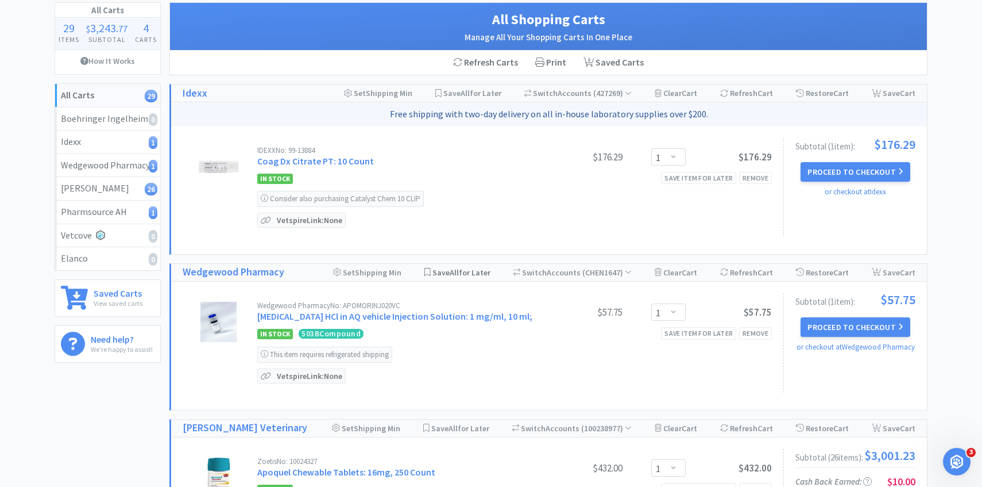
scroll to position [84, 0]
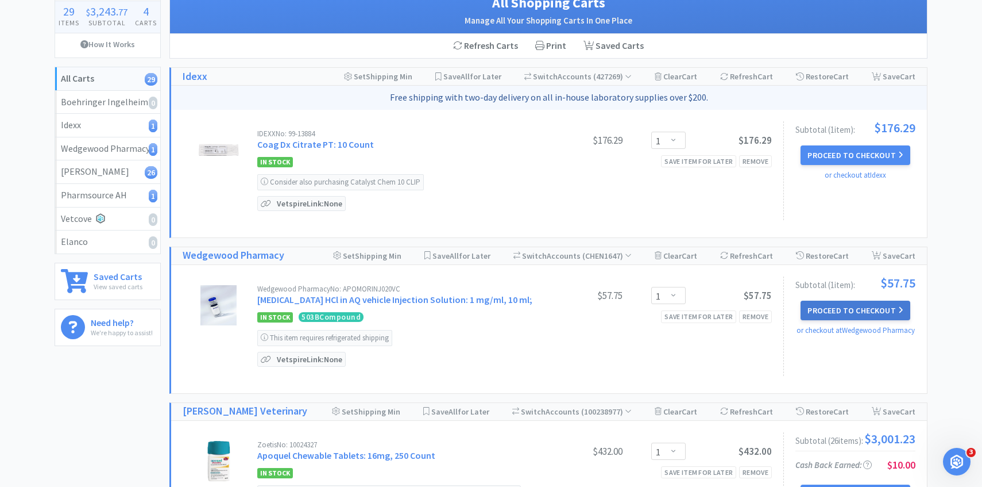
click at [856, 309] on button "Proceed to Checkout" at bounding box center [855, 310] width 109 height 20
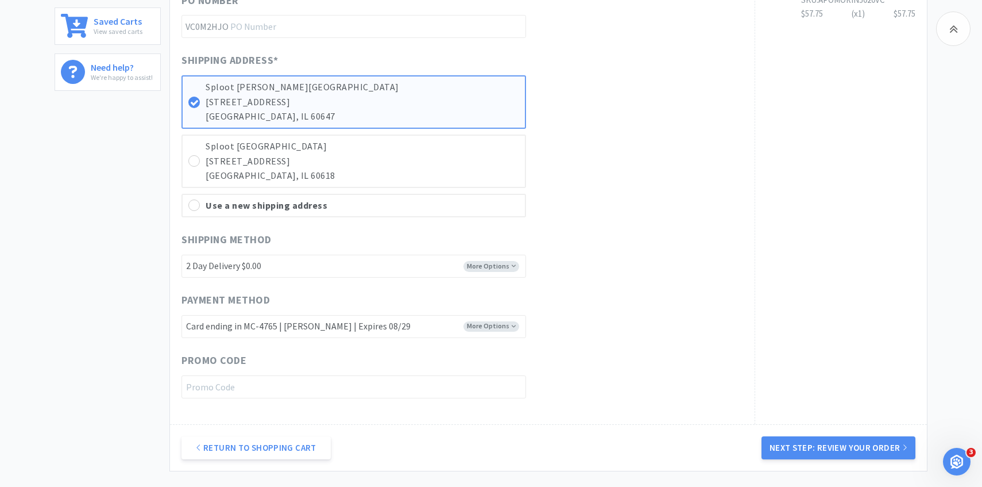
scroll to position [441, 0]
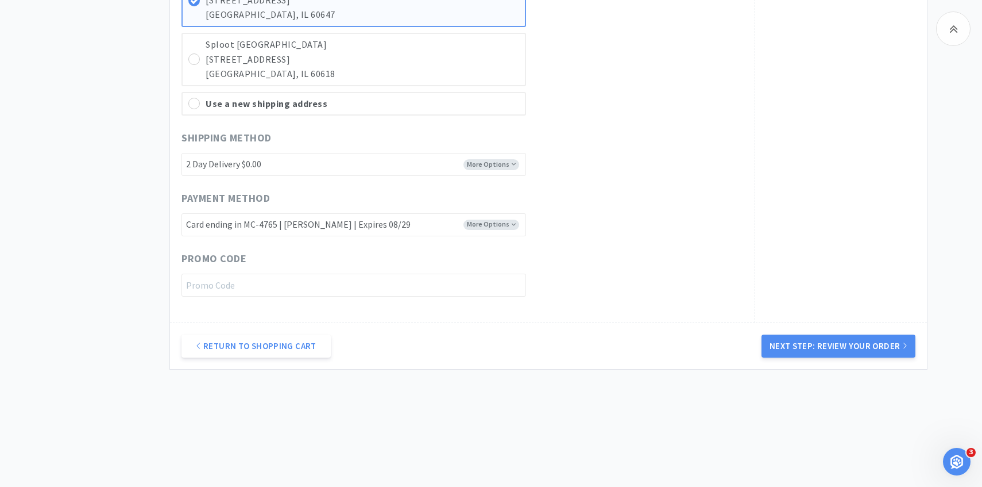
click at [777, 333] on div "Return to Shopping Cart Next Step: Review Your Order" at bounding box center [548, 345] width 757 height 47
click at [781, 344] on button "Next Step: Review Your Order" at bounding box center [839, 345] width 154 height 23
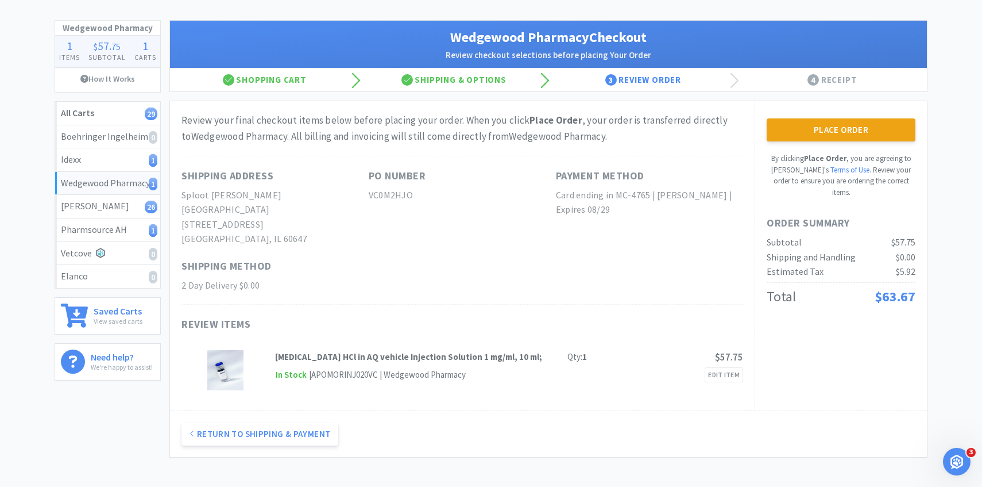
scroll to position [0, 0]
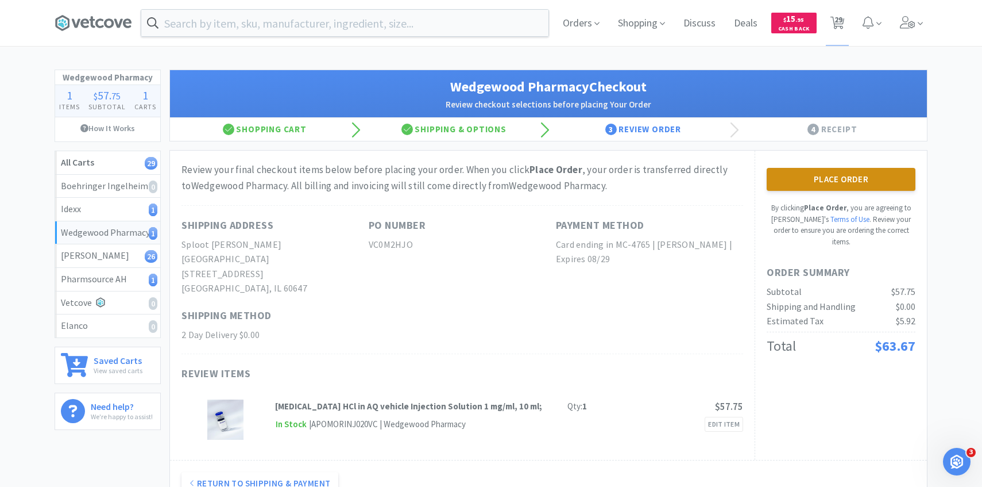
click at [877, 177] on button "Place Order" at bounding box center [841, 179] width 149 height 23
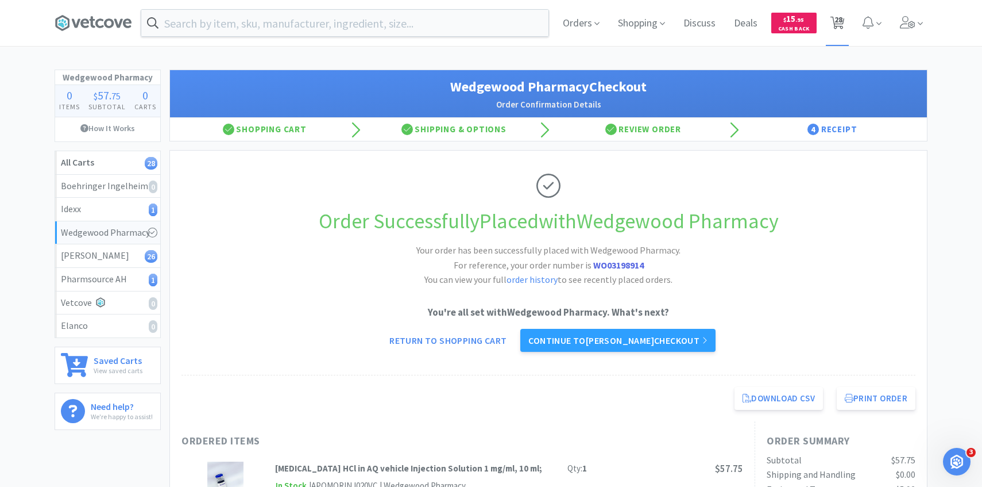
click at [832, 40] on span "28" at bounding box center [838, 23] width 24 height 46
select select "1"
select select "5"
select select "3"
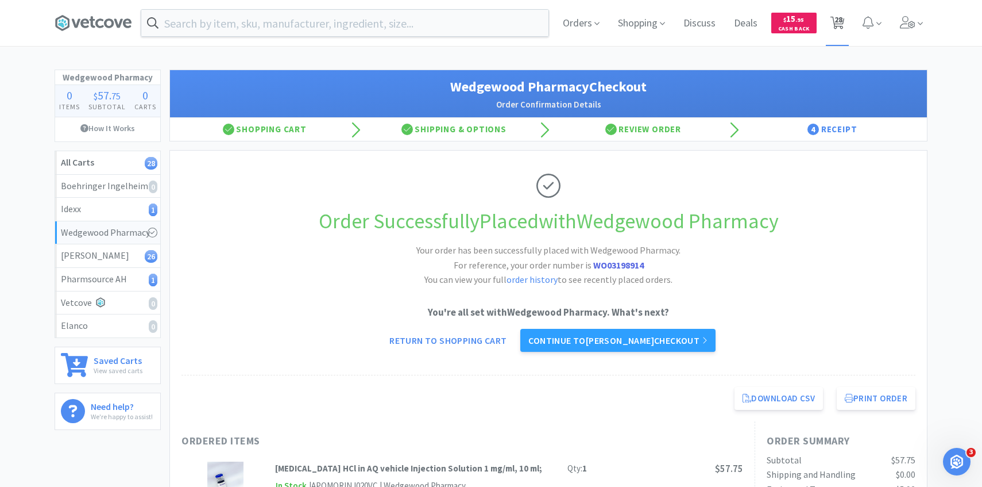
select select "2"
select select "4"
select select "3"
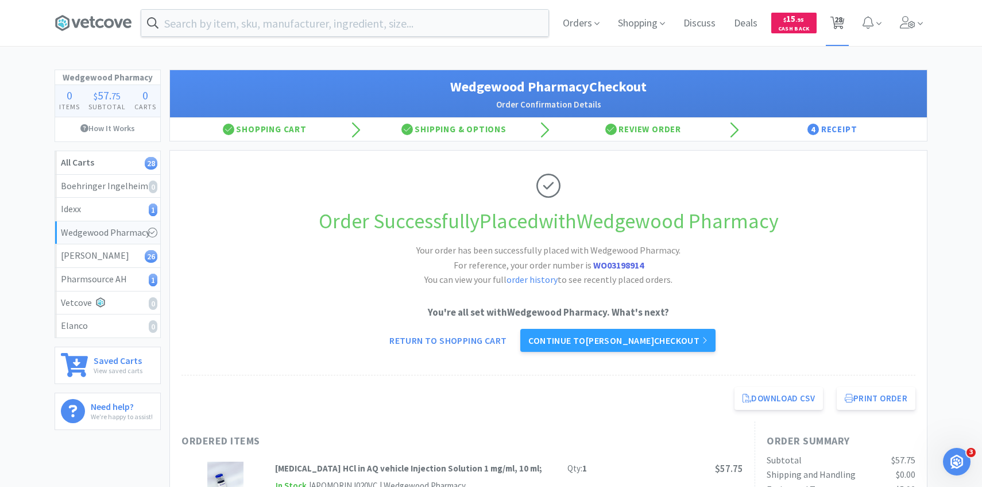
select select "3"
select select "6"
select select "3"
select select "1"
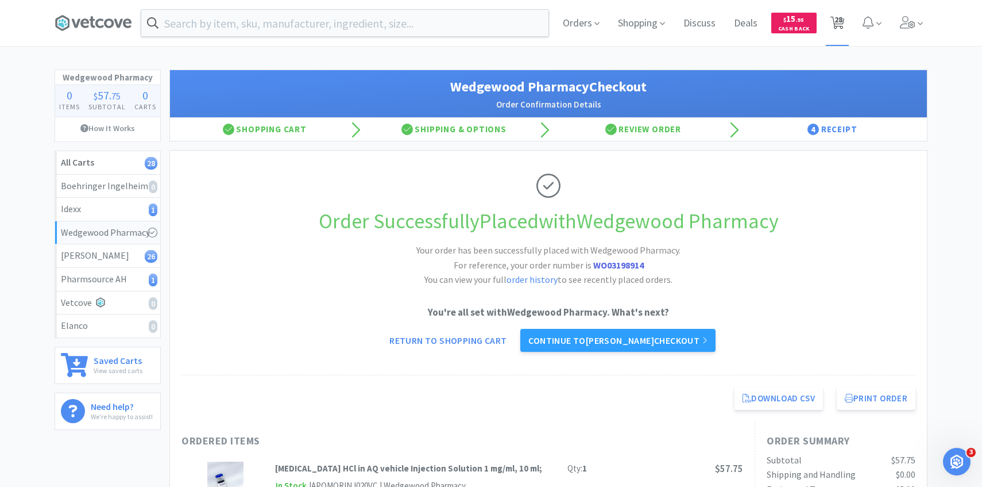
select select "1"
select select "2"
select select "3"
select select "2"
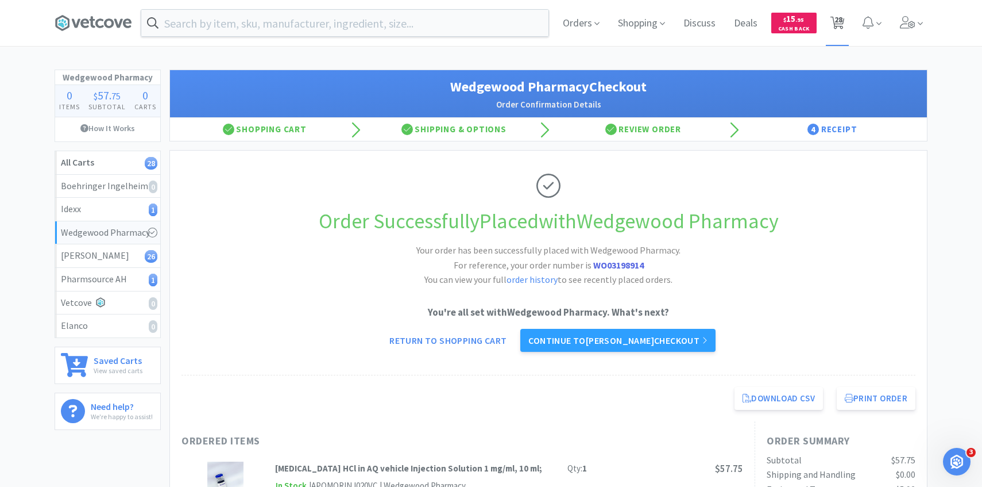
select select "2"
select select "4"
select select "2"
select select "100"
select select "2"
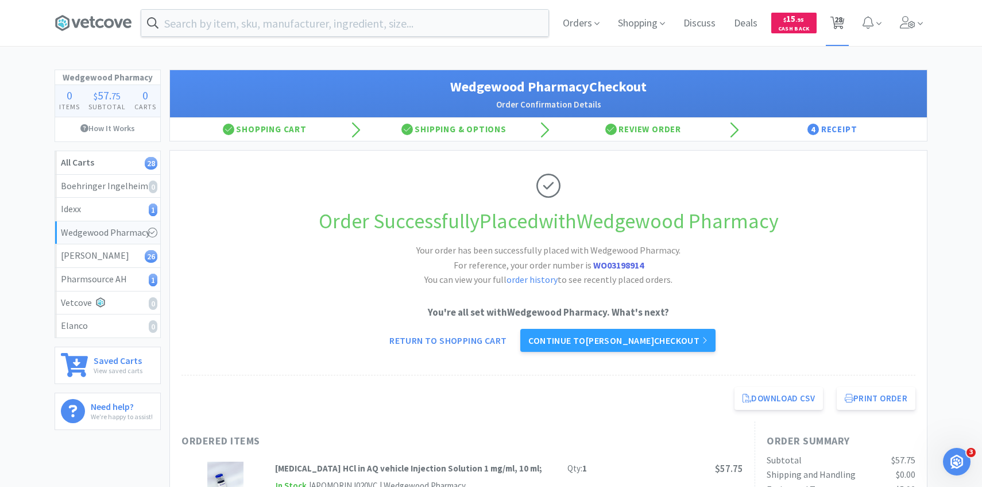
select select "6"
select select "50"
select select "1"
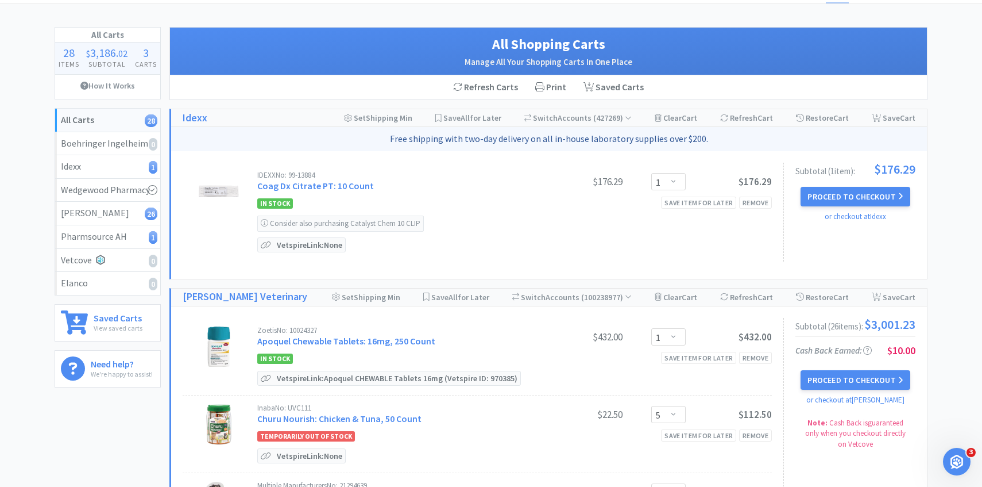
scroll to position [45, 0]
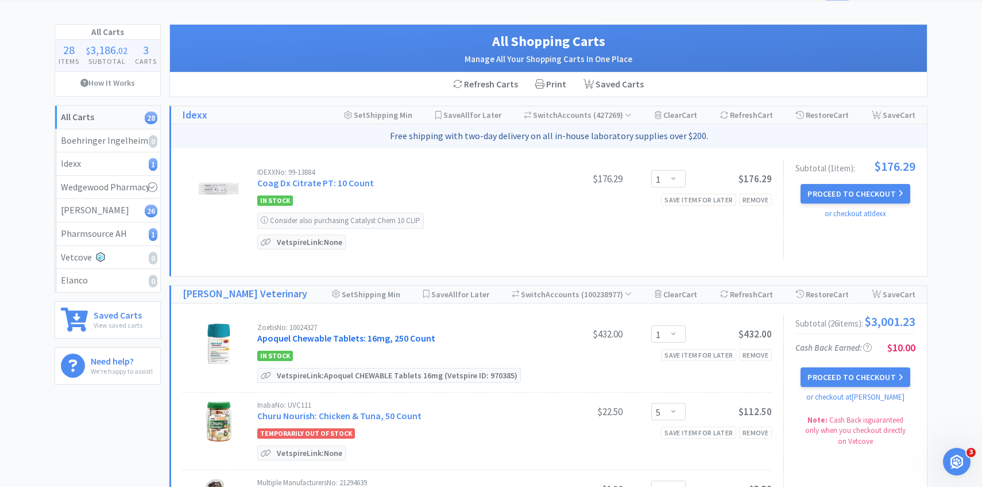
click at [406, 334] on link "Apoquel Chewable Tablets: 16mg, 250 Count" at bounding box center [346, 337] width 178 height 11
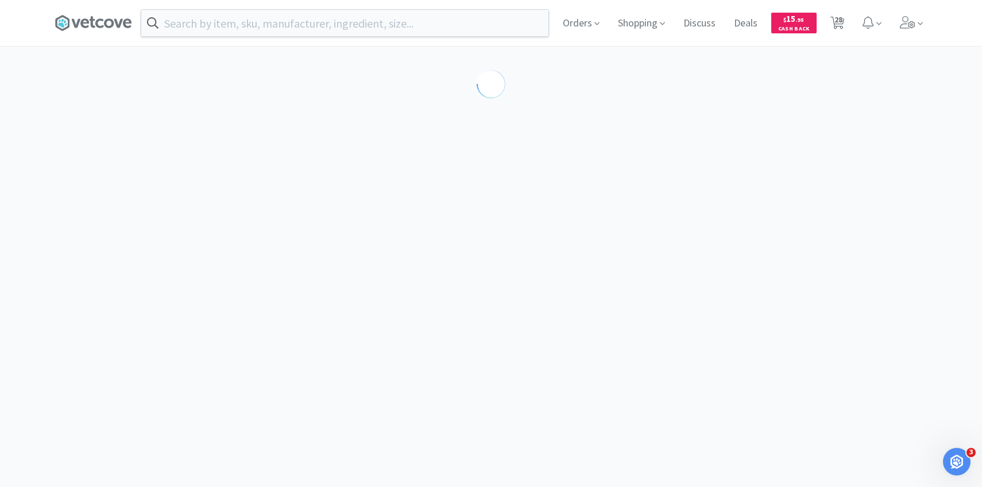
select select "610233"
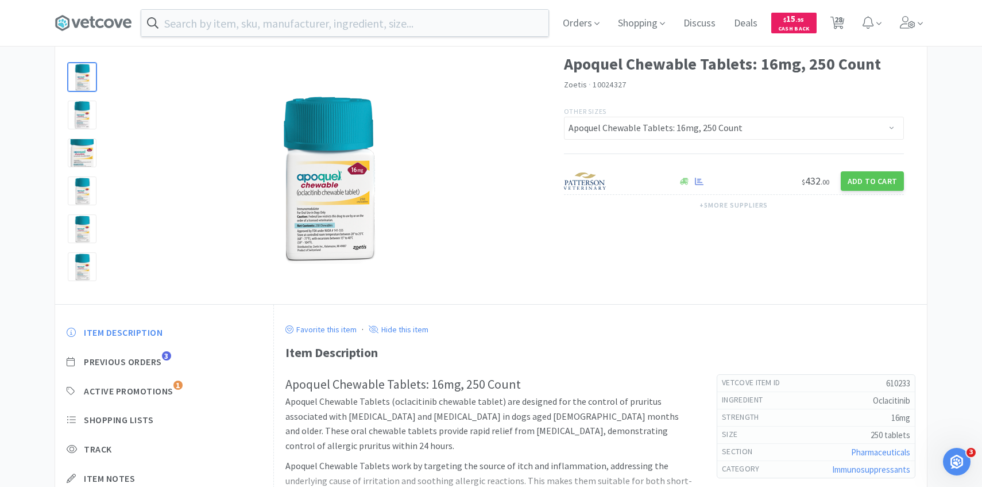
scroll to position [94, 0]
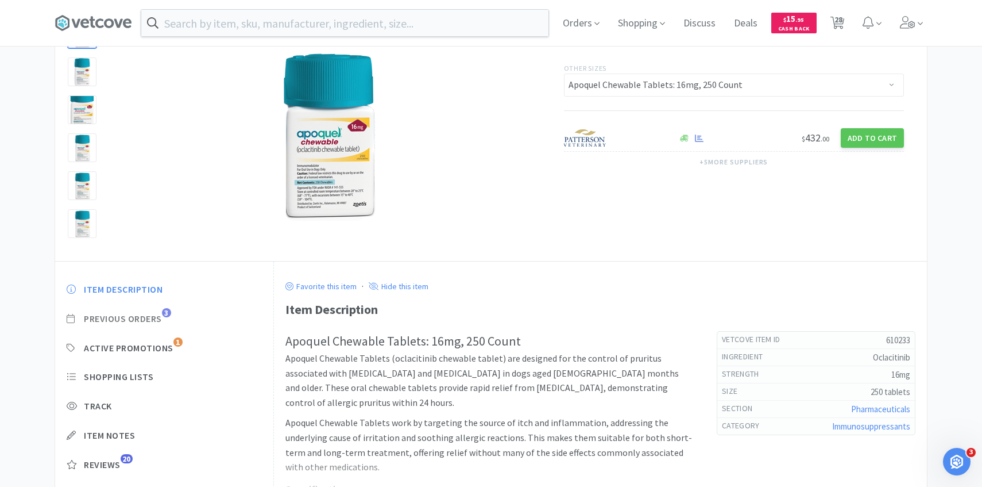
click at [157, 320] on span "Previous Orders" at bounding box center [123, 319] width 78 height 12
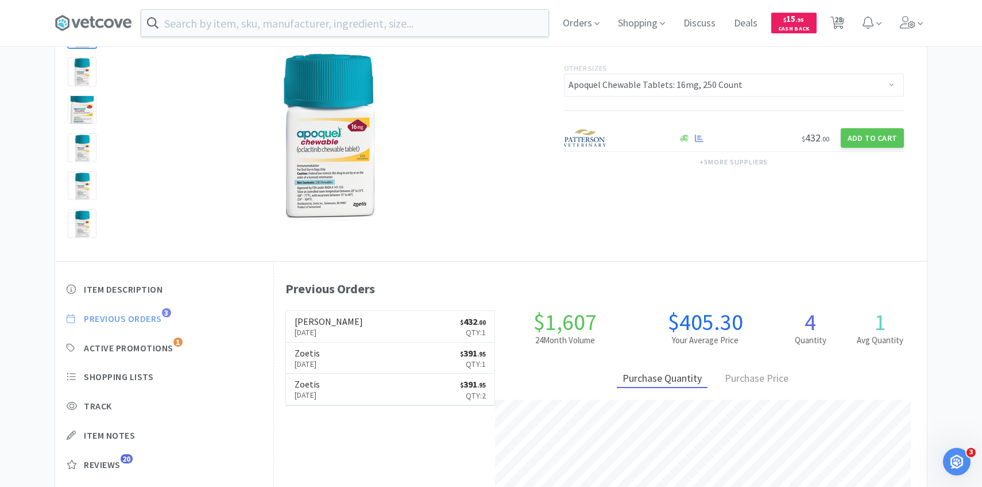
scroll to position [315, 653]
select select "1"
select select "5"
select select "3"
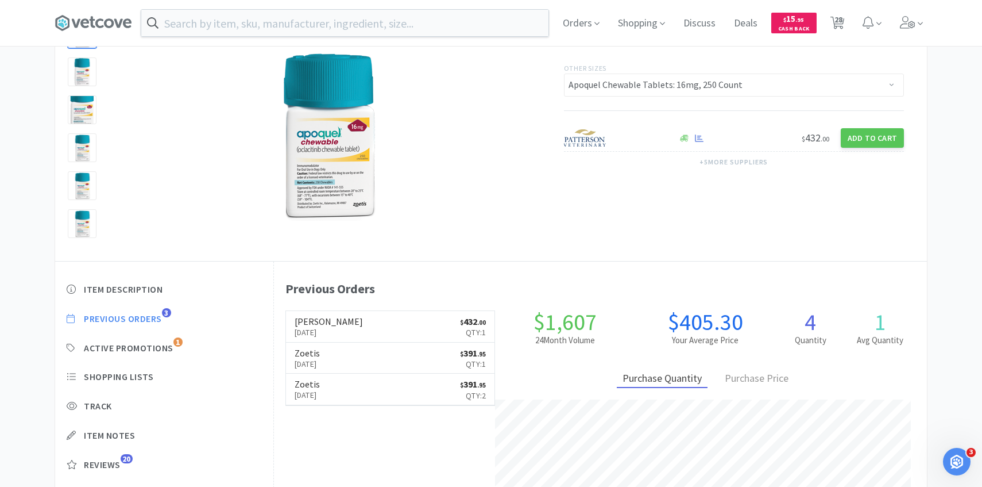
select select "2"
select select "4"
select select "3"
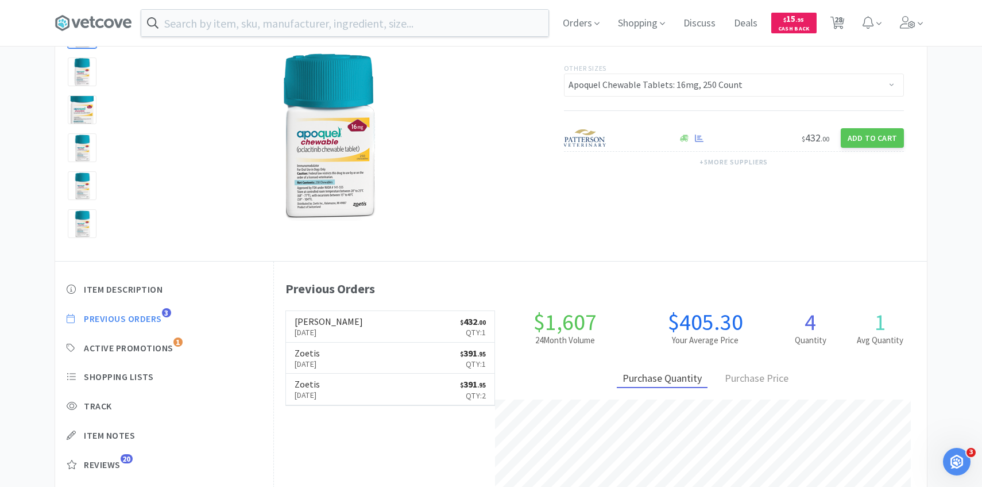
select select "3"
select select "6"
select select "3"
select select "1"
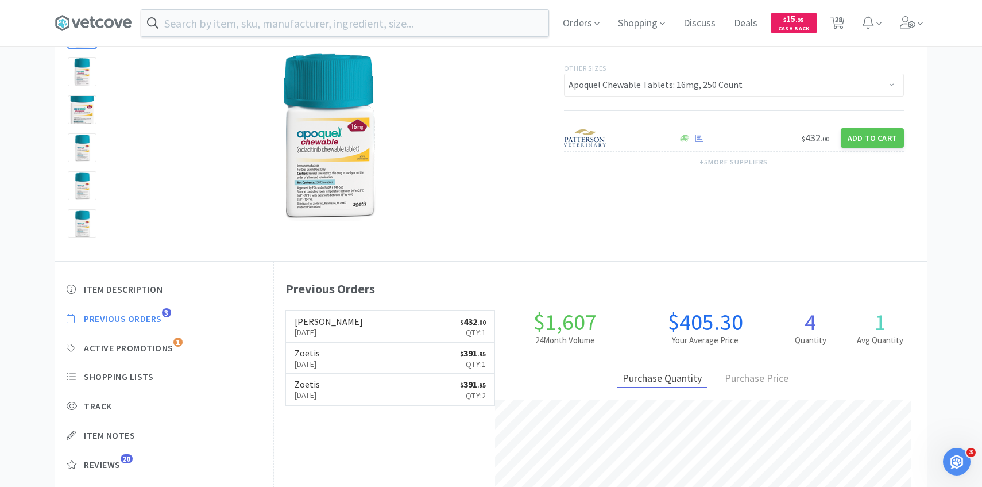
select select "1"
select select "2"
select select "3"
select select "2"
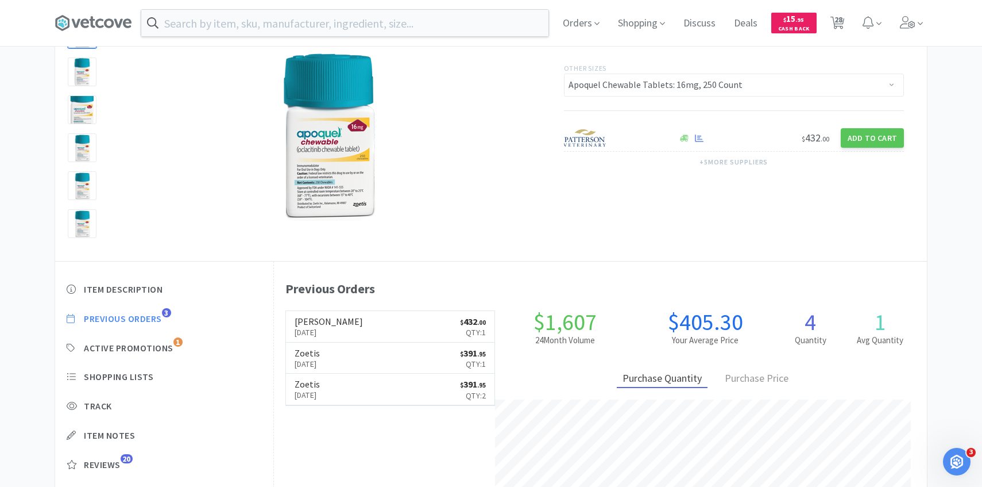
select select "2"
select select "4"
select select "2"
select select "100"
select select "2"
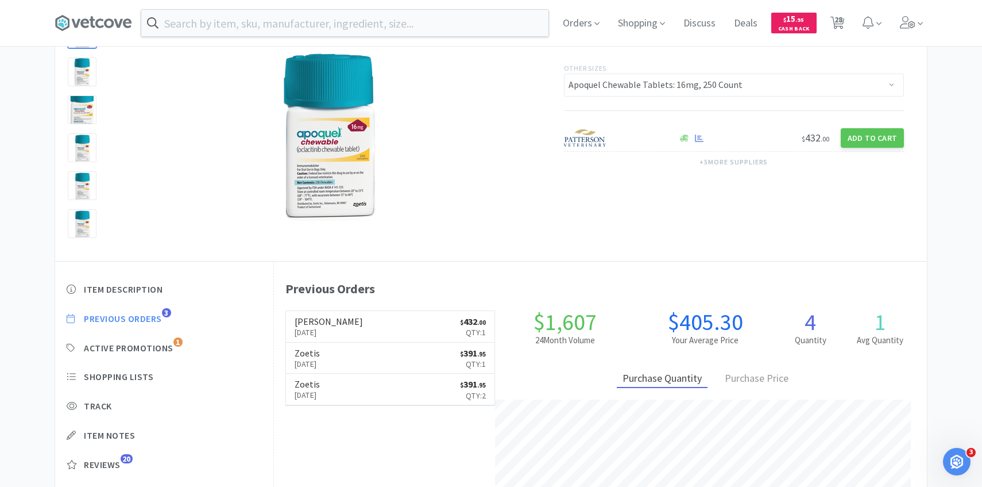
select select "6"
select select "50"
select select "1"
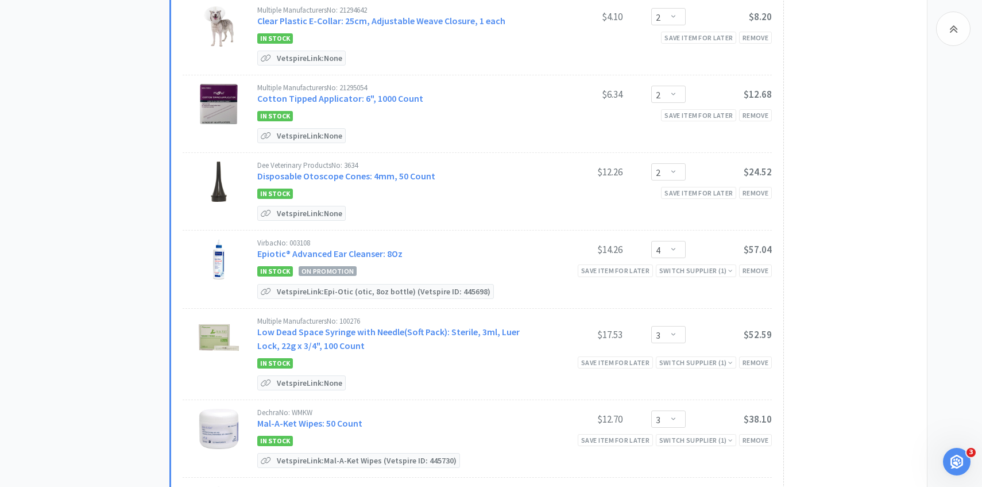
scroll to position [600, 0]
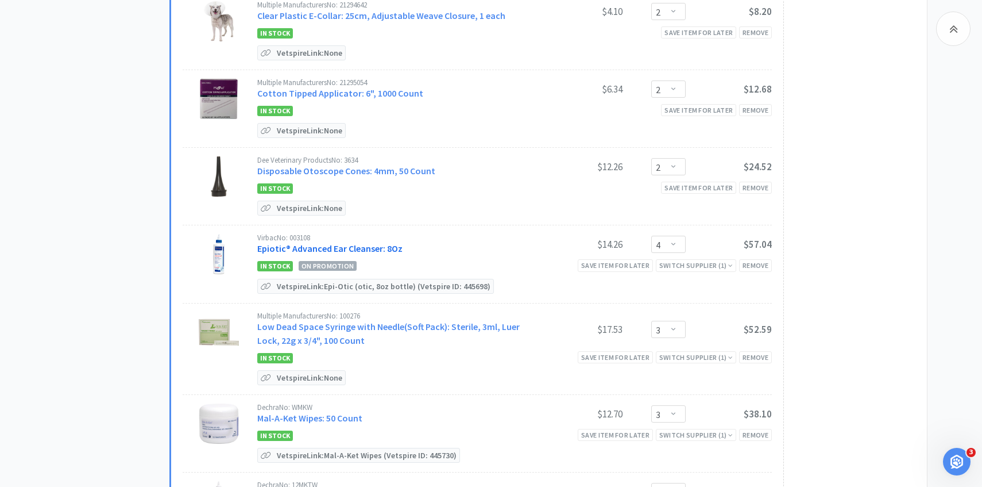
click at [272, 246] on link "Epiotic® Advanced Ear Cleanser: 8Oz" at bounding box center [329, 247] width 145 height 11
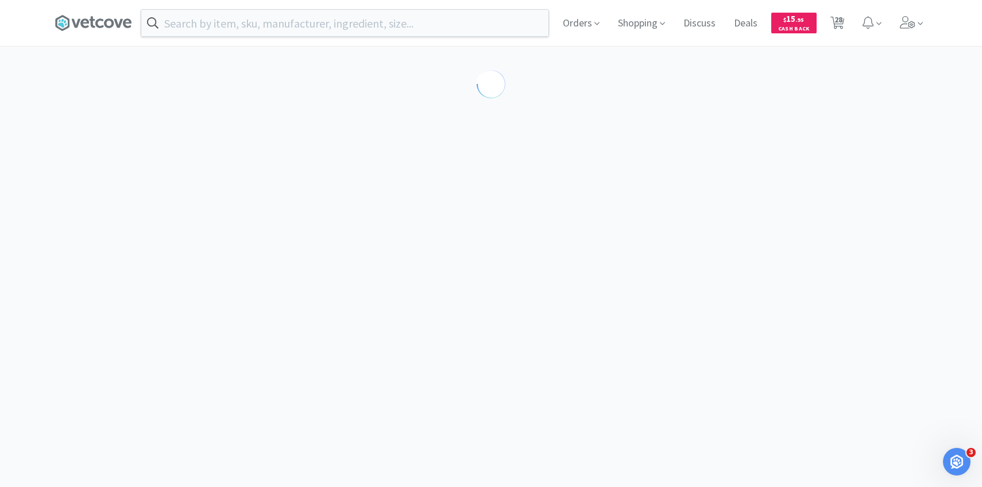
select select "189581"
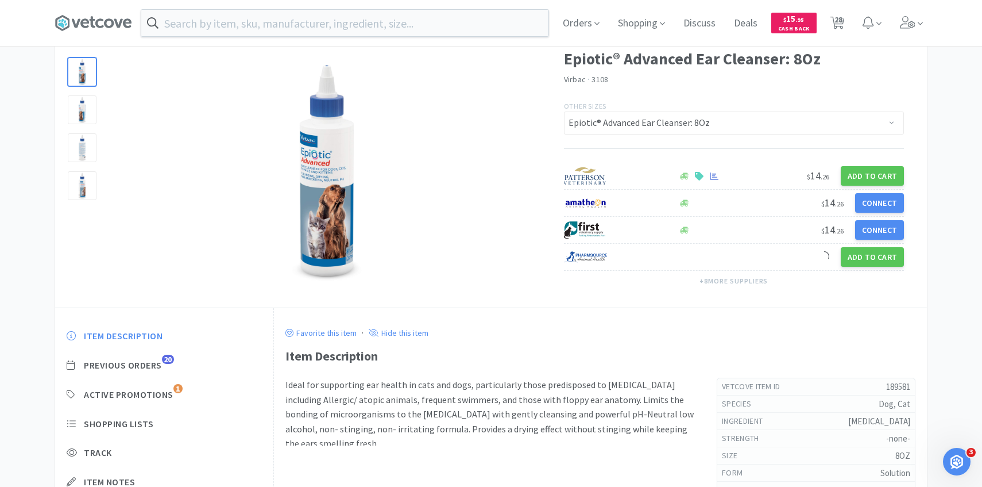
scroll to position [123, 0]
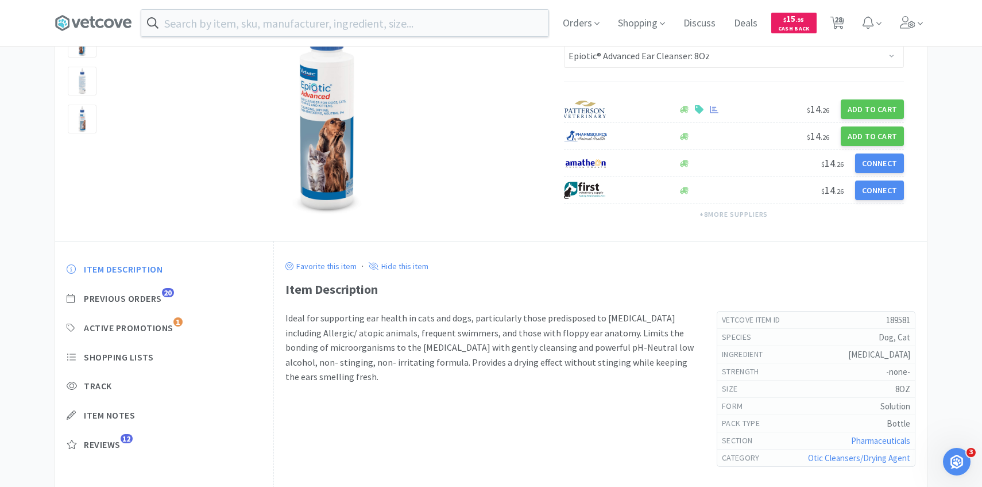
click at [152, 304] on div "Item Description Previous Orders 20 Active Promotions 1 Shopping Lists Track It…" at bounding box center [164, 366] width 218 height 228
click at [152, 298] on span "Previous Orders" at bounding box center [123, 298] width 78 height 12
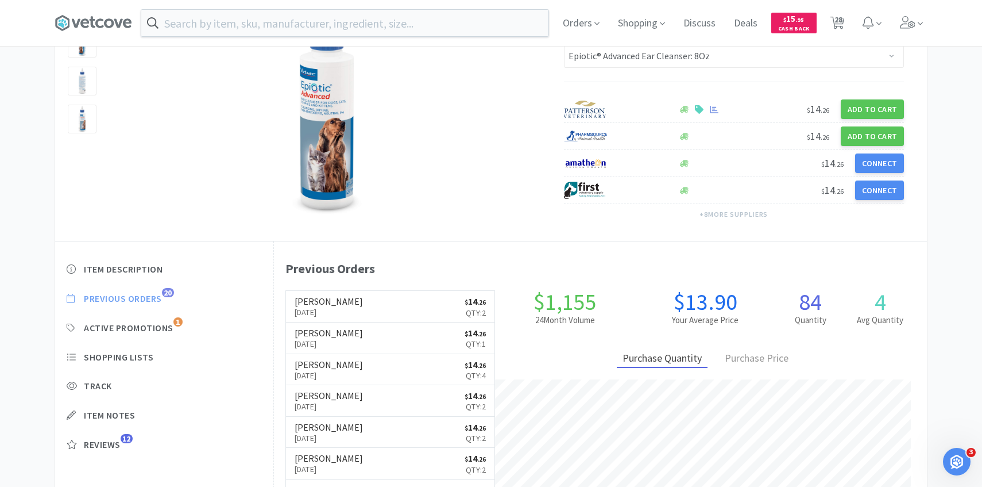
scroll to position [315, 653]
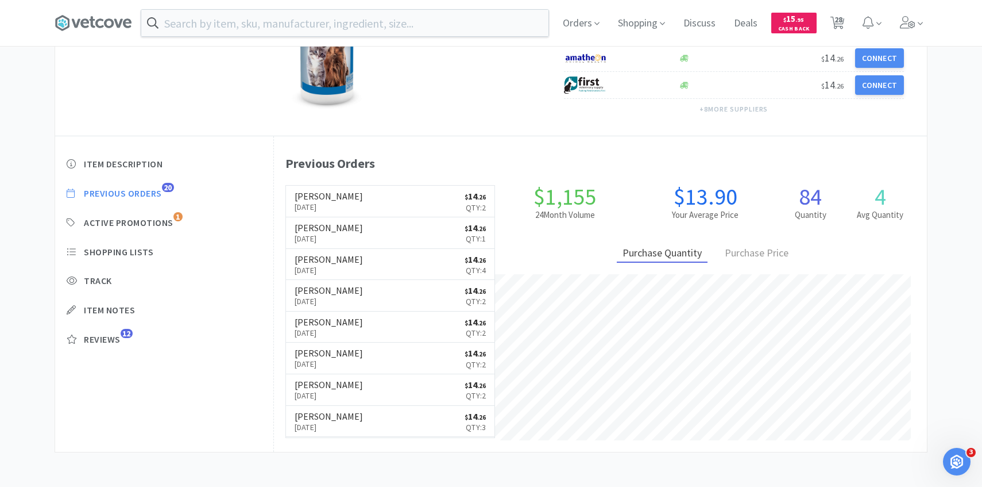
select select "1"
select select "5"
select select "3"
select select "2"
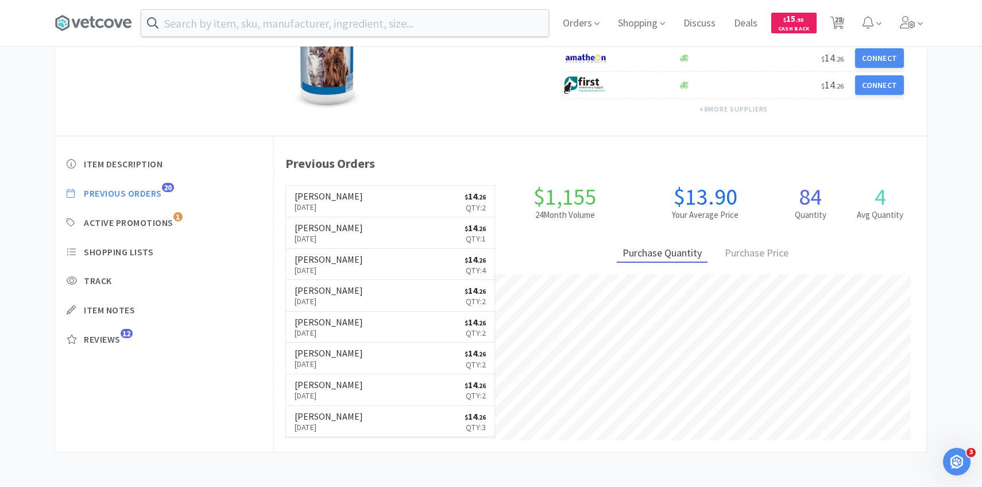
select select "2"
select select "4"
select select "3"
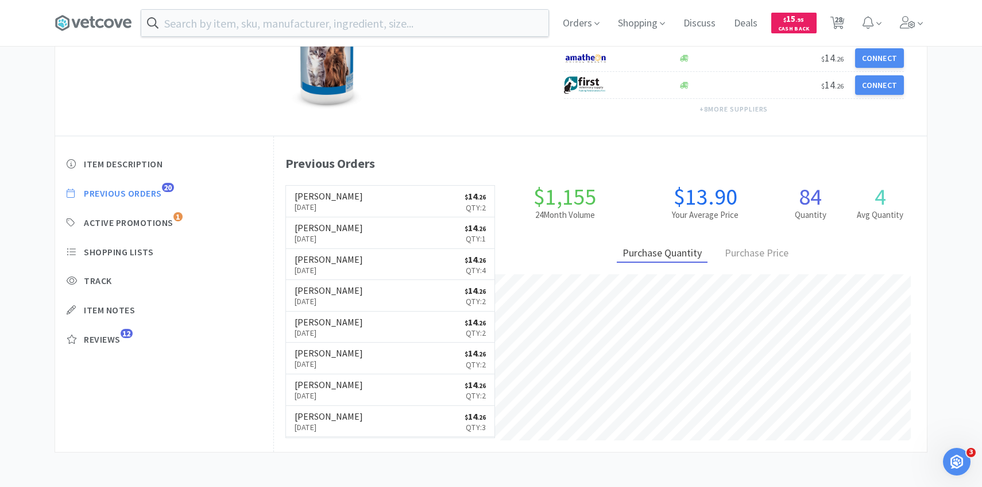
select select "3"
select select "6"
select select "3"
select select "1"
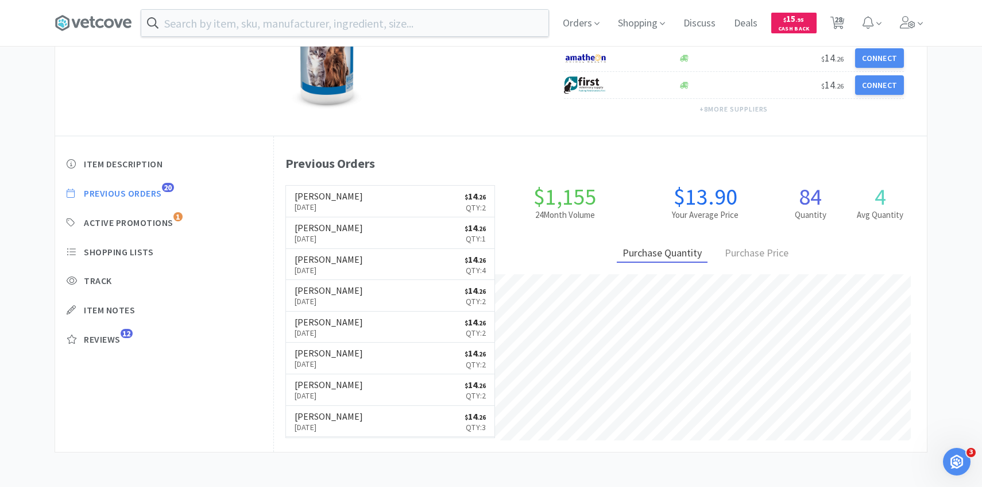
select select "2"
select select "3"
select select "2"
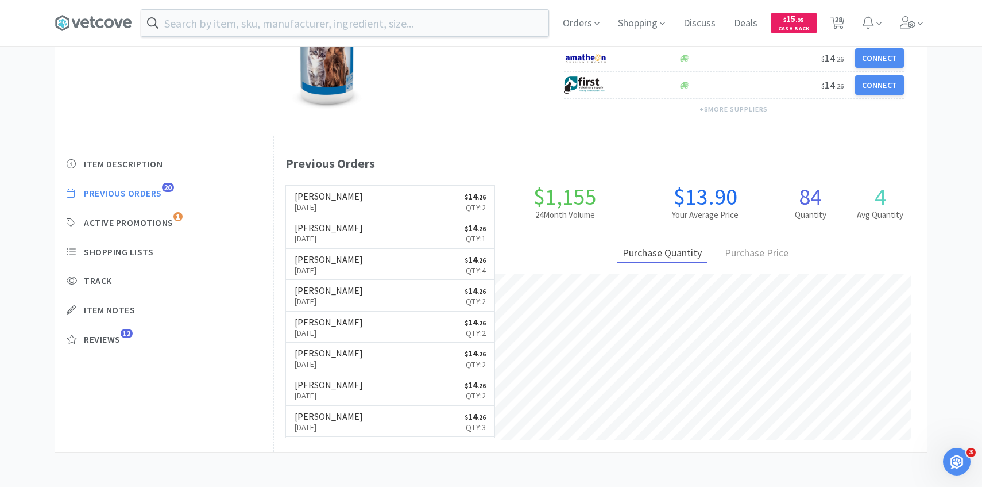
select select "4"
select select "2"
select select "100"
select select "2"
select select "6"
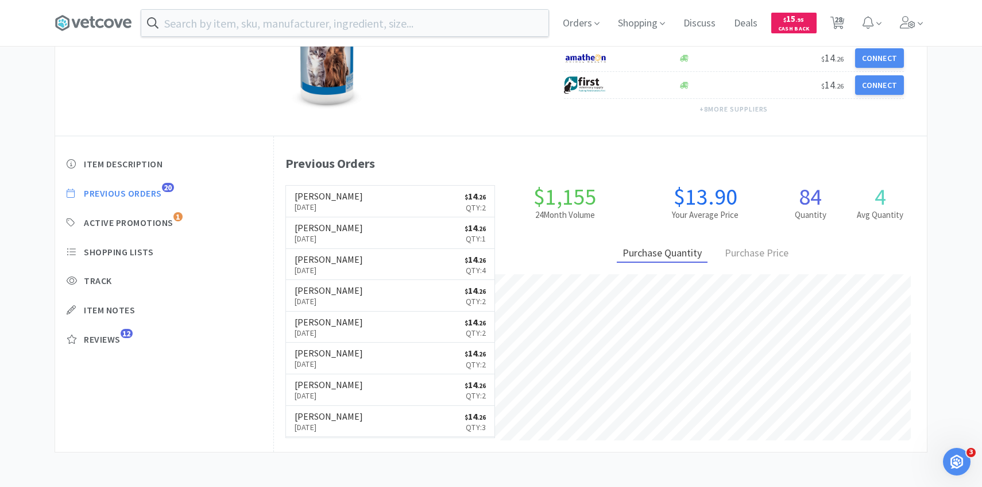
select select "50"
select select "1"
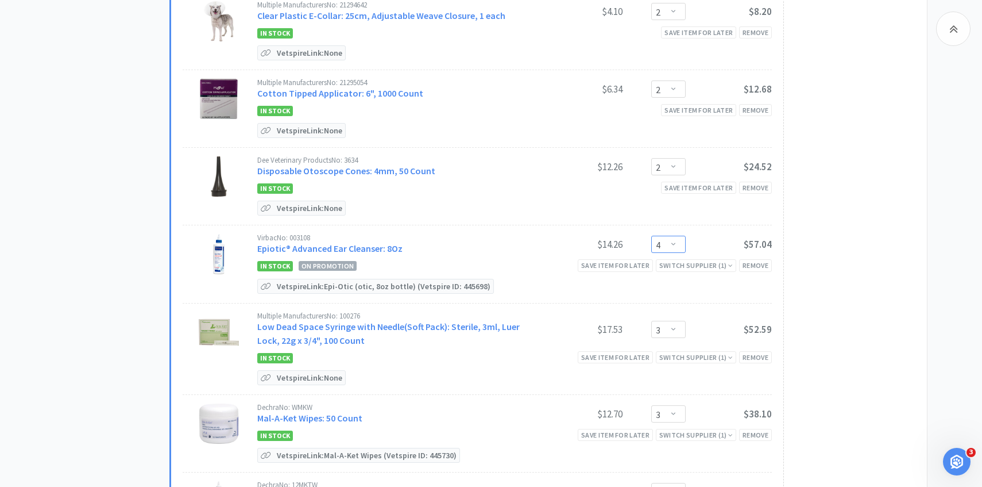
click at [657, 244] on select "Enter Quantity 1 2 3 4 5 6 7 8 9 10 11 12 13 14 15 16 17 18 19 20 Enter Quantity" at bounding box center [668, 244] width 34 height 17
click at [651, 236] on select "Enter Quantity 1 2 3 4 5 6 7 8 9 10 11 12 13 14 15 16 17 18 19 20 Enter Quantity" at bounding box center [668, 244] width 34 height 17
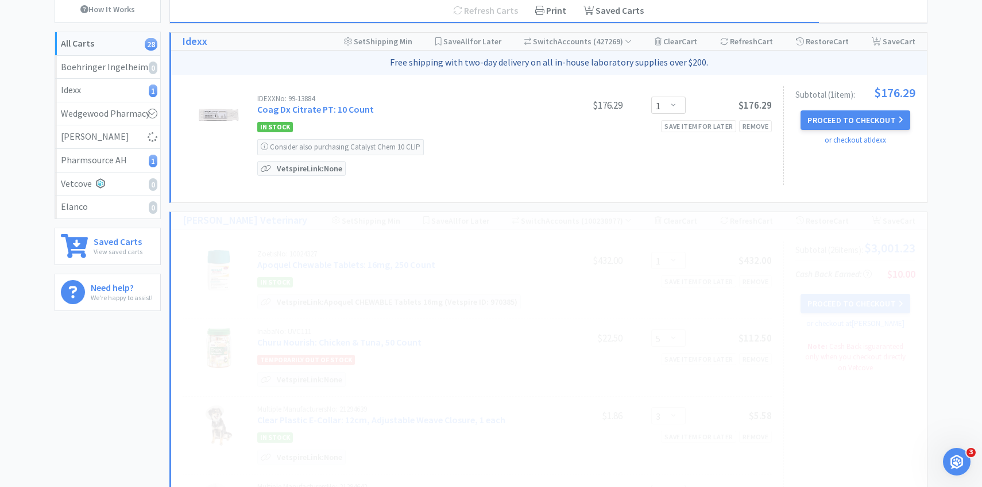
scroll to position [0, 0]
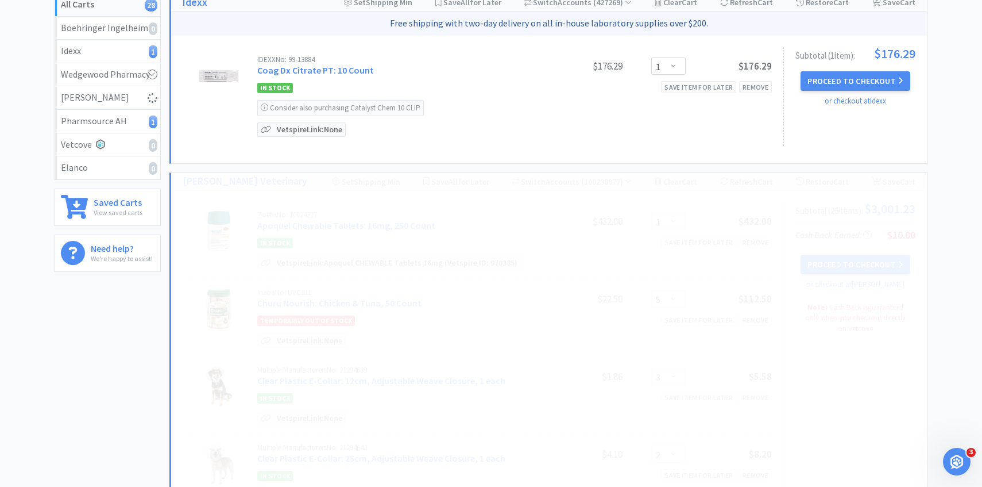
select select "2"
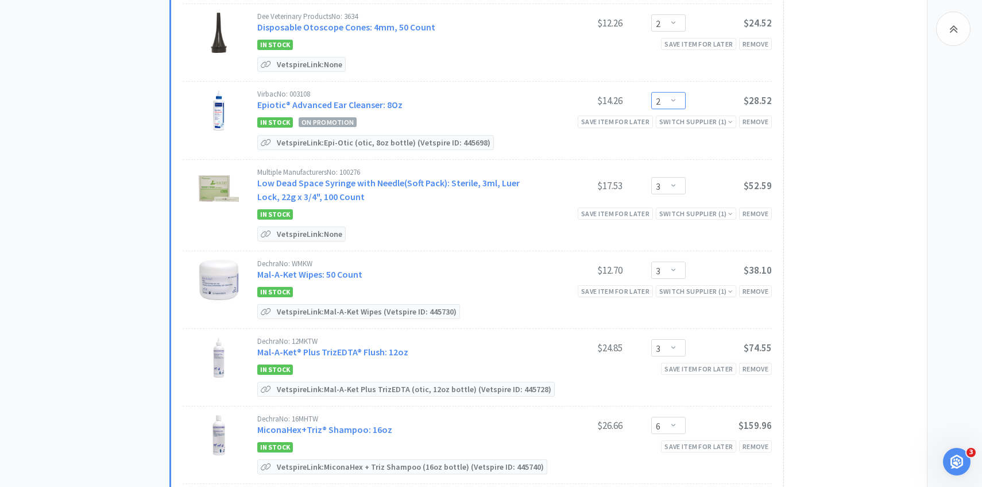
scroll to position [745, 0]
click at [330, 268] on link "Mal-A-Ket Wipes: 50 Count" at bounding box center [309, 273] width 105 height 11
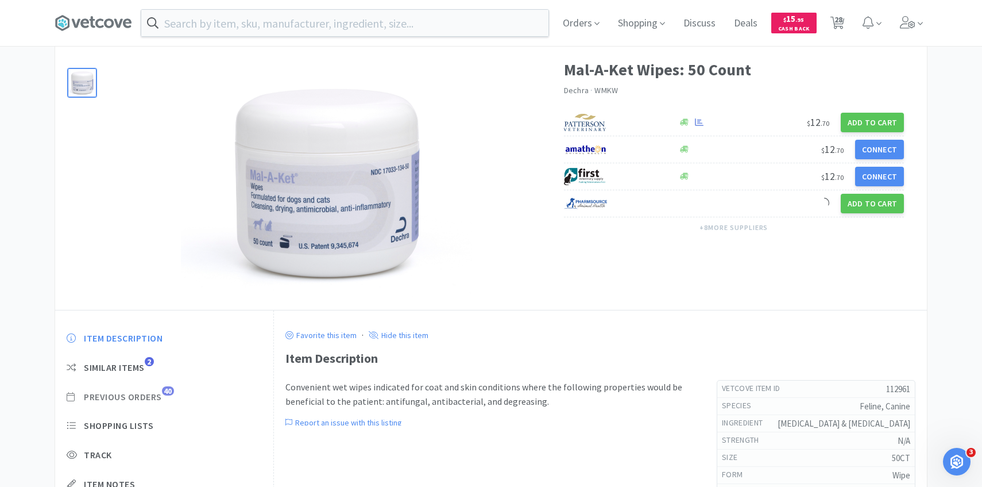
scroll to position [109, 0]
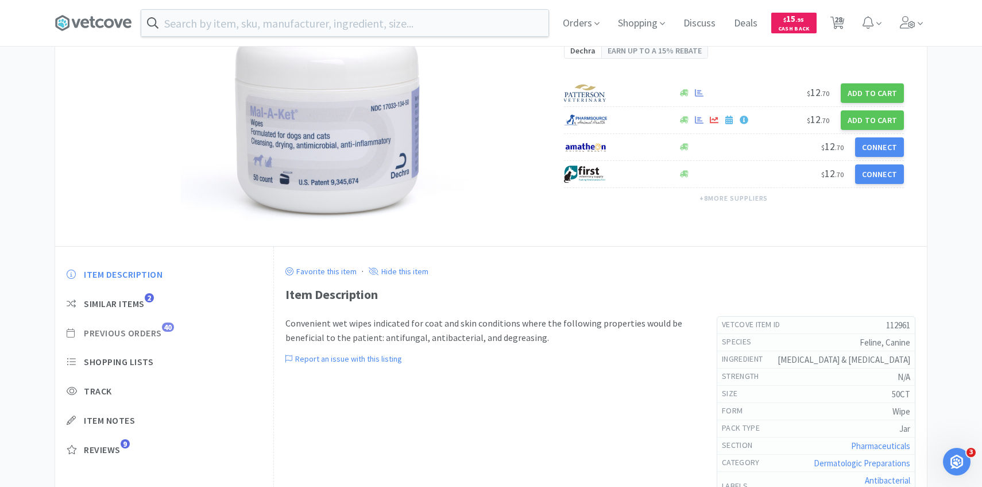
click at [149, 333] on span "Previous Orders" at bounding box center [123, 333] width 78 height 12
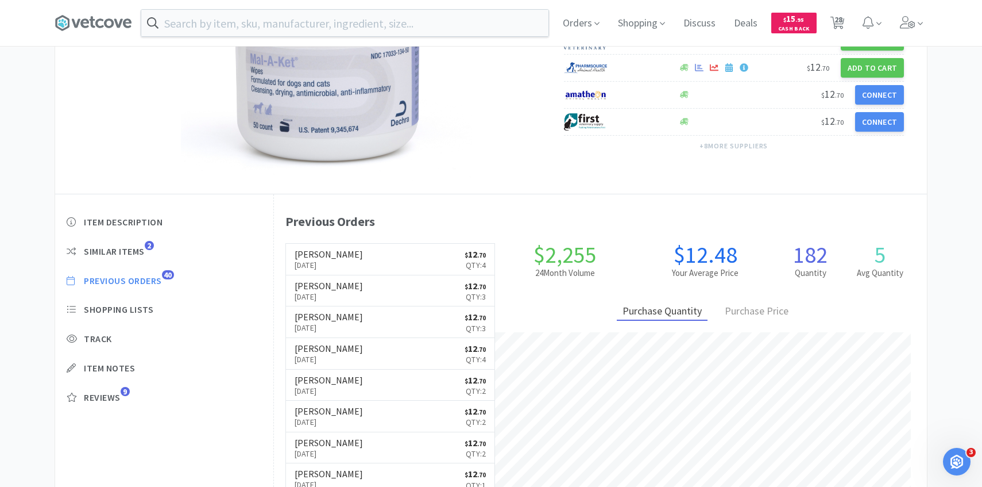
scroll to position [315, 653]
click at [391, 256] on link "[PERSON_NAME] [DATE] $ 12 . 70 Qty: 4" at bounding box center [390, 259] width 209 height 32
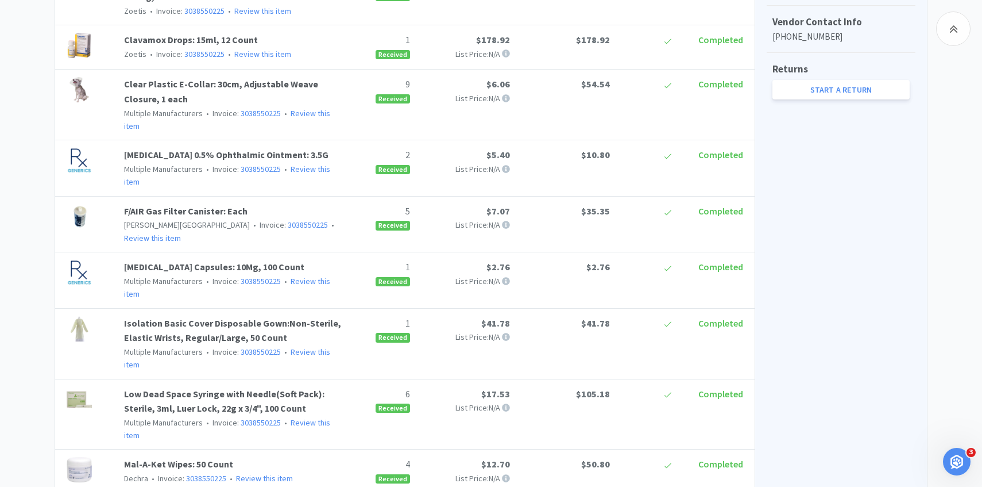
scroll to position [162, 0]
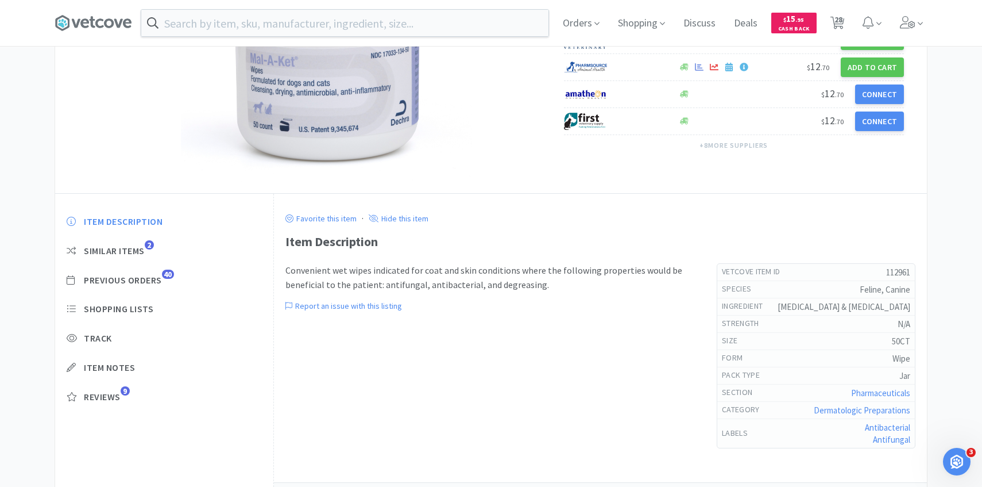
scroll to position [745, 0]
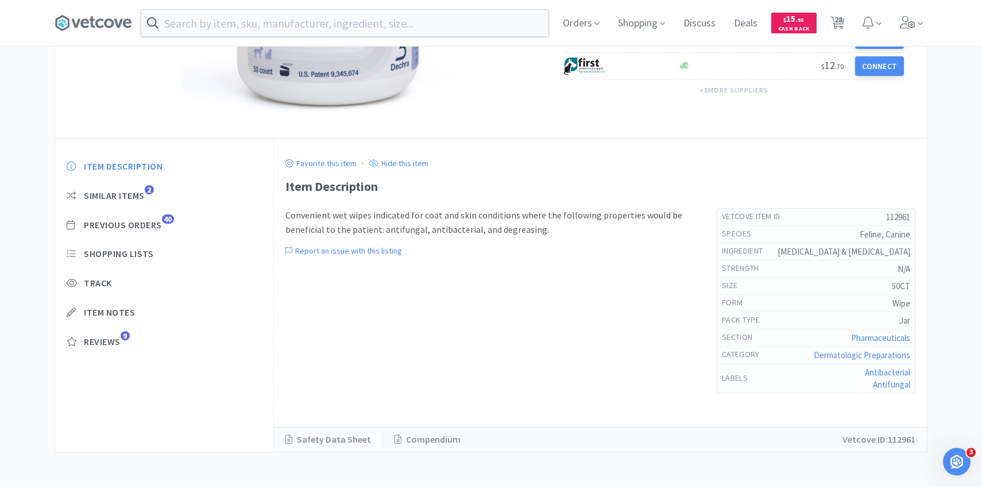
select select "1"
select select "5"
select select "3"
select select "2"
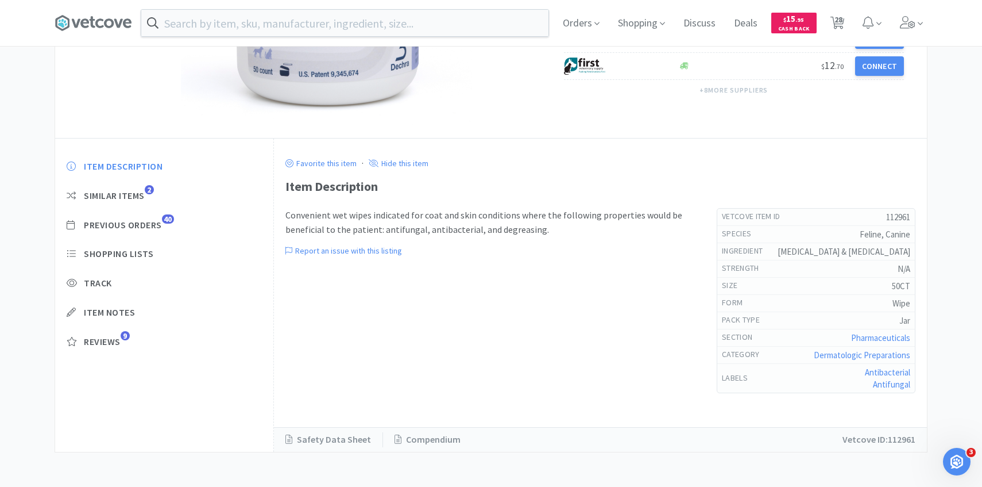
select select "2"
select select "3"
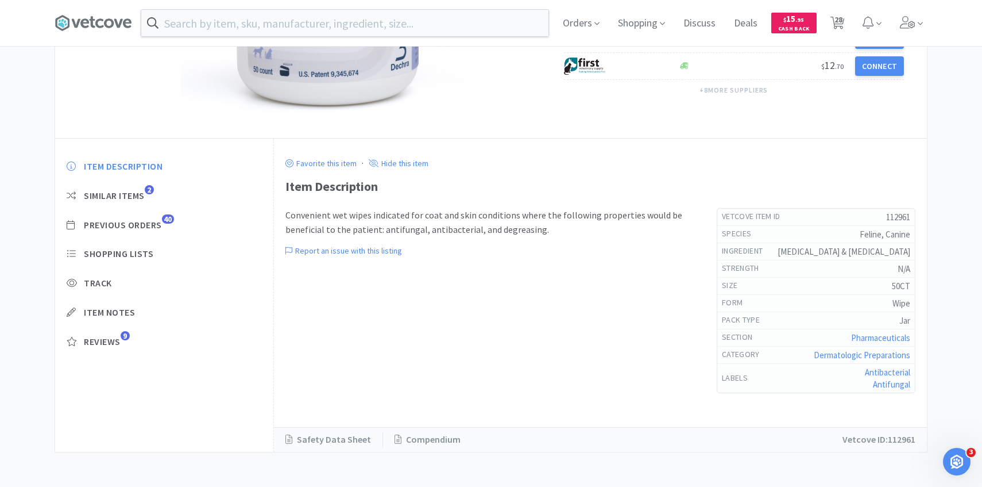
select select "3"
select select "6"
select select "3"
select select "1"
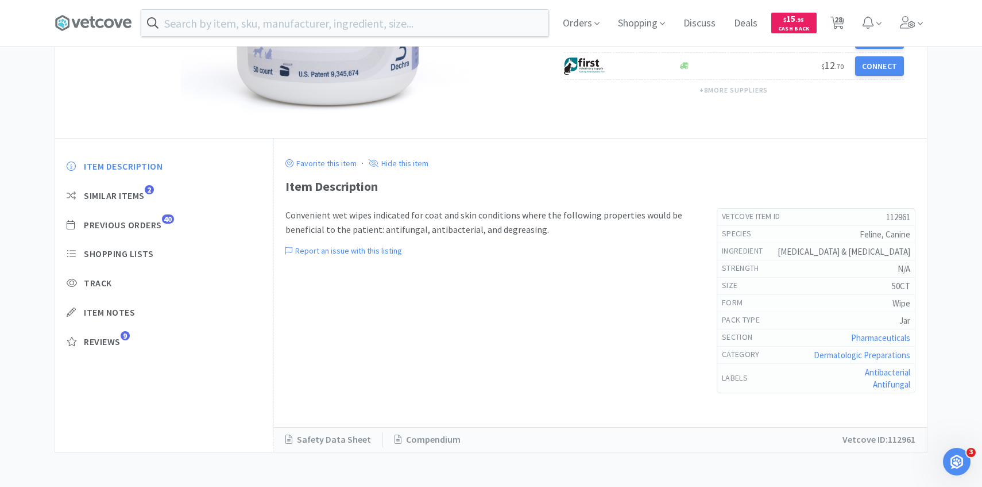
select select "2"
select select "3"
select select "2"
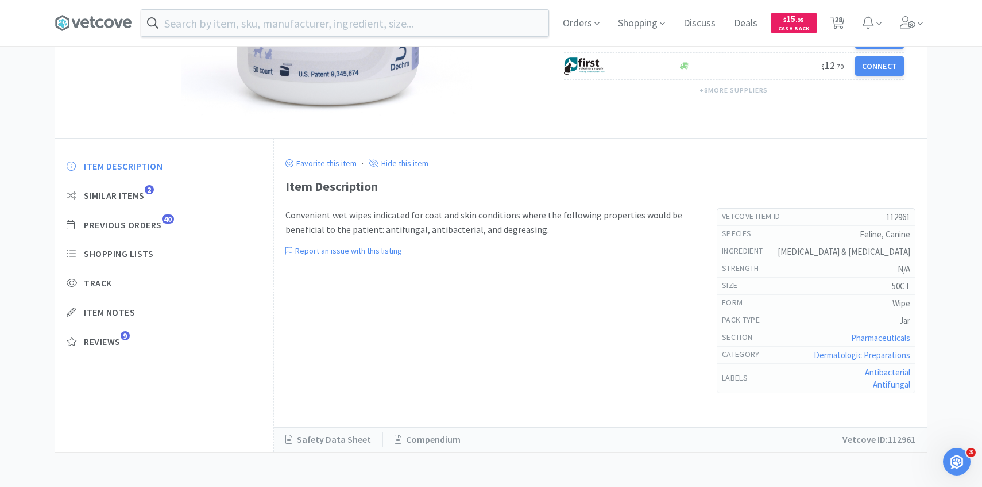
select select "4"
select select "2"
select select "100"
select select "2"
select select "6"
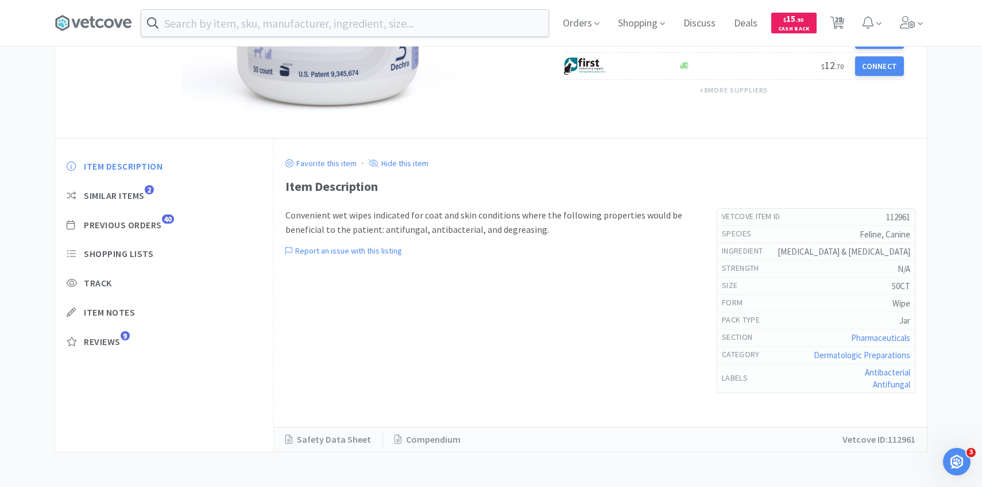
select select "50"
select select "1"
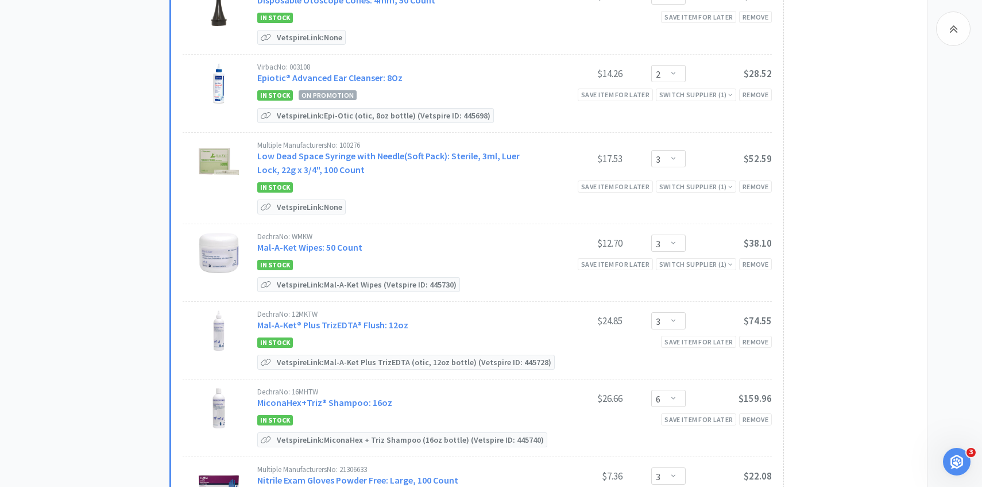
scroll to position [772, 0]
click at [668, 243] on select "Enter Quantity 1 2 3 4 5 6 7 8 9 10 11 12 13 14 15 16 17 18 19 20 Enter Quantity" at bounding box center [668, 242] width 34 height 17
click at [651, 234] on select "Enter Quantity 1 2 3 4 5 6 7 8 9 10 11 12 13 14 15 16 17 18 19 20 Enter Quantity" at bounding box center [668, 242] width 34 height 17
click at [671, 241] on select "Enter Quantity 1 2 3 4 5 6 7 8 9 10 11 12 13 14 15 16 17 18 19 20 Enter Quantity" at bounding box center [668, 242] width 34 height 17
click at [651, 234] on select "Enter Quantity 1 2 3 4 5 6 7 8 9 10 11 12 13 14 15 16 17 18 19 20 Enter Quantity" at bounding box center [668, 242] width 34 height 17
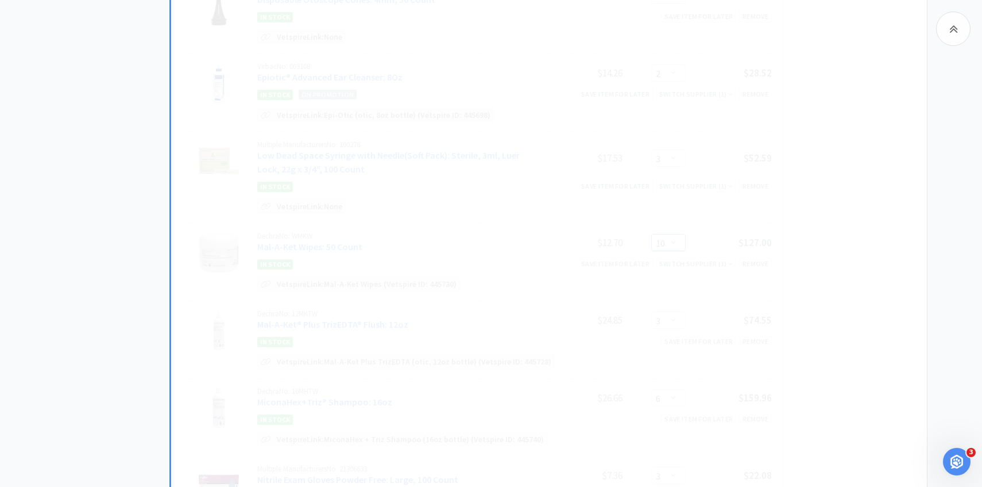
select select "7"
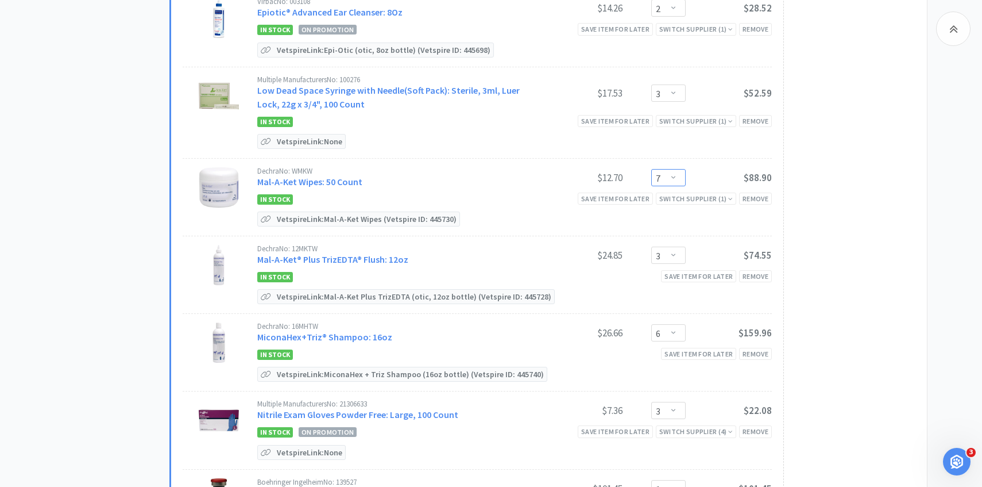
scroll to position [849, 0]
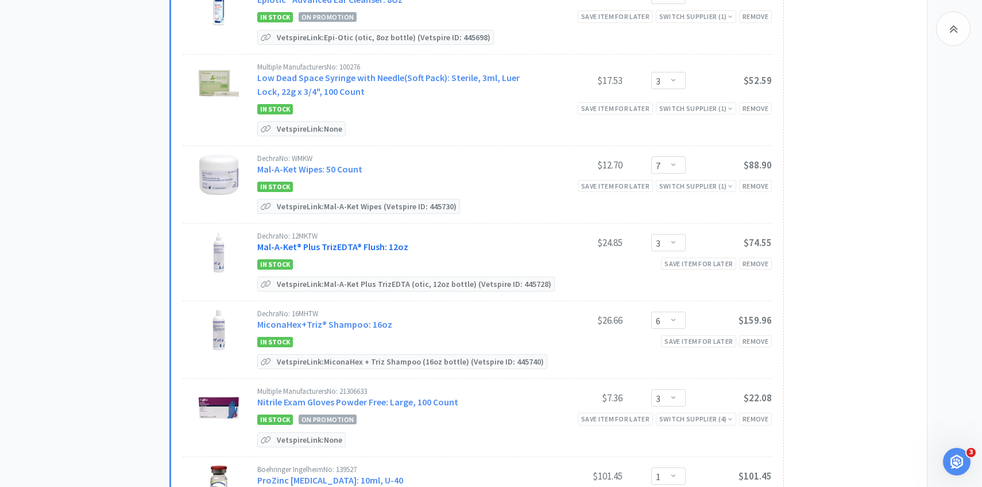
click at [332, 241] on link "Mal-A-Ket® Plus TrizEDTA® Flush: 12oz" at bounding box center [332, 246] width 151 height 11
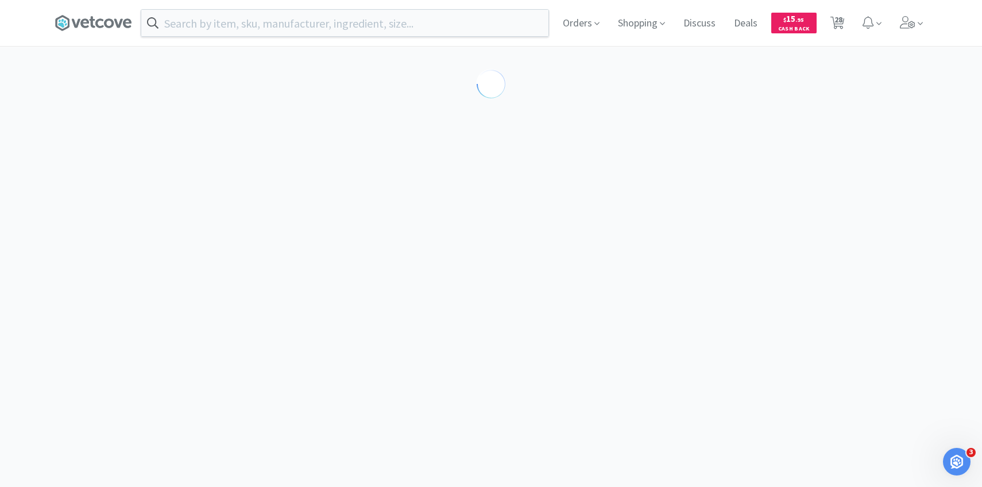
select select "194035"
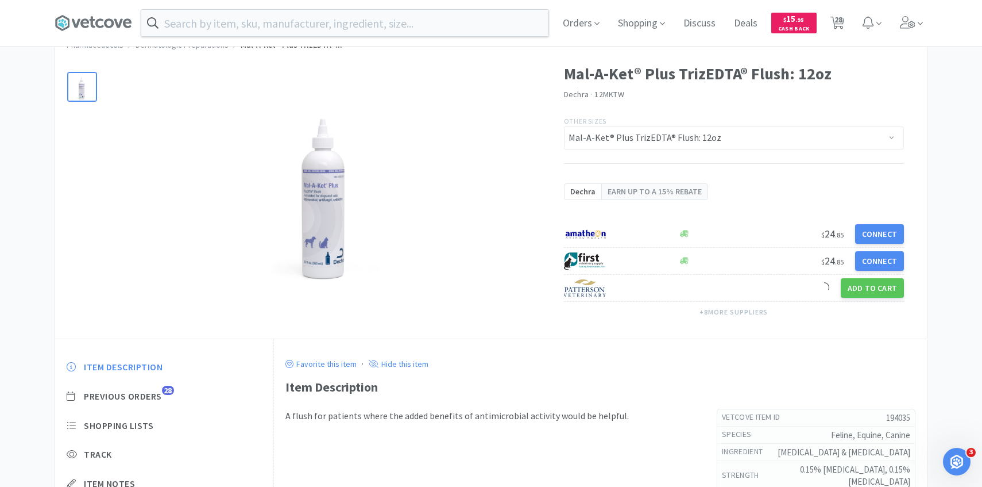
scroll to position [96, 0]
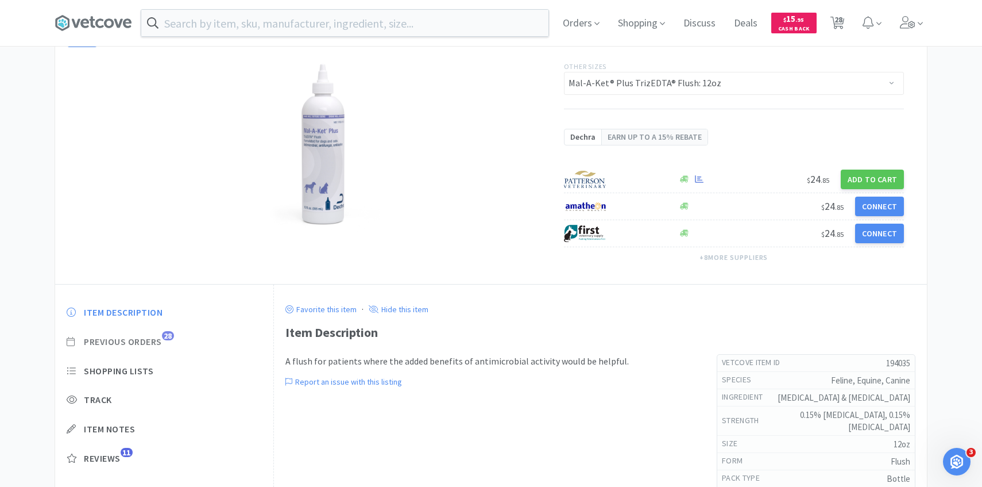
click at [152, 341] on span "Previous Orders" at bounding box center [123, 342] width 78 height 12
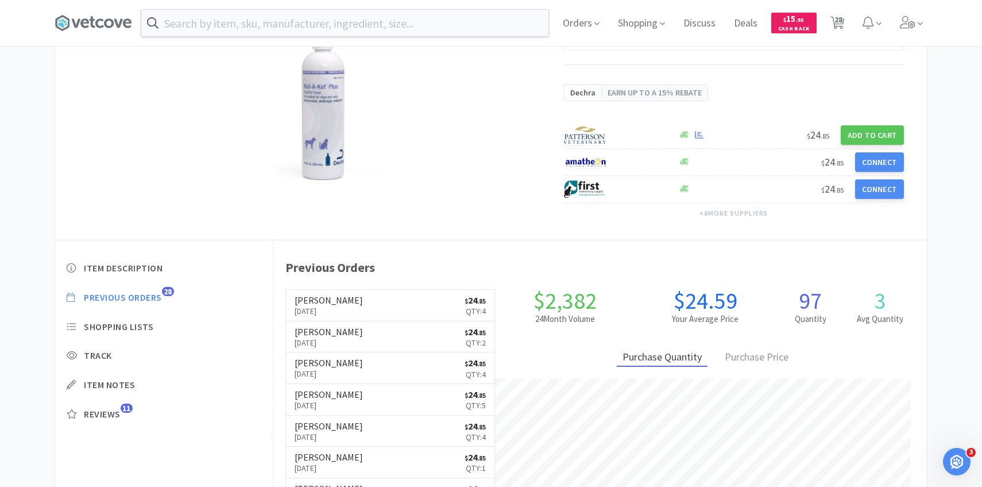
scroll to position [144, 0]
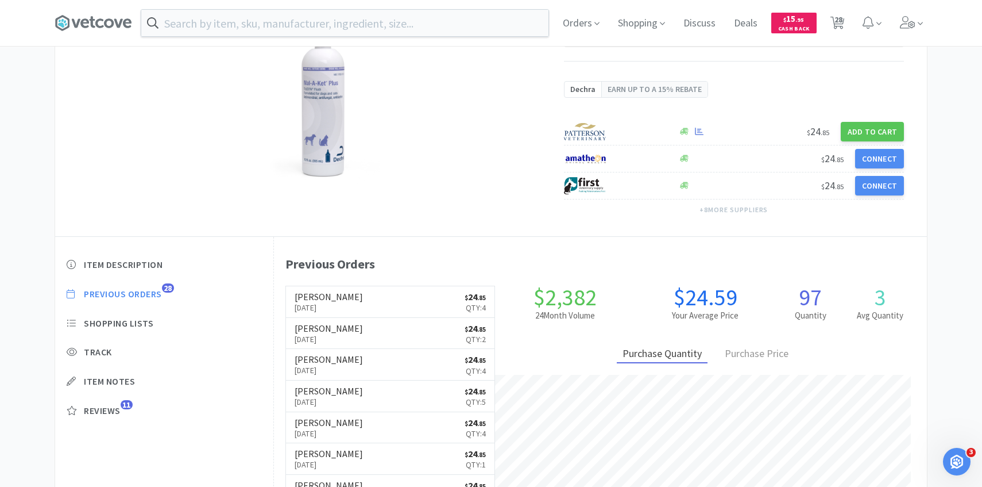
select select "1"
select select "5"
select select "3"
select select "2"
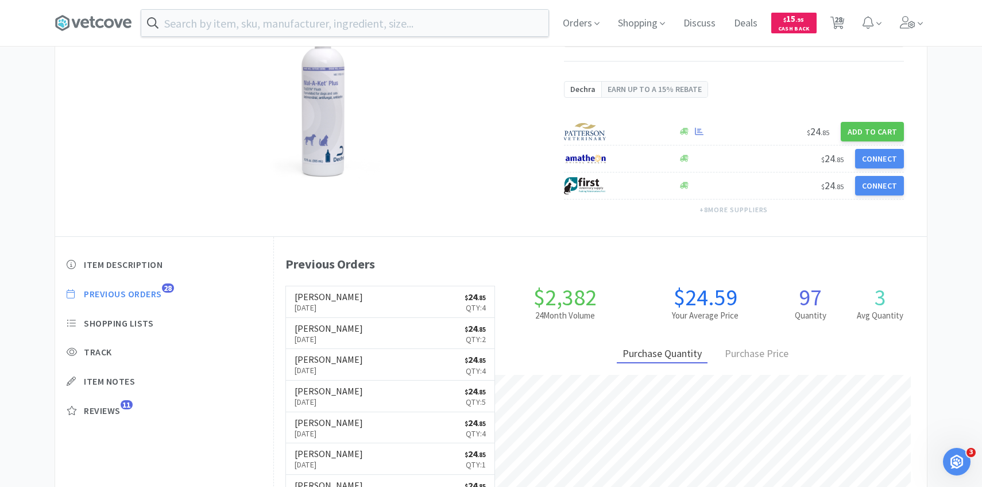
select select "2"
select select "3"
select select "7"
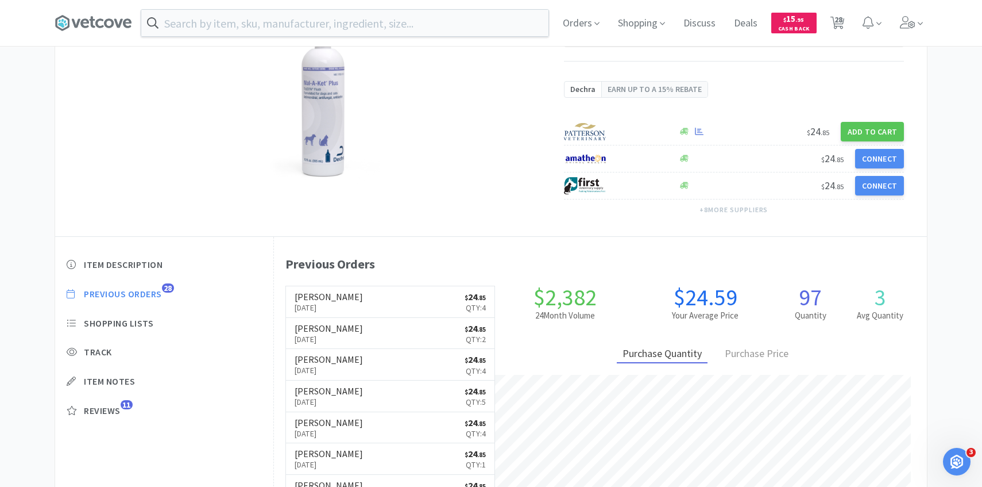
select select "3"
select select "6"
select select "3"
select select "1"
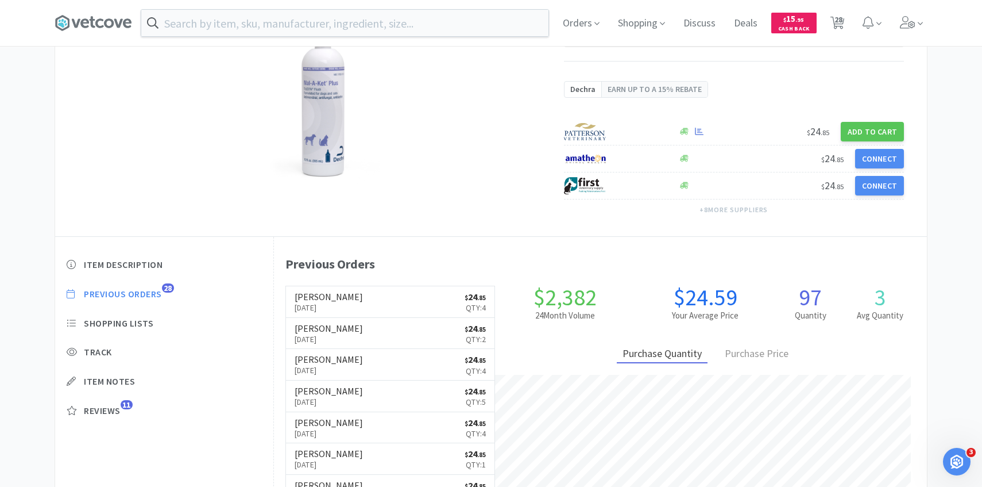
select select "2"
select select "3"
select select "2"
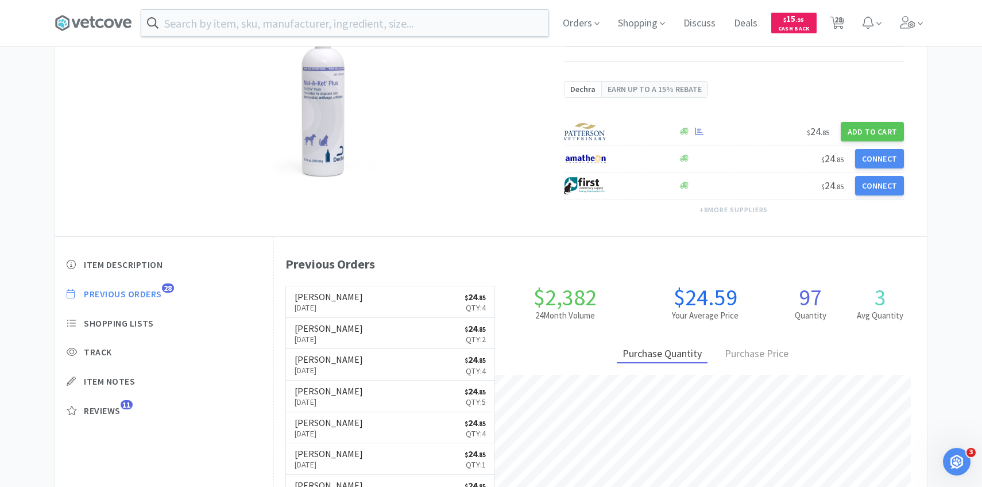
select select "4"
select select "2"
select select "100"
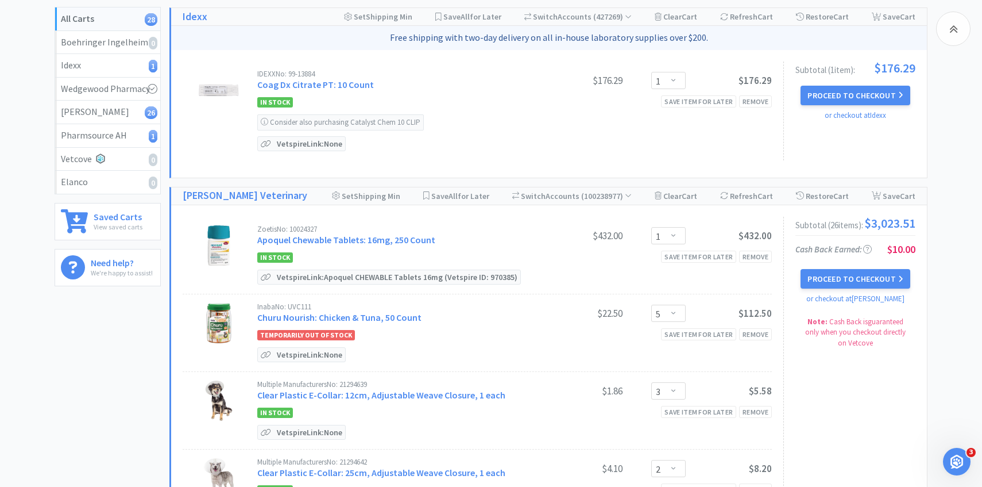
scroll to position [849, 0]
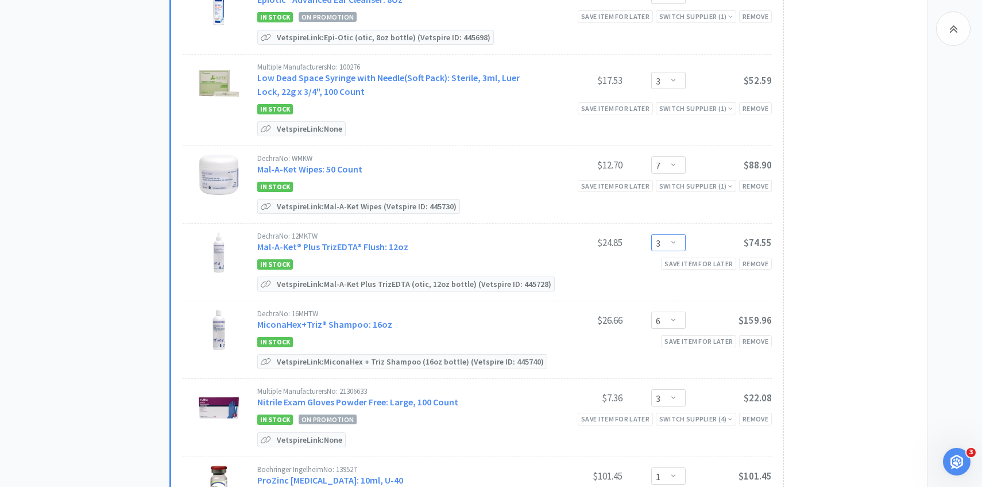
click at [672, 241] on select "Enter Quantity 1 2 3 4 5 6 7 8 9 10 11 12 13 14 15 16 17 18 19 20 Enter Quantity" at bounding box center [668, 242] width 34 height 17
click at [651, 234] on select "Enter Quantity 1 2 3 4 5 6 7 8 9 10 11 12 13 14 15 16 17 18 19 20 Enter Quantity" at bounding box center [668, 242] width 34 height 17
click at [344, 318] on link "MiconaHex+Triz® Shampoo: 16oz" at bounding box center [324, 323] width 135 height 11
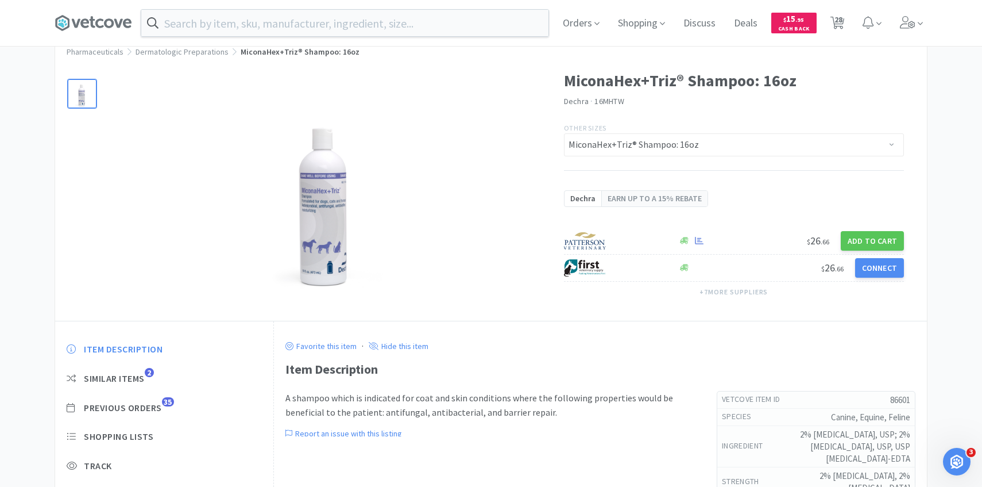
scroll to position [106, 0]
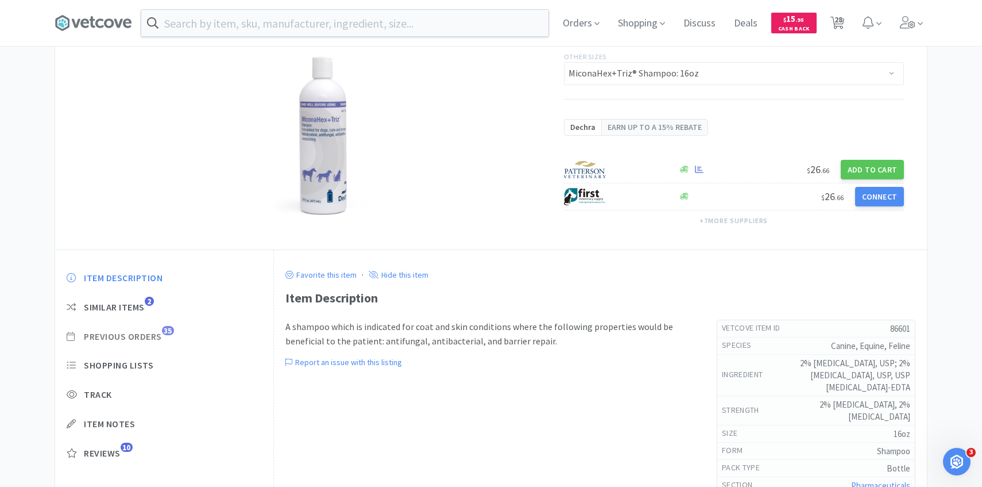
click at [159, 333] on span "Previous Orders" at bounding box center [123, 336] width 78 height 12
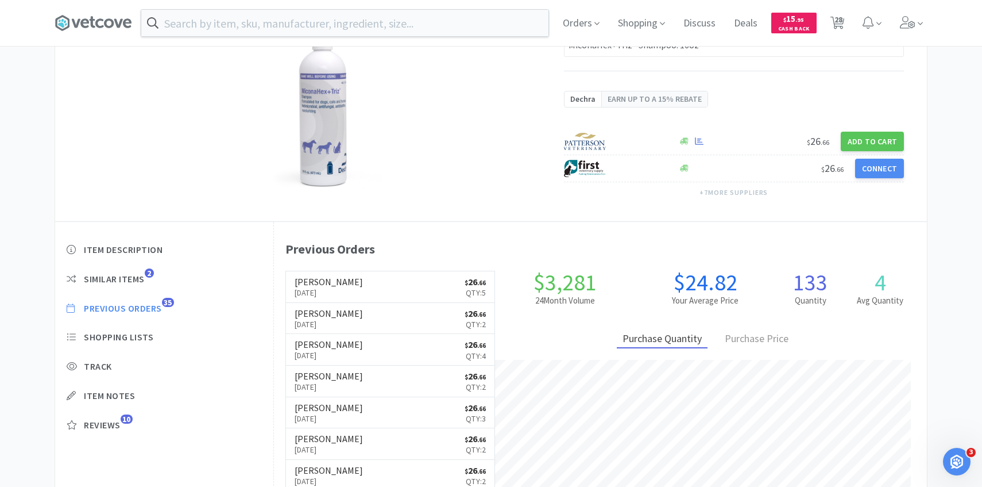
scroll to position [137, 0]
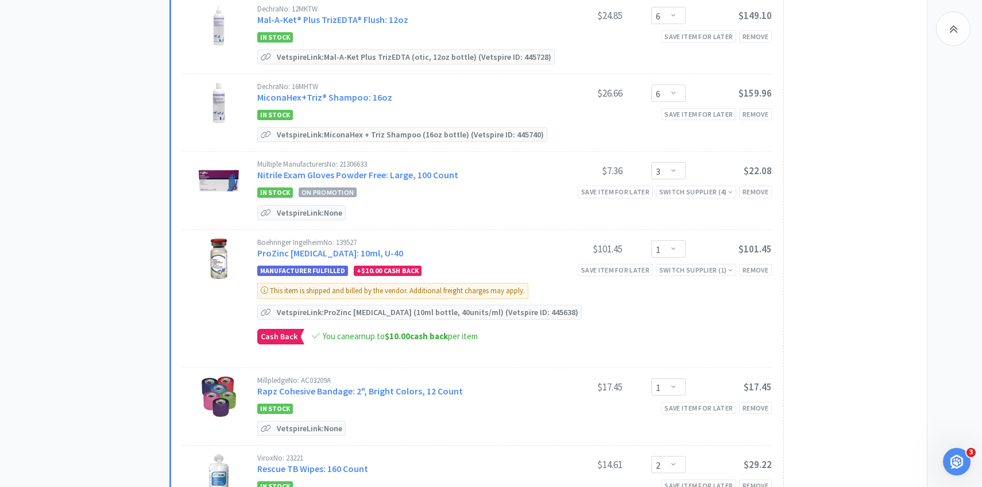
scroll to position [1078, 0]
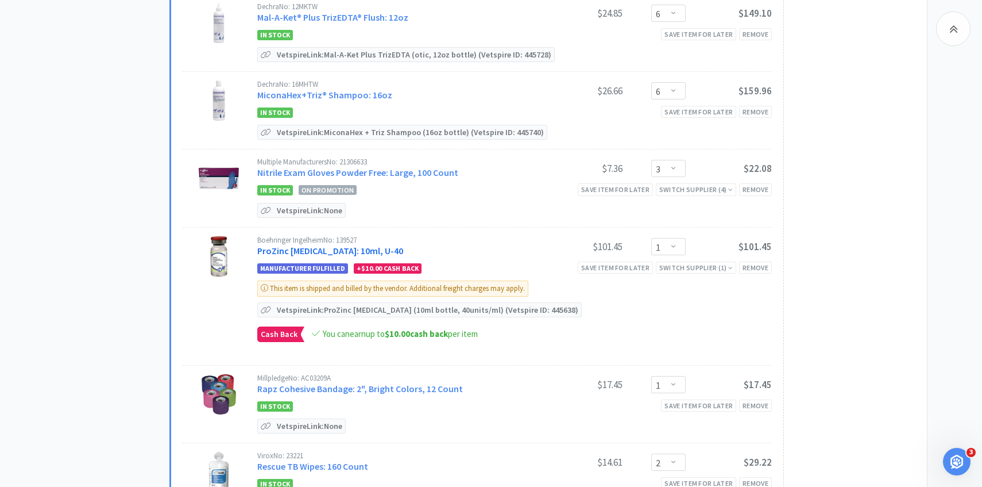
click at [345, 245] on link "ProZinc [MEDICAL_DATA]: 10ml, U-40" at bounding box center [330, 250] width 146 height 11
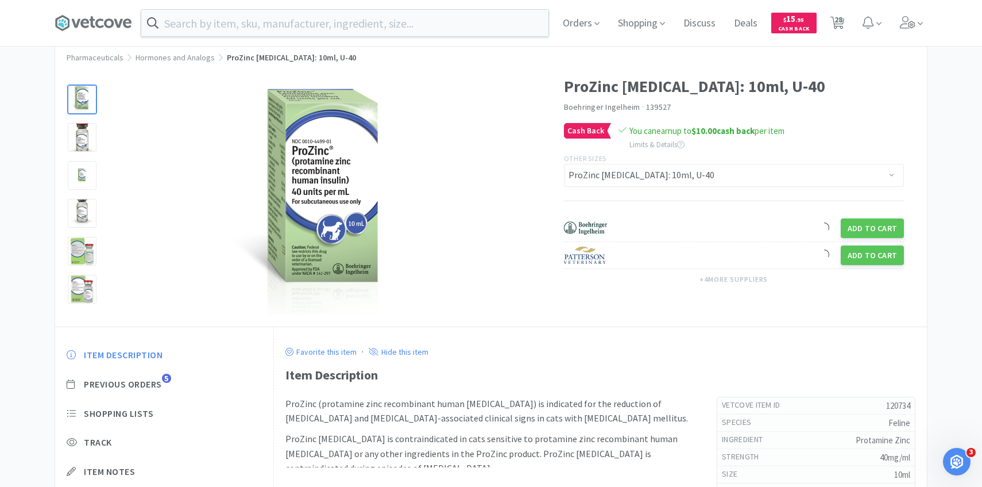
scroll to position [30, 0]
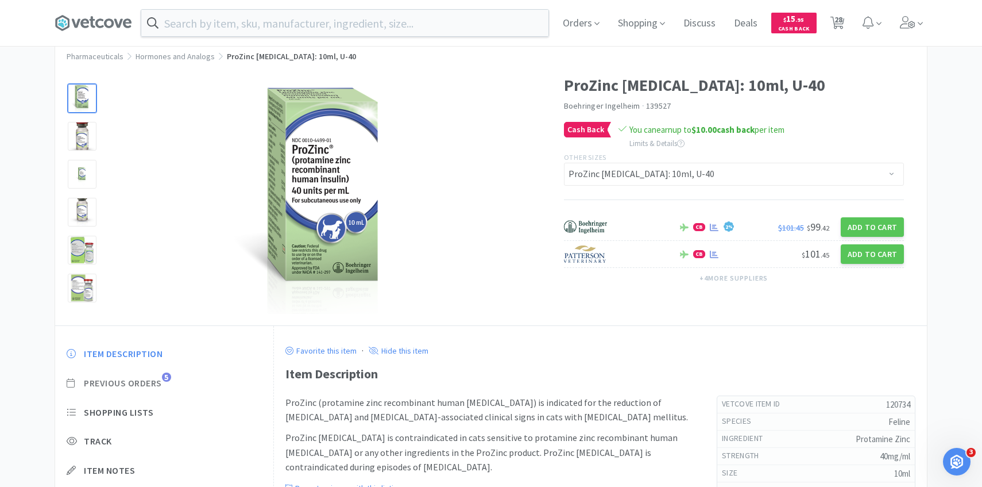
click at [159, 379] on span "Previous Orders" at bounding box center [123, 383] width 78 height 12
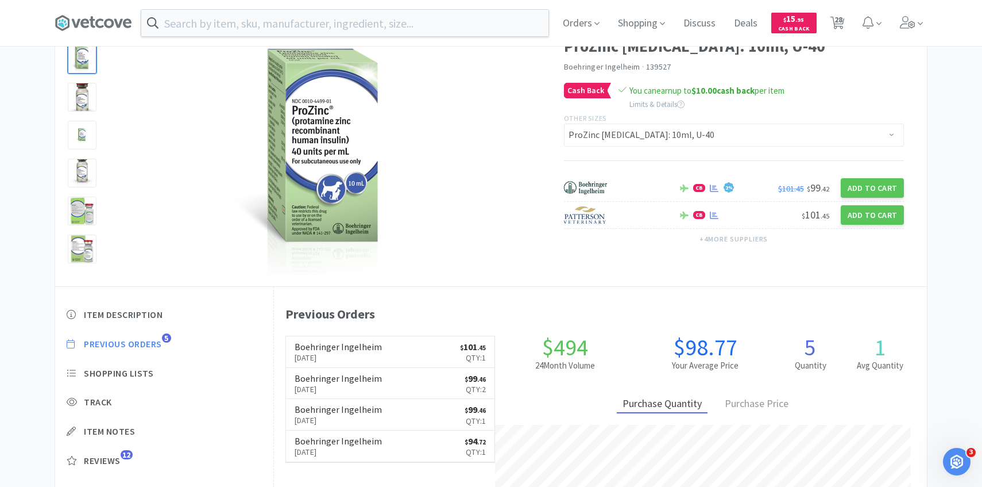
scroll to position [72, 0]
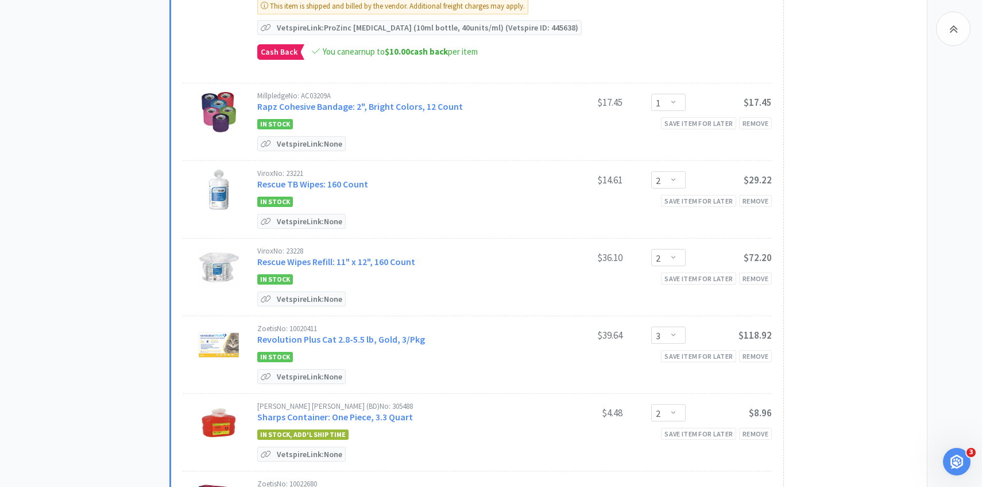
scroll to position [1360, 0]
click at [372, 336] on link "Revolution Plus Cat 2.8-5.5 lb, Gold, 3/Pkg" at bounding box center [341, 339] width 168 height 11
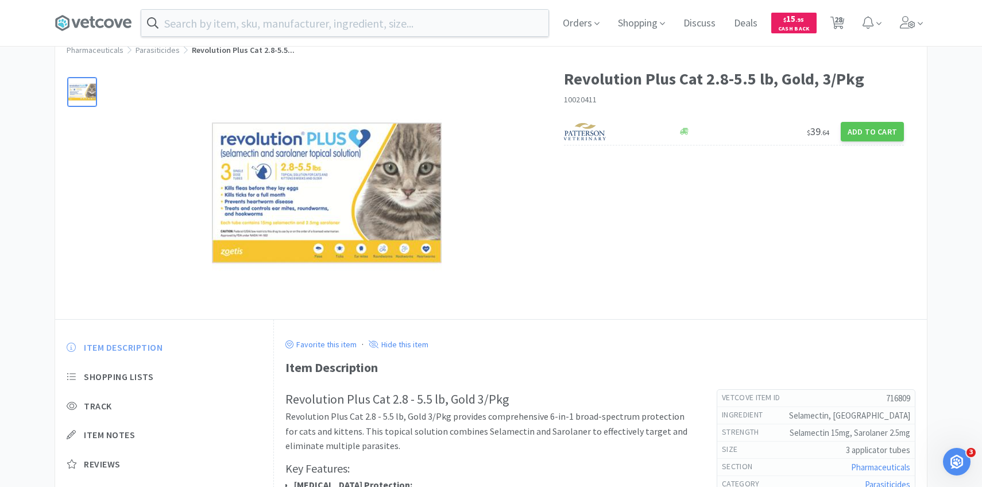
scroll to position [99, 0]
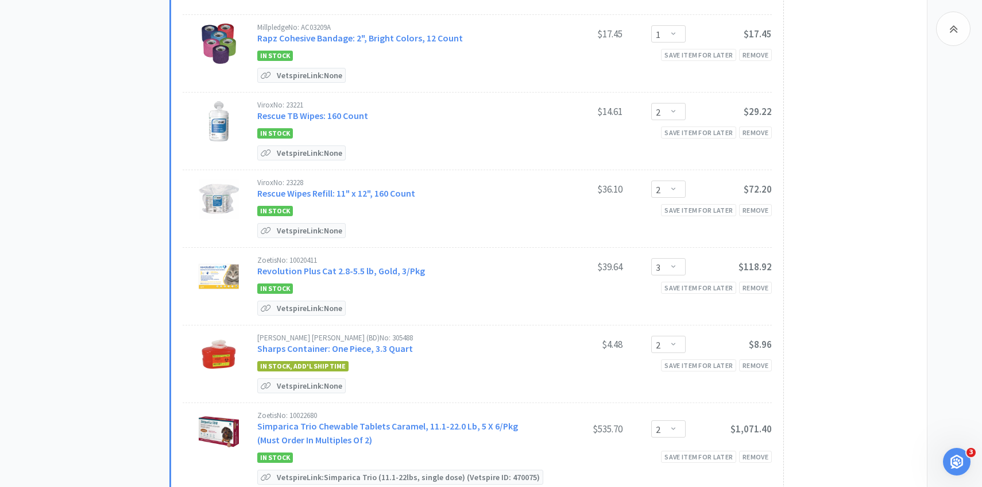
scroll to position [1437, 0]
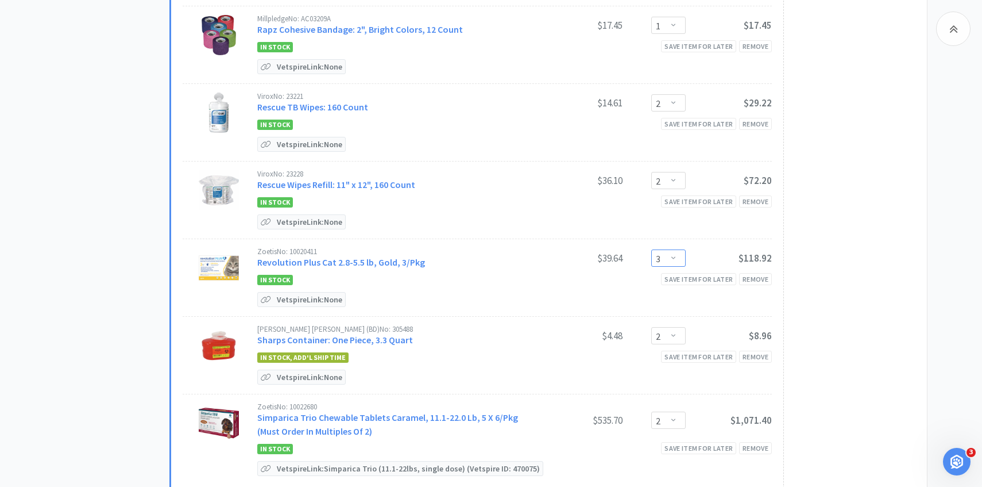
click at [671, 257] on select "Enter Quantity 1 2 3 4 5 6 7 8 9 10 11 12 13 14 15 16 17 18 19 20 Enter Quantity" at bounding box center [668, 257] width 34 height 17
click at [651, 249] on select "Enter Quantity 1 2 3 4 5 6 7 8 9 10 11 12 13 14 15 16 17 18 19 20 Enter Quantity" at bounding box center [668, 257] width 34 height 17
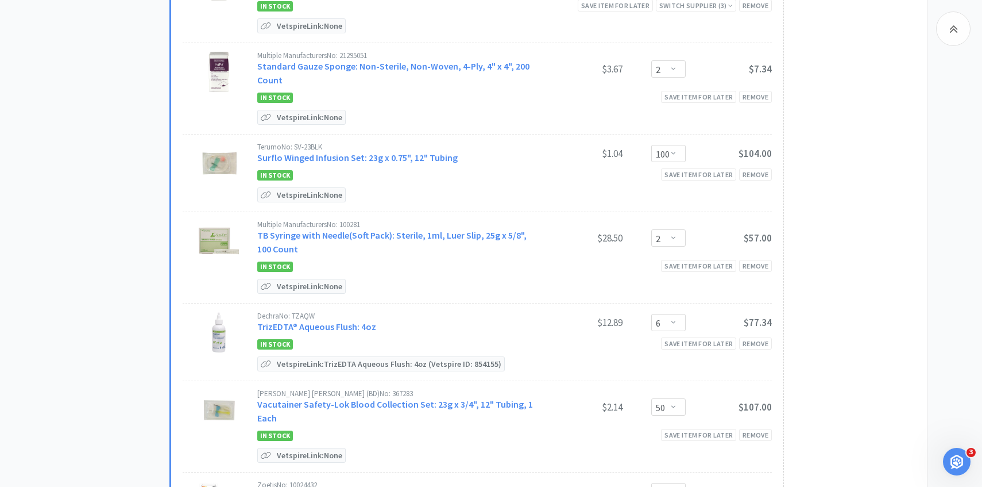
scroll to position [2016, 0]
click at [350, 323] on link "TrizEDTA® Aqueous Flush: 4oz" at bounding box center [316, 326] width 119 height 11
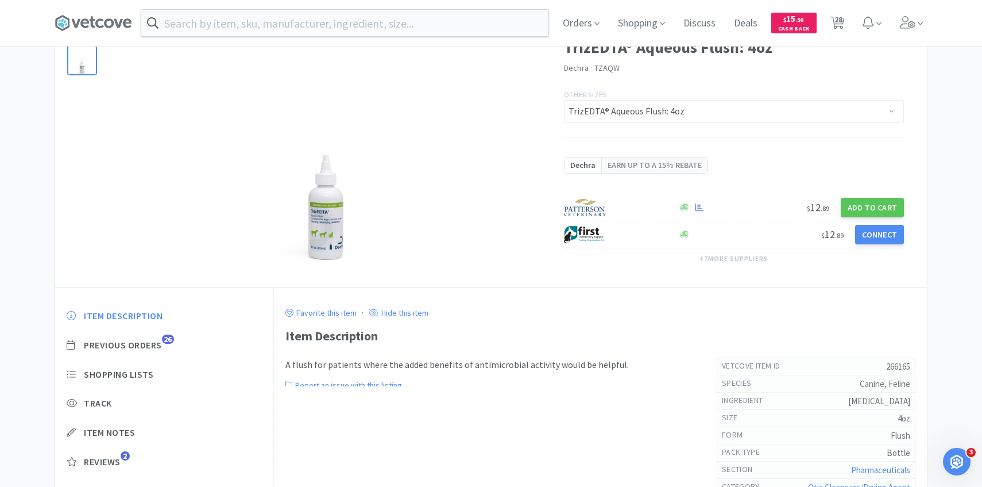
scroll to position [92, 0]
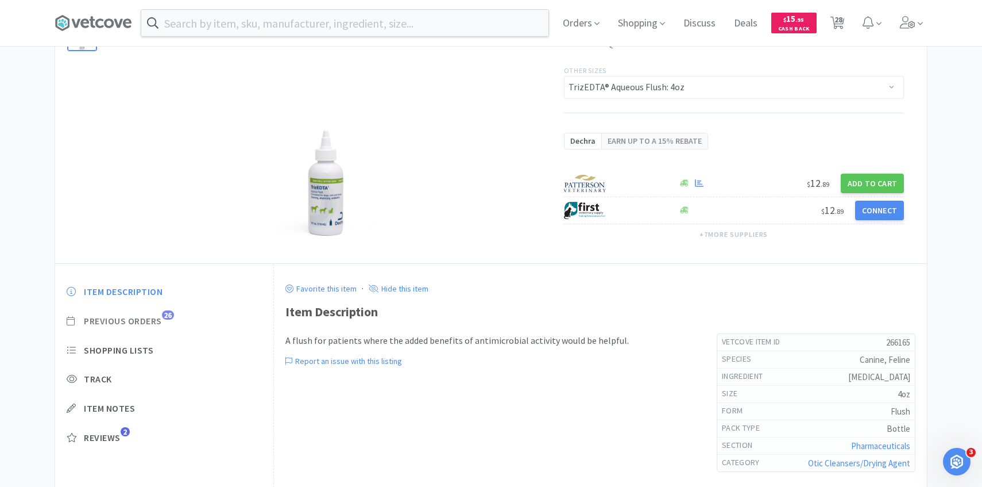
click at [153, 320] on span "Previous Orders" at bounding box center [123, 321] width 78 height 12
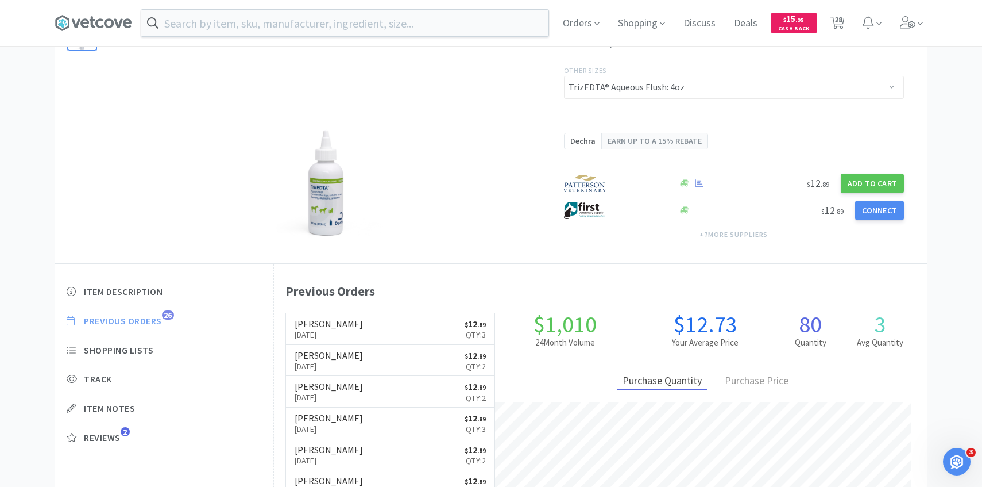
scroll to position [315, 653]
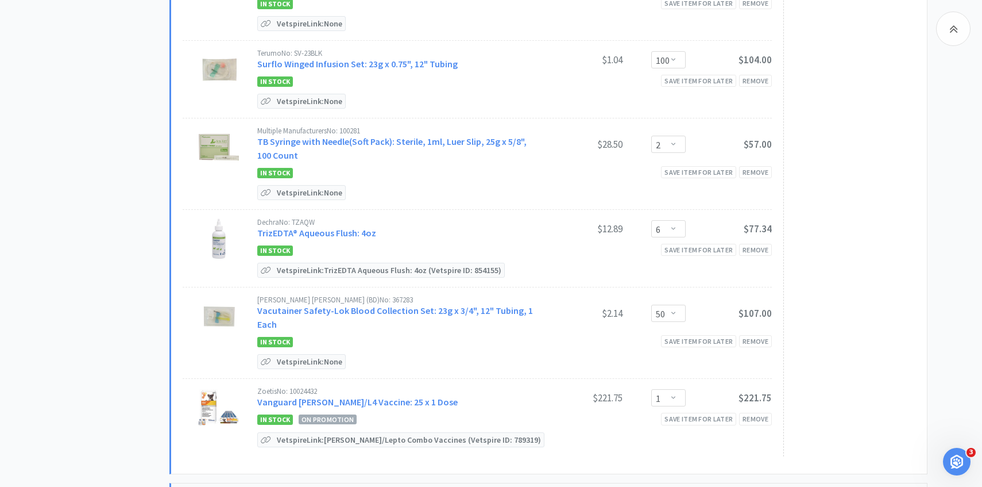
scroll to position [2115, 0]
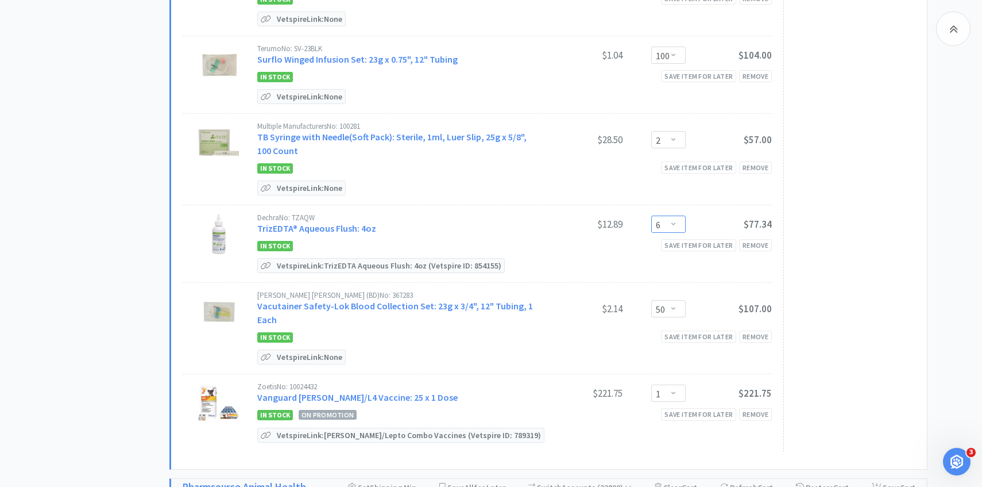
click at [677, 218] on select "Enter Quantity 1 2 3 4 5 6 7 8 9 10 11 12 13 14 15 16 17 18 19 20 Enter Quantity" at bounding box center [668, 223] width 34 height 17
click at [651, 215] on select "Enter Quantity 1 2 3 4 5 6 7 8 9 10 11 12 13 14 15 16 17 18 19 20 Enter Quantity" at bounding box center [668, 223] width 34 height 17
click at [757, 408] on div "Remove" at bounding box center [755, 414] width 33 height 12
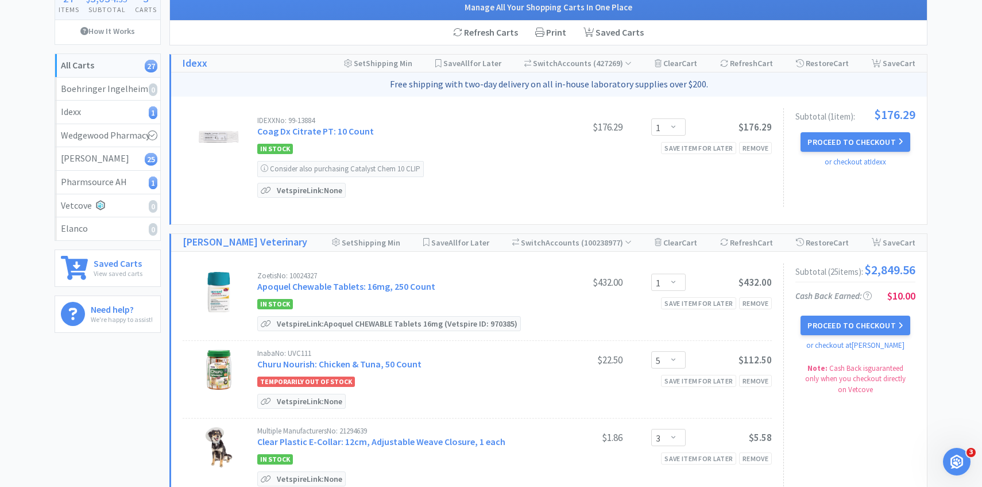
scroll to position [88, 0]
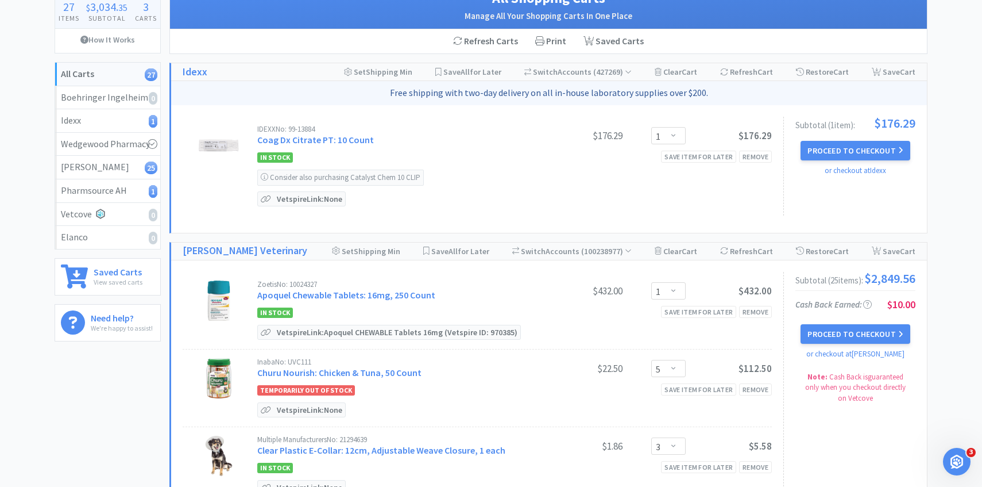
click at [829, 339] on button "Proceed to Checkout" at bounding box center [855, 334] width 109 height 20
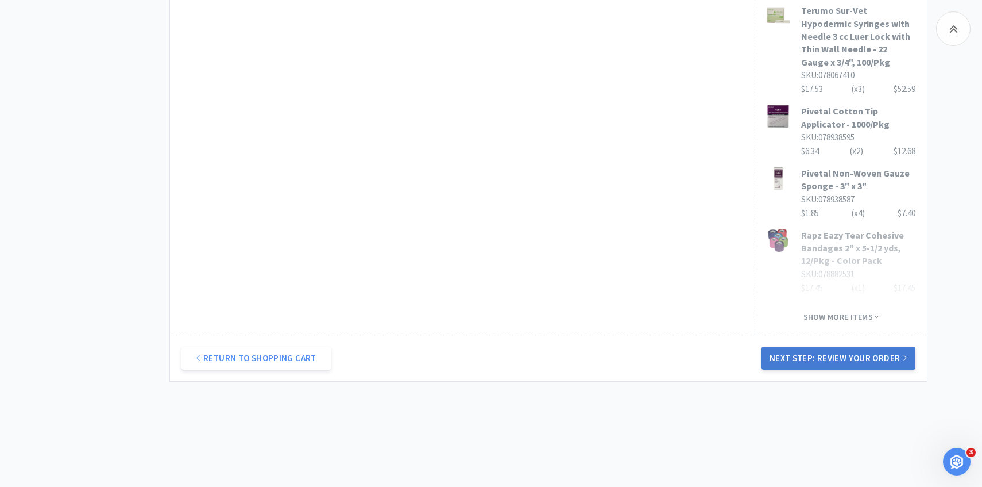
click at [823, 346] on button "Next Step: Review Your Order" at bounding box center [839, 357] width 154 height 23
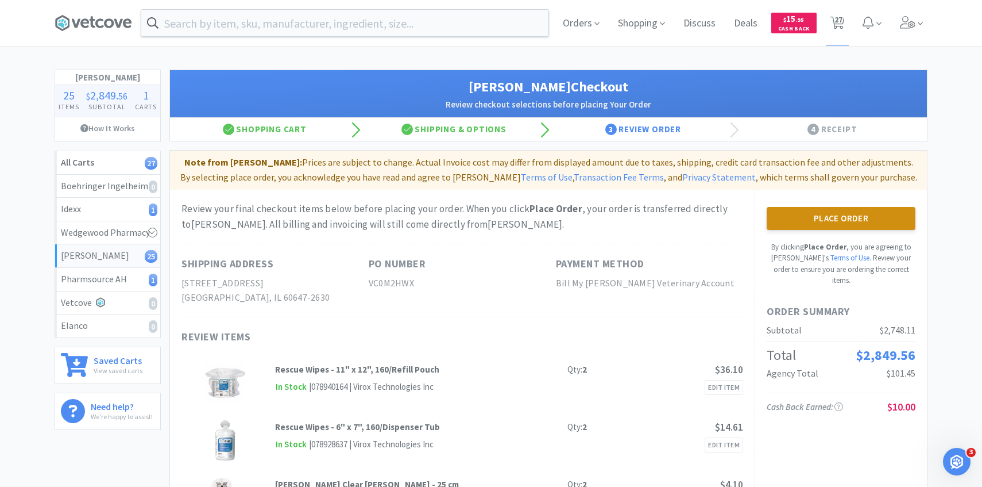
click at [791, 221] on button "Place Order" at bounding box center [841, 218] width 149 height 23
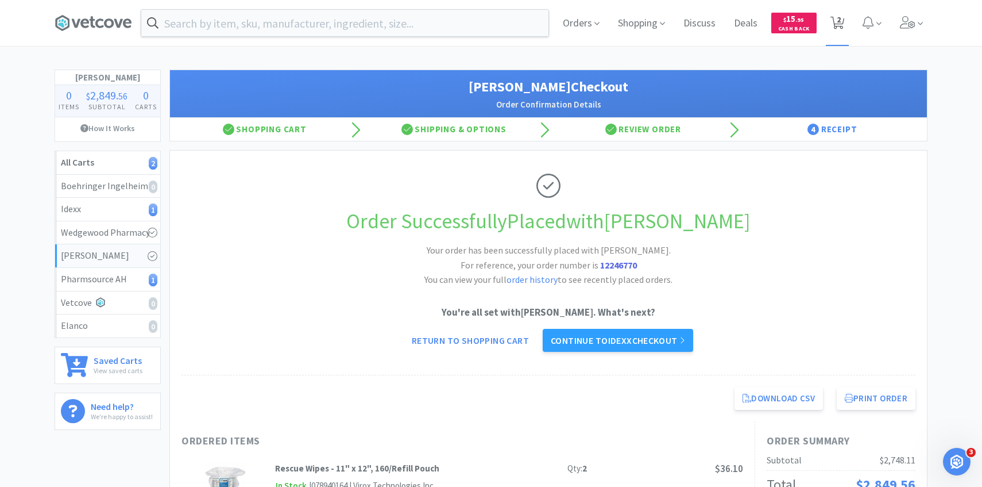
click at [841, 27] on span "2" at bounding box center [839, 20] width 4 height 46
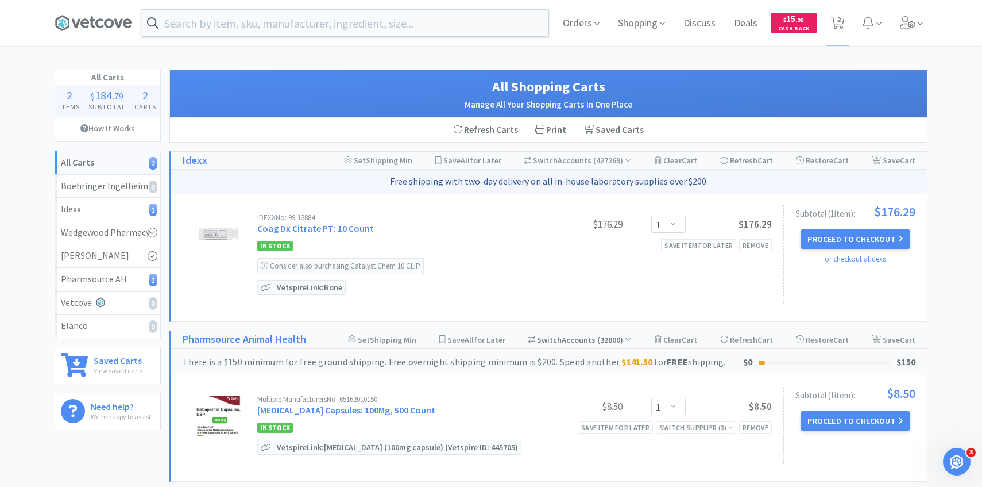
scroll to position [25, 0]
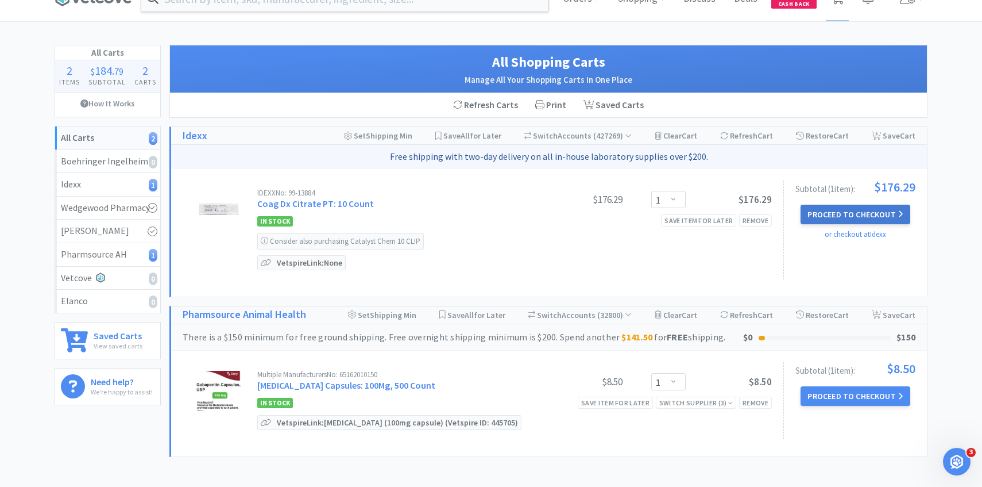
click at [845, 209] on button "Proceed to Checkout" at bounding box center [855, 215] width 109 height 20
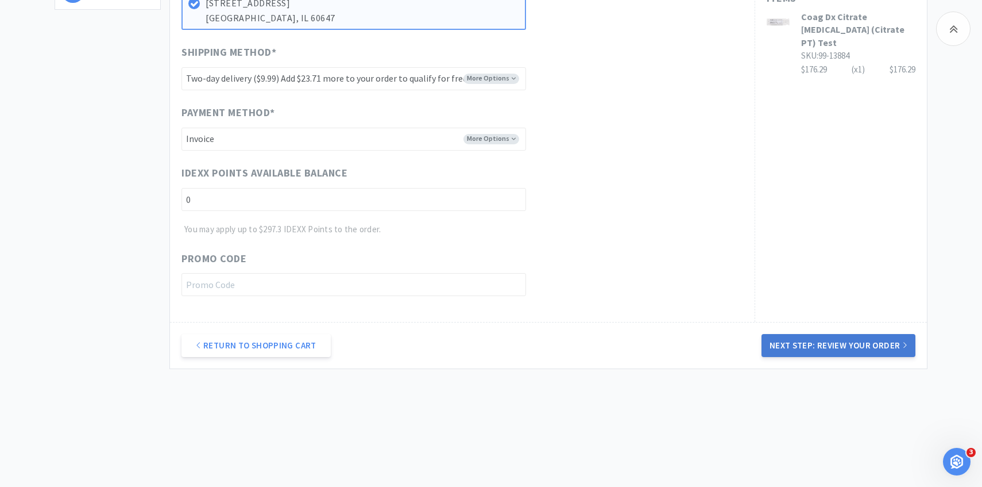
click at [846, 343] on button "Next Step: Review Your Order" at bounding box center [839, 345] width 154 height 23
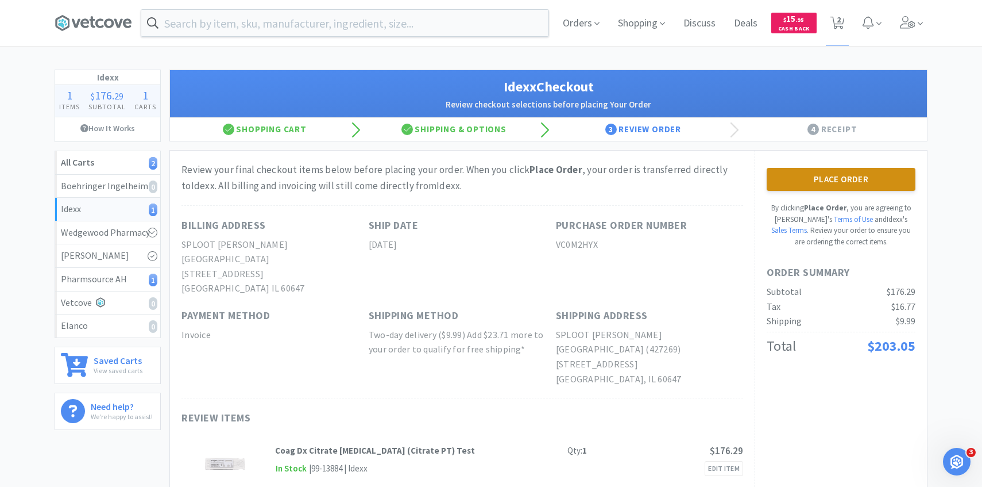
click at [857, 176] on button "Place Order" at bounding box center [841, 179] width 149 height 23
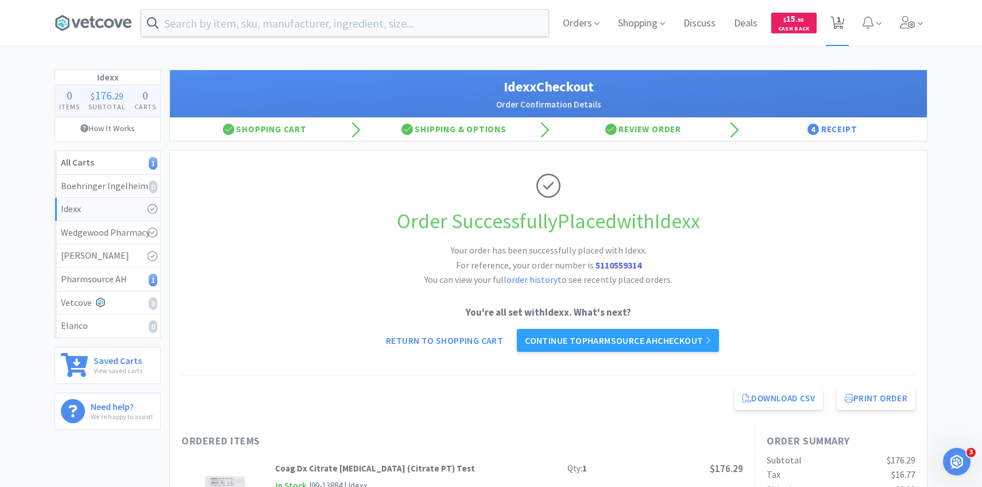
click at [836, 26] on icon at bounding box center [838, 23] width 14 height 13
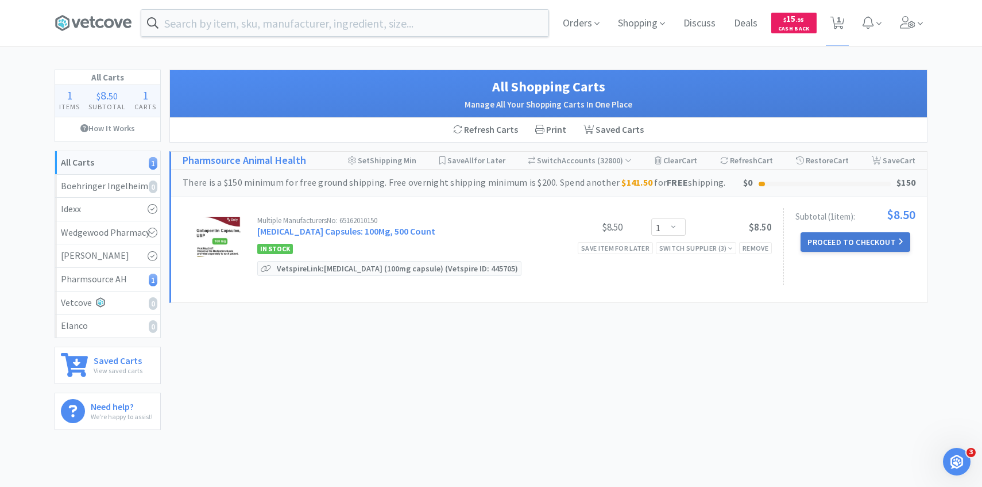
click at [830, 233] on button "Proceed to Checkout" at bounding box center [855, 242] width 109 height 20
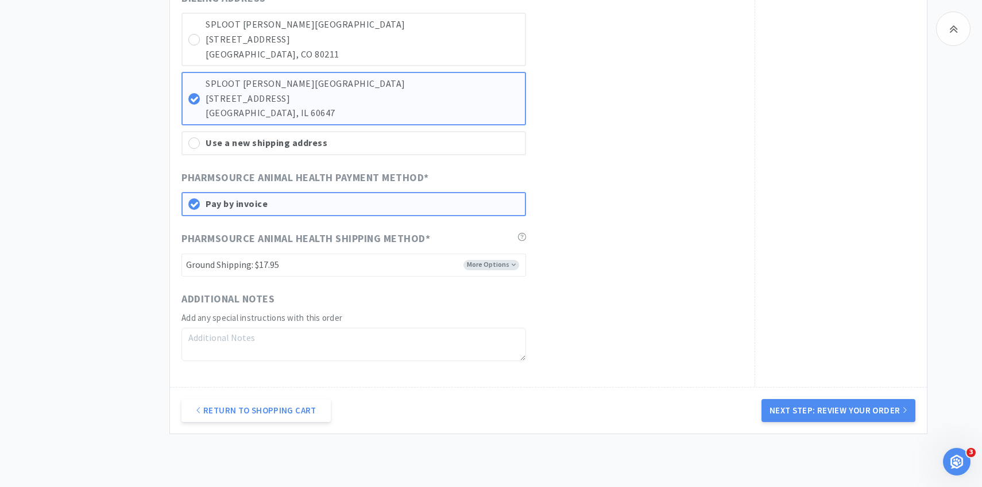
scroll to position [746, 0]
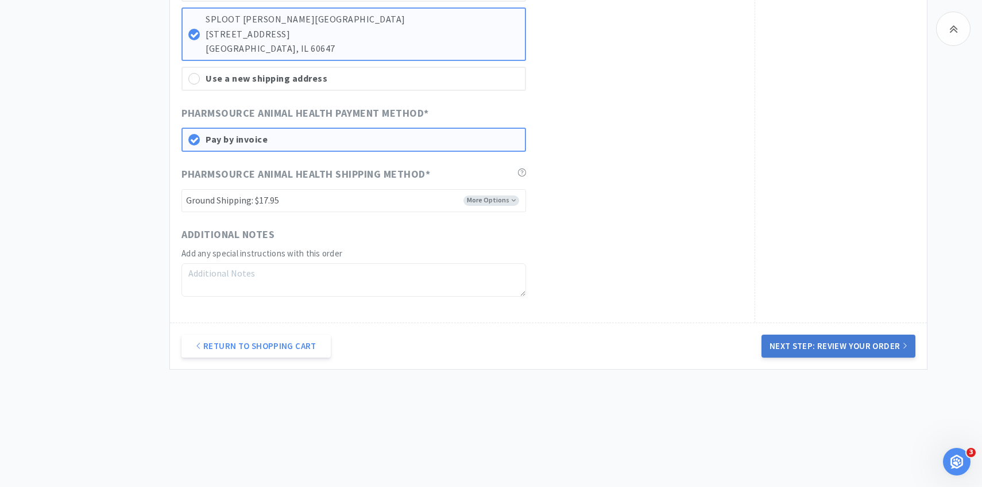
click at [790, 345] on button "Next Step: Review Your Order" at bounding box center [839, 345] width 154 height 23
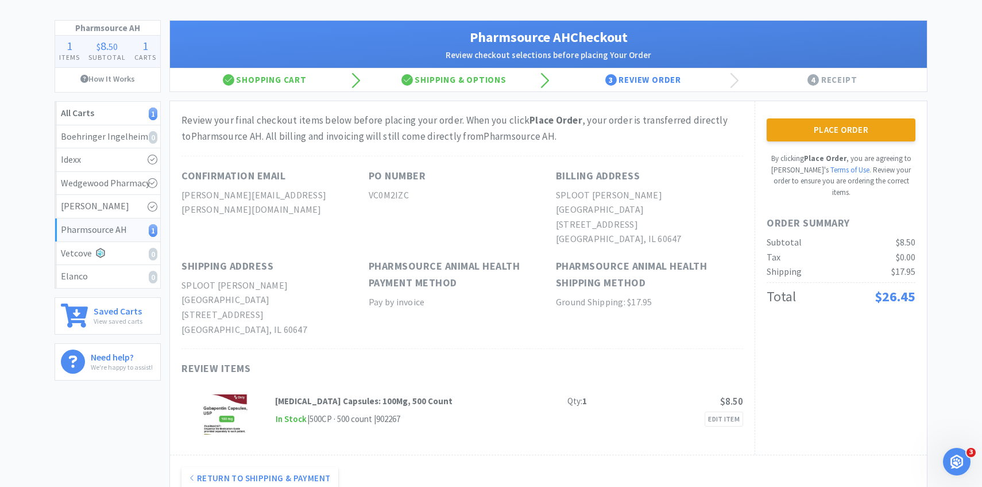
scroll to position [0, 0]
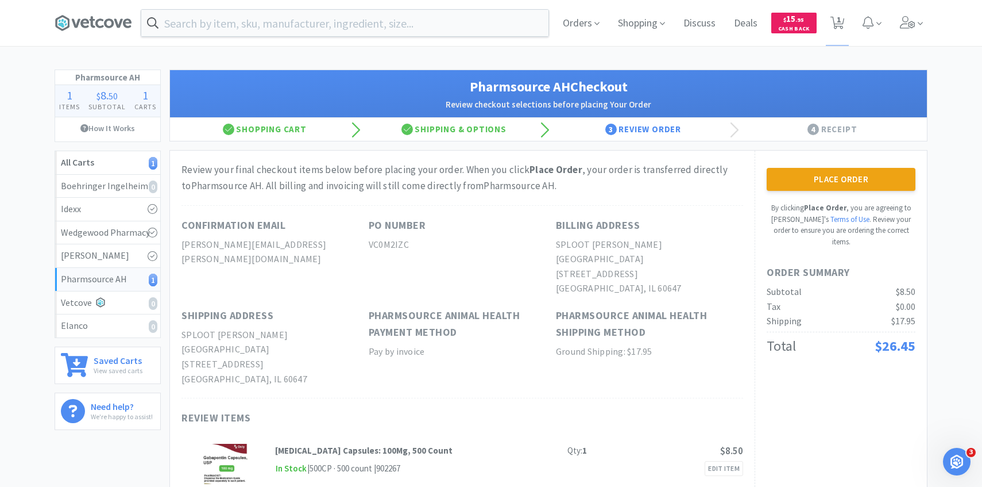
click at [783, 191] on div "Place Order By clicking Place Order , you are agreeing to Vetcove's Terms of Us…" at bounding box center [841, 207] width 149 height 79
click at [785, 172] on button "Place Order" at bounding box center [841, 179] width 149 height 23
